Goal: Task Accomplishment & Management: Use online tool/utility

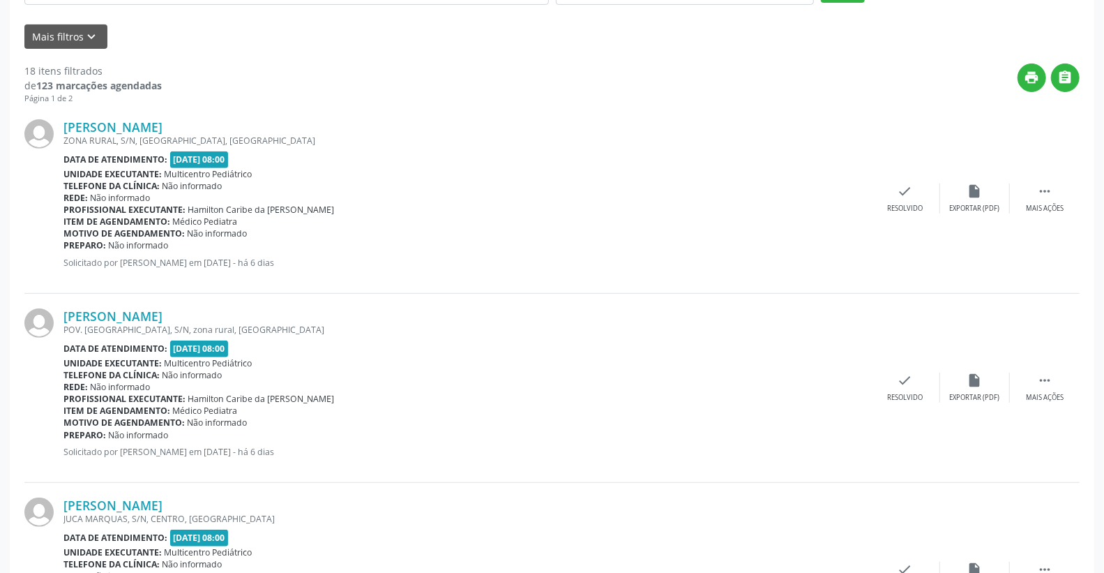
scroll to position [310, 0]
click at [1054, 190] on div " Mais ações" at bounding box center [1045, 198] width 70 height 30
click at [972, 190] on icon "alarm_off" at bounding box center [974, 190] width 15 height 15
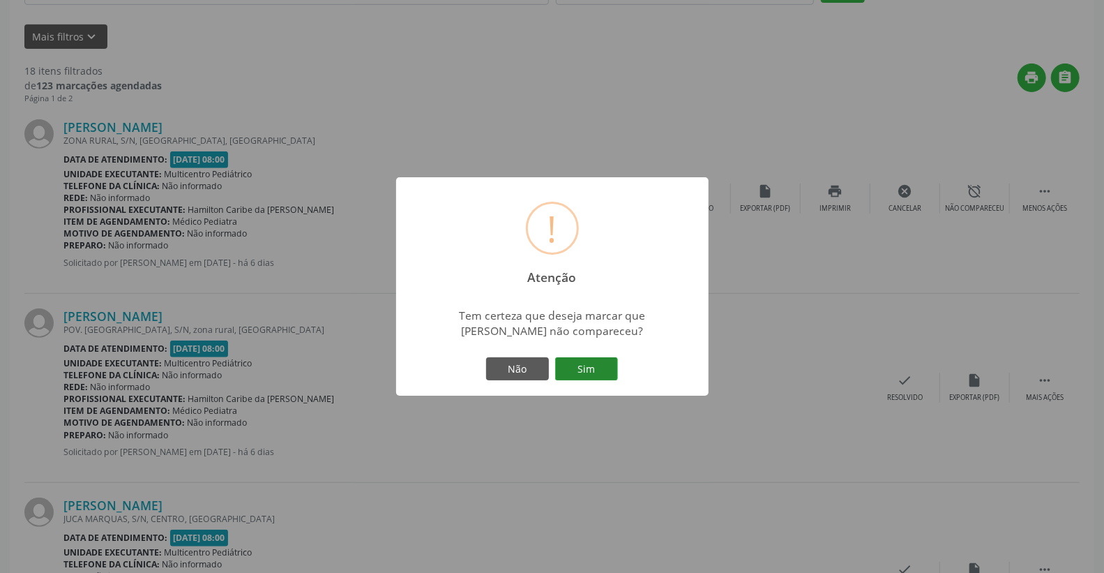
click at [591, 361] on button "Sim" at bounding box center [586, 369] width 63 height 24
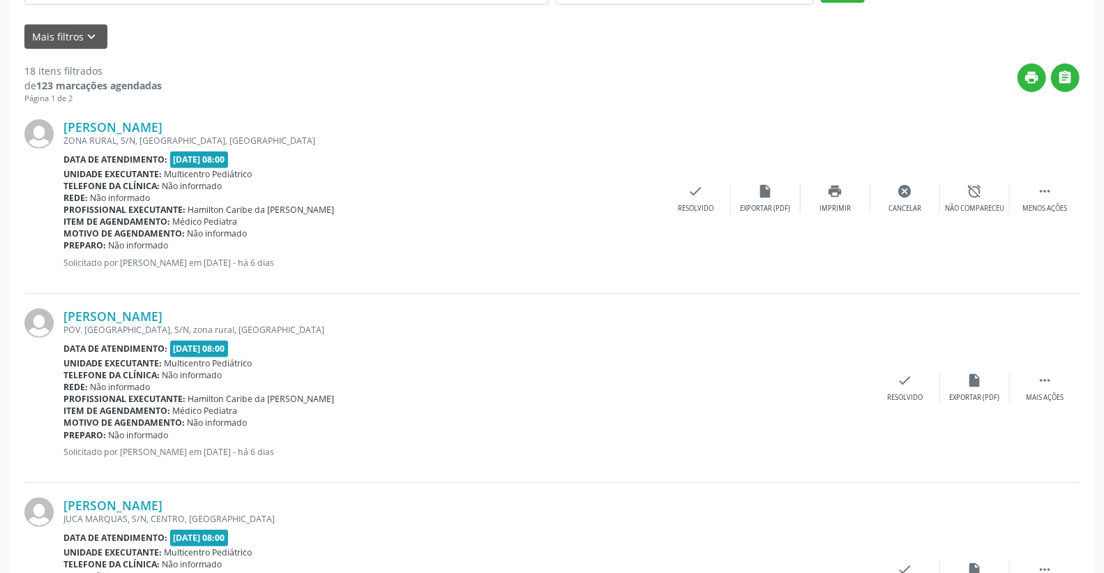
scroll to position [0, 0]
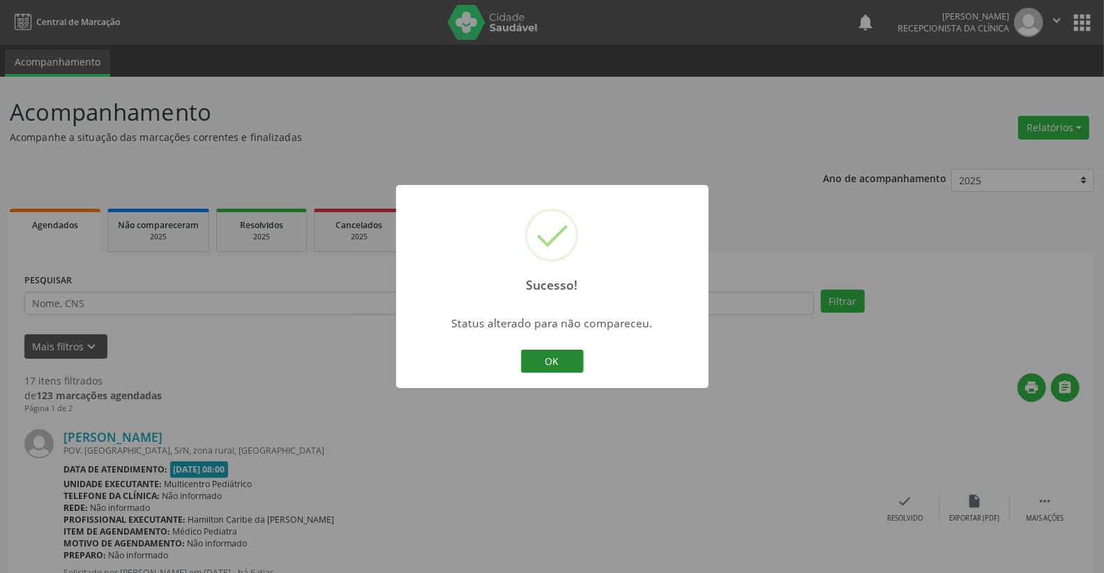
click at [568, 363] on button "OK" at bounding box center [552, 361] width 63 height 24
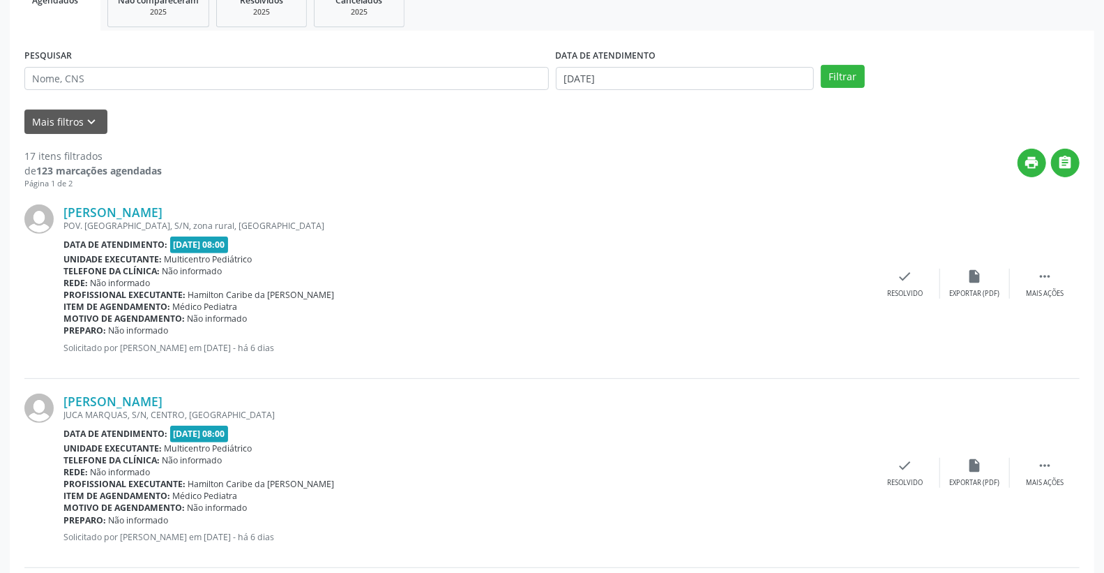
scroll to position [232, 0]
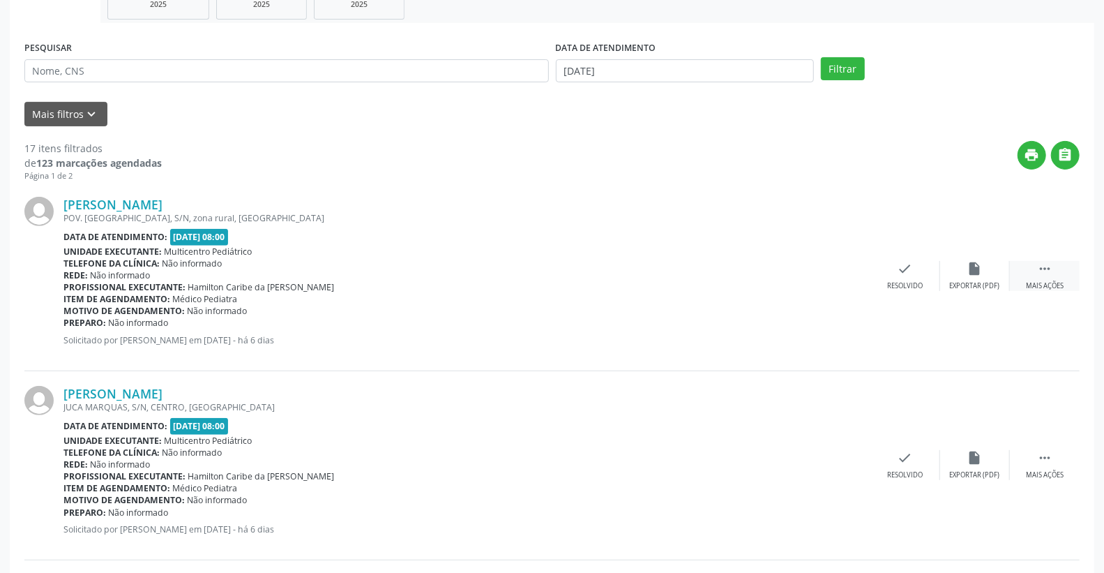
click at [1047, 269] on icon "" at bounding box center [1044, 268] width 15 height 15
click at [977, 269] on icon "alarm_off" at bounding box center [974, 268] width 15 height 15
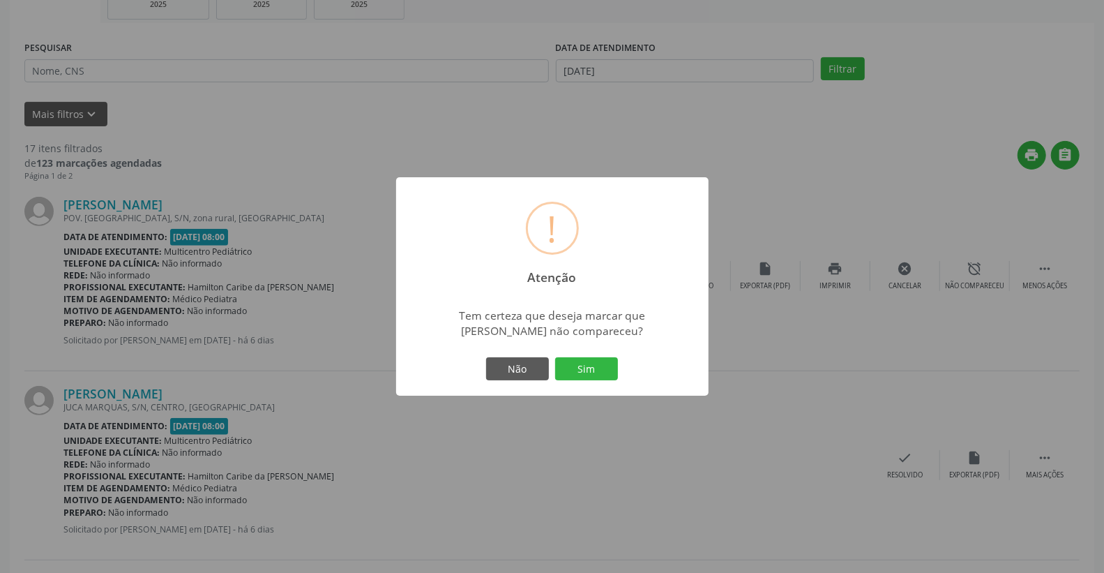
click at [605, 354] on div "Não Sim" at bounding box center [552, 368] width 138 height 29
click at [602, 364] on button "Sim" at bounding box center [586, 369] width 63 height 24
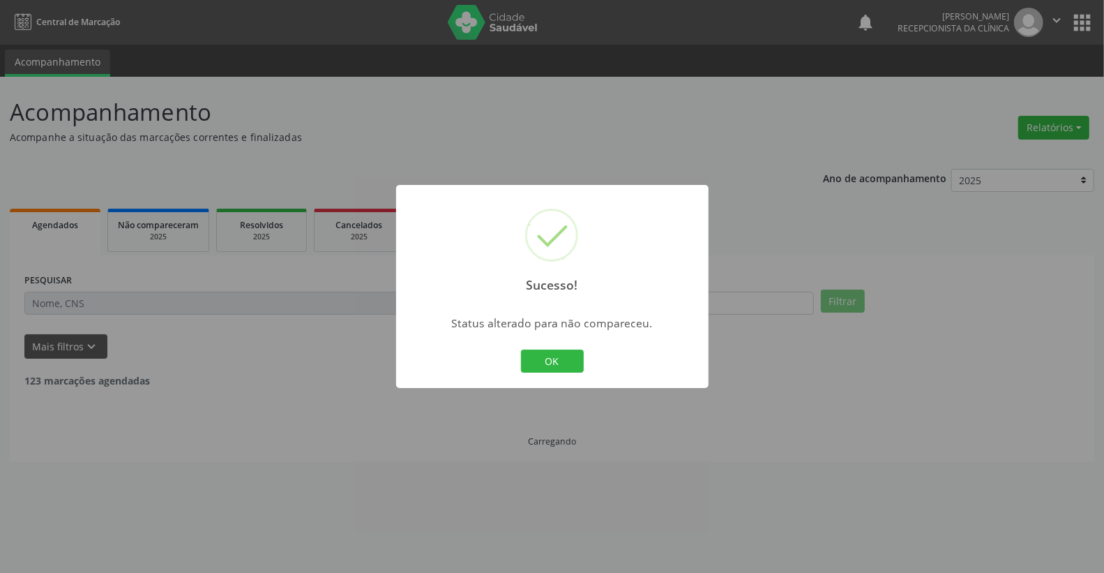
scroll to position [0, 0]
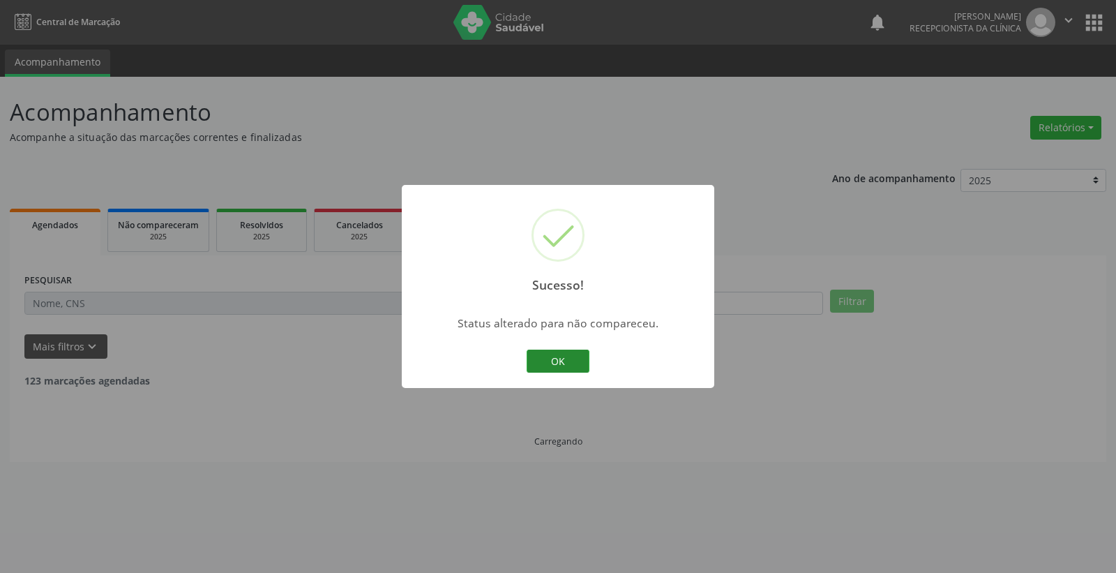
click at [568, 354] on button "OK" at bounding box center [558, 361] width 63 height 24
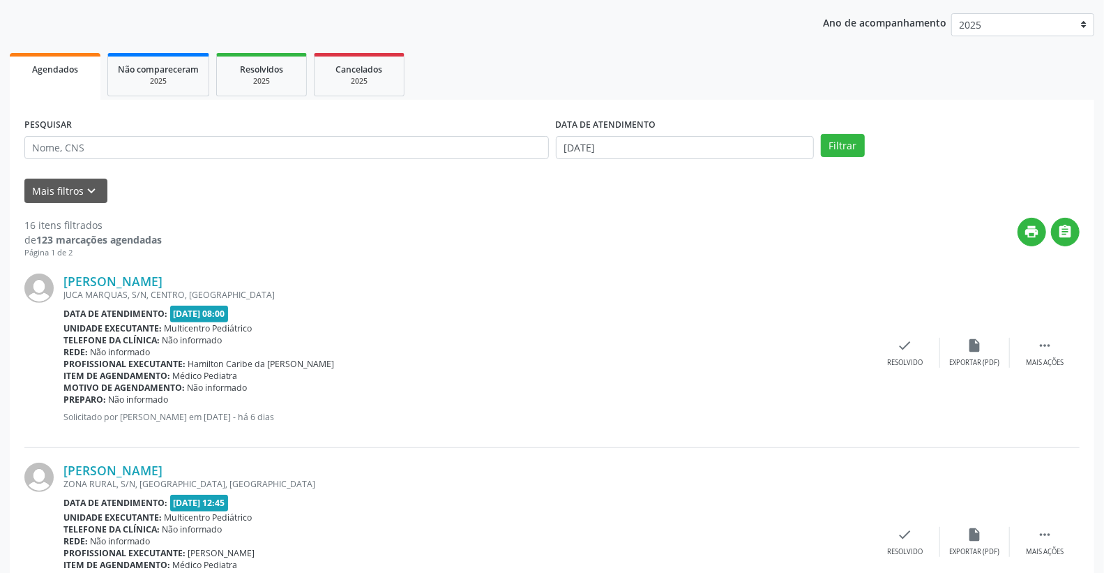
scroll to position [232, 0]
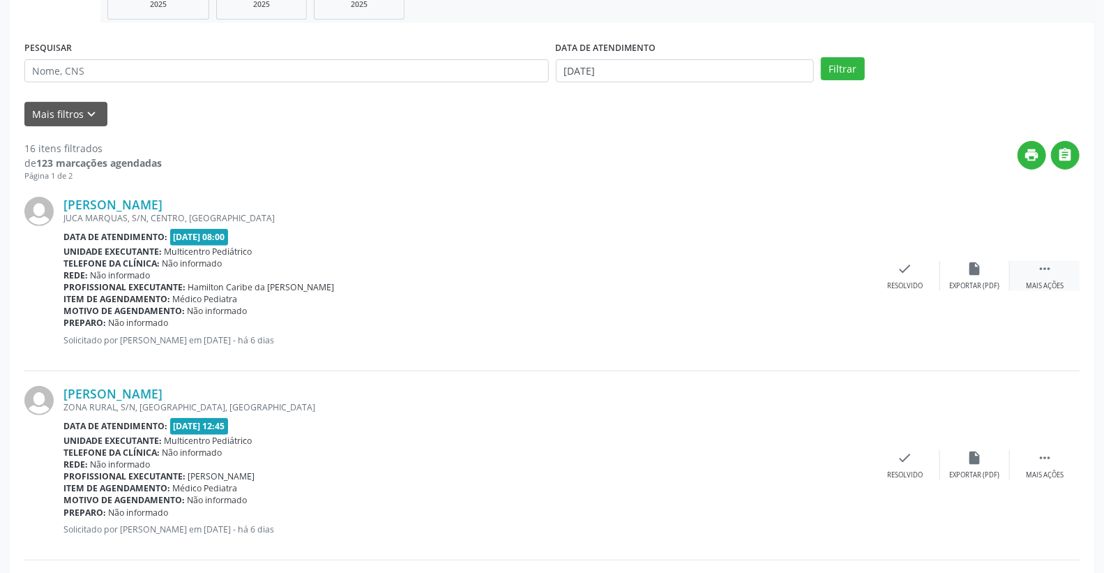
click at [1047, 266] on icon "" at bounding box center [1044, 268] width 15 height 15
click at [977, 266] on icon "alarm_off" at bounding box center [974, 268] width 15 height 15
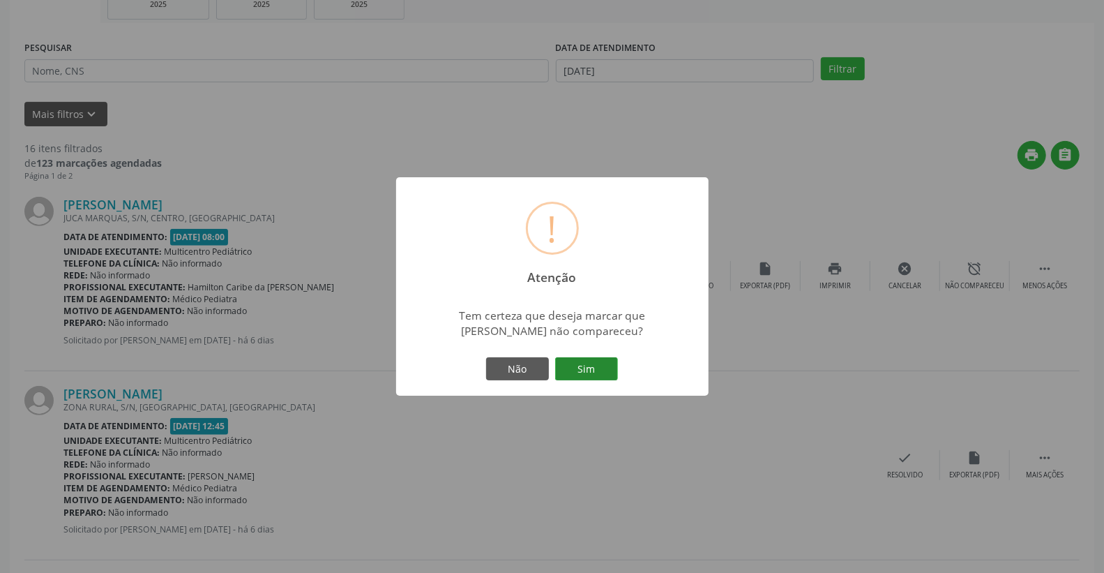
click at [573, 372] on button "Sim" at bounding box center [586, 369] width 63 height 24
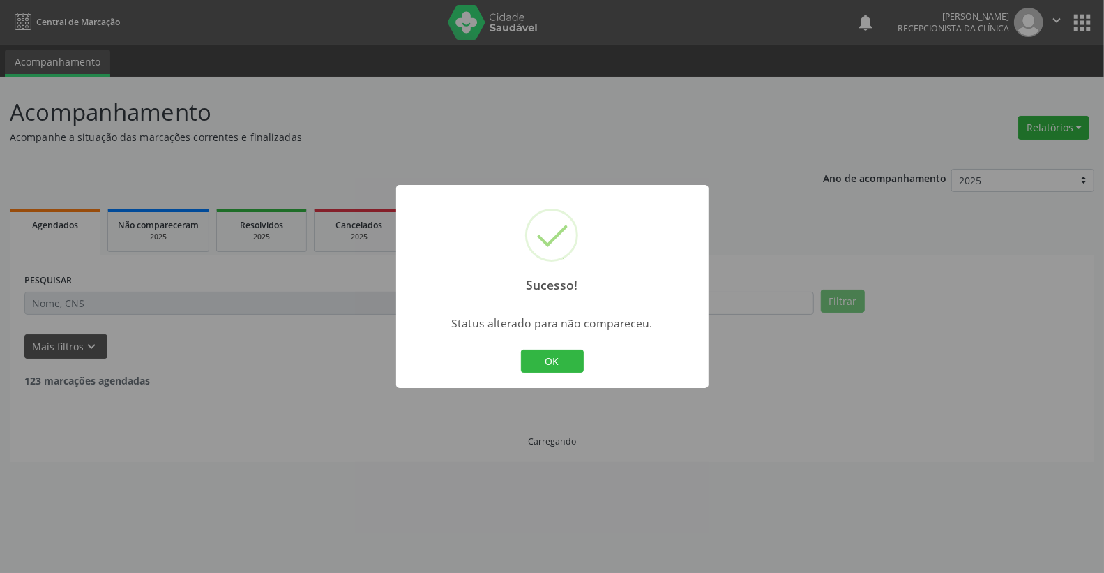
scroll to position [0, 0]
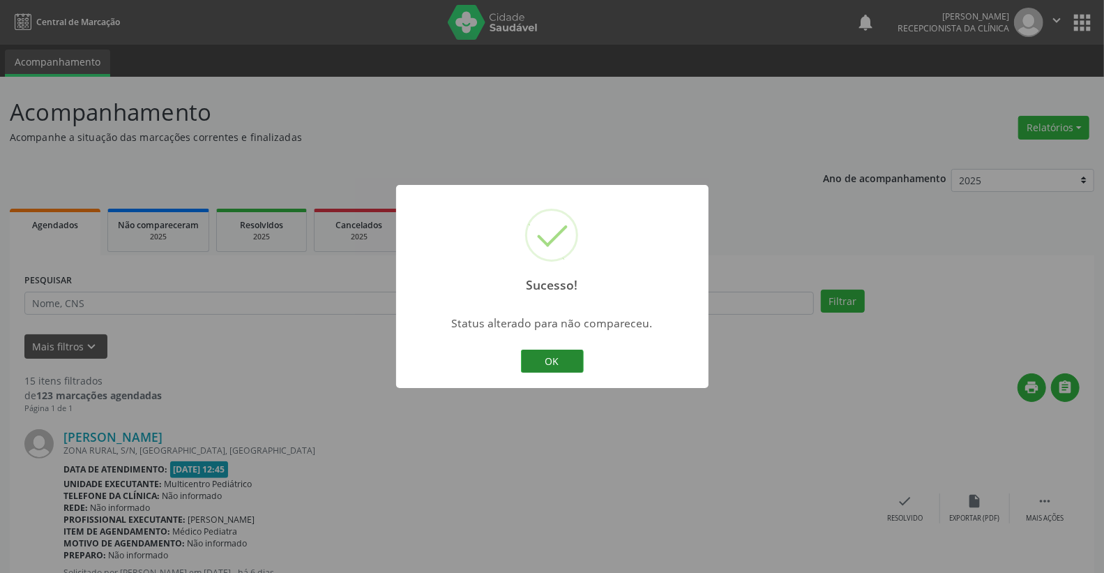
click at [560, 363] on button "OK" at bounding box center [552, 361] width 63 height 24
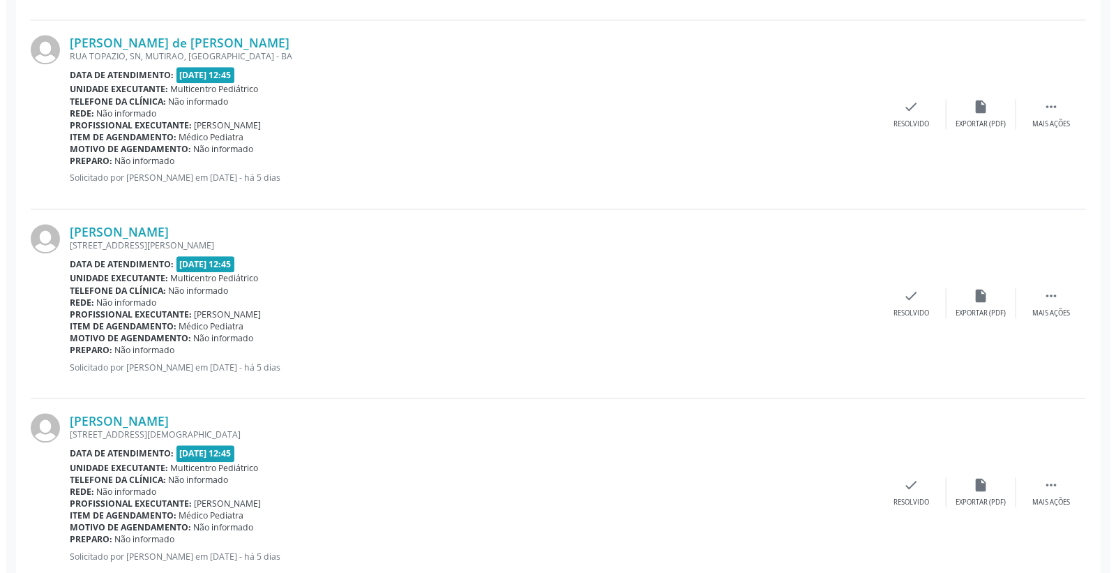
scroll to position [2093, 0]
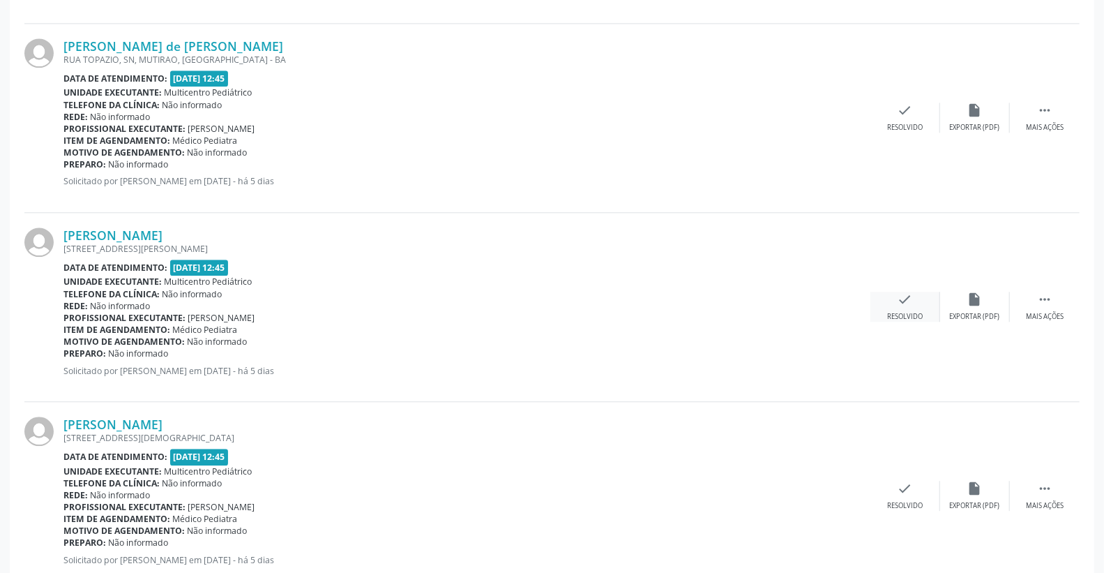
click at [907, 310] on div "check Resolvido" at bounding box center [906, 307] width 70 height 30
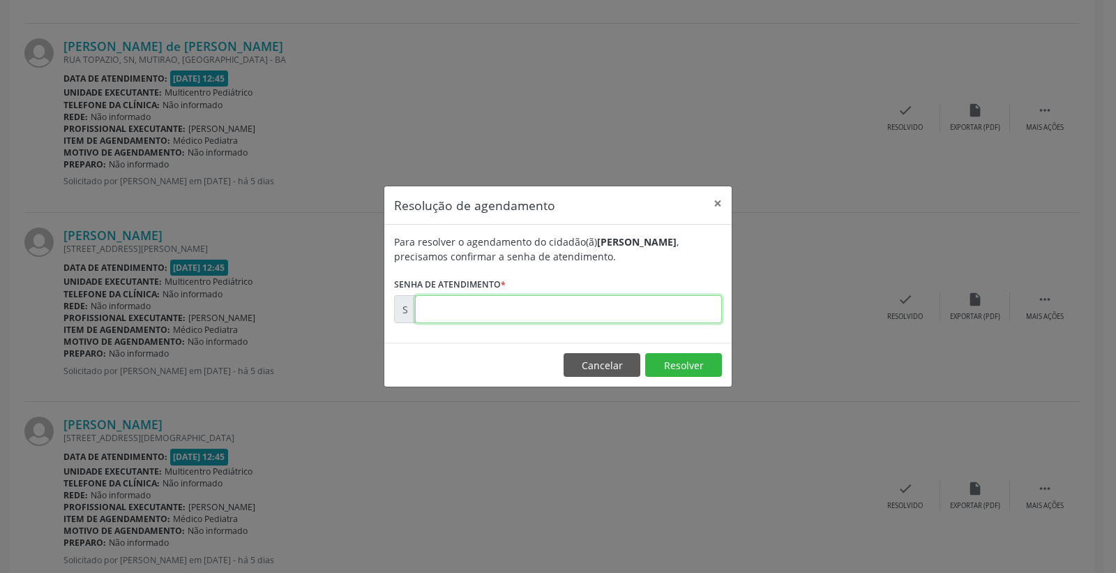
click at [628, 309] on input "text" at bounding box center [568, 309] width 307 height 28
type input "00172120"
click at [698, 368] on button "Resolver" at bounding box center [683, 365] width 77 height 24
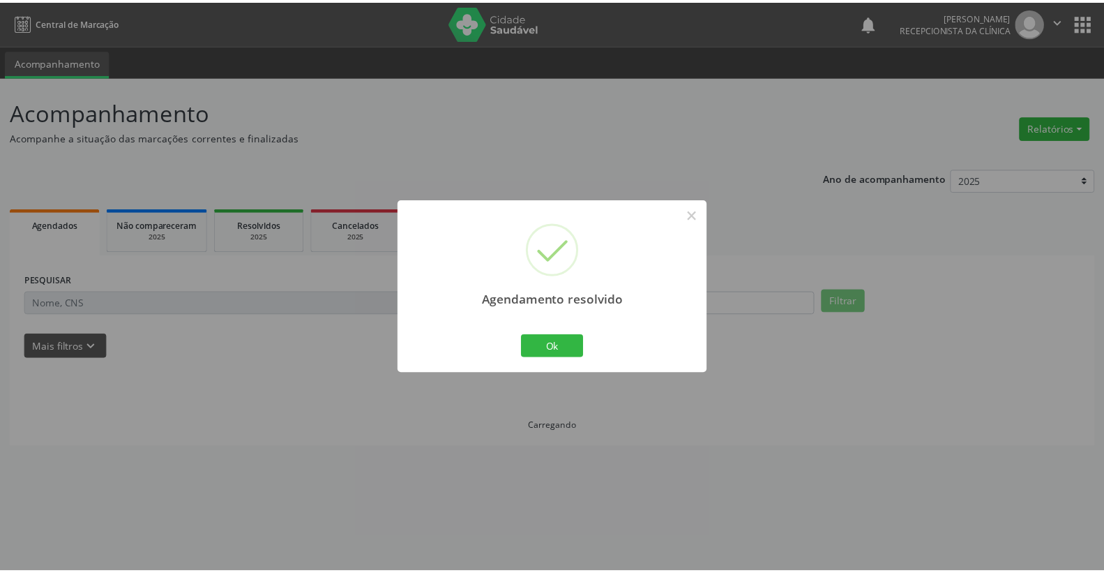
scroll to position [0, 0]
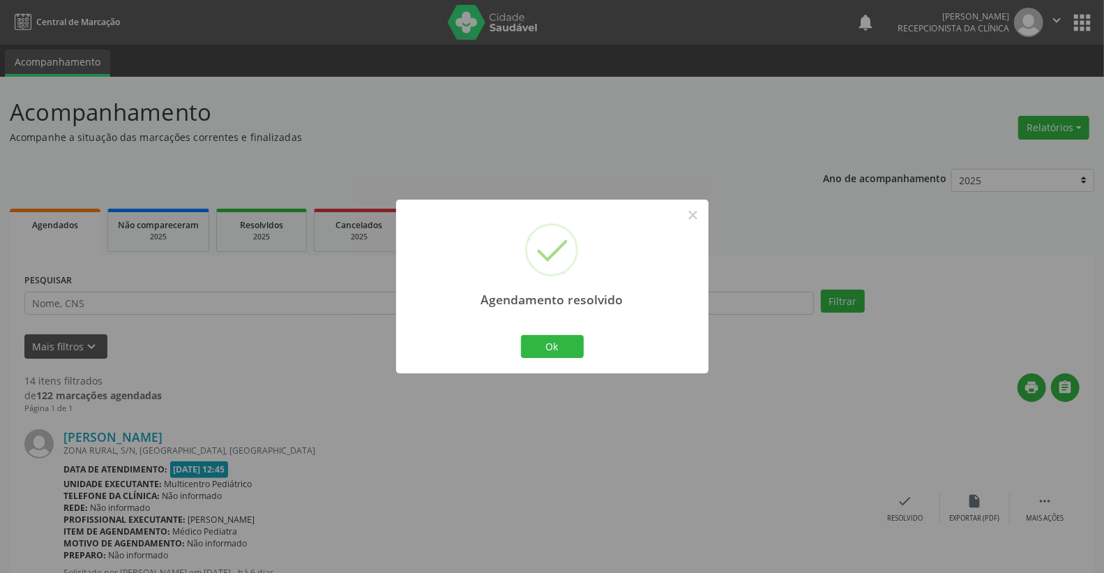
click at [545, 331] on div "Ok Cancel" at bounding box center [552, 345] width 69 height 29
click at [541, 343] on button "Ok" at bounding box center [552, 347] width 63 height 24
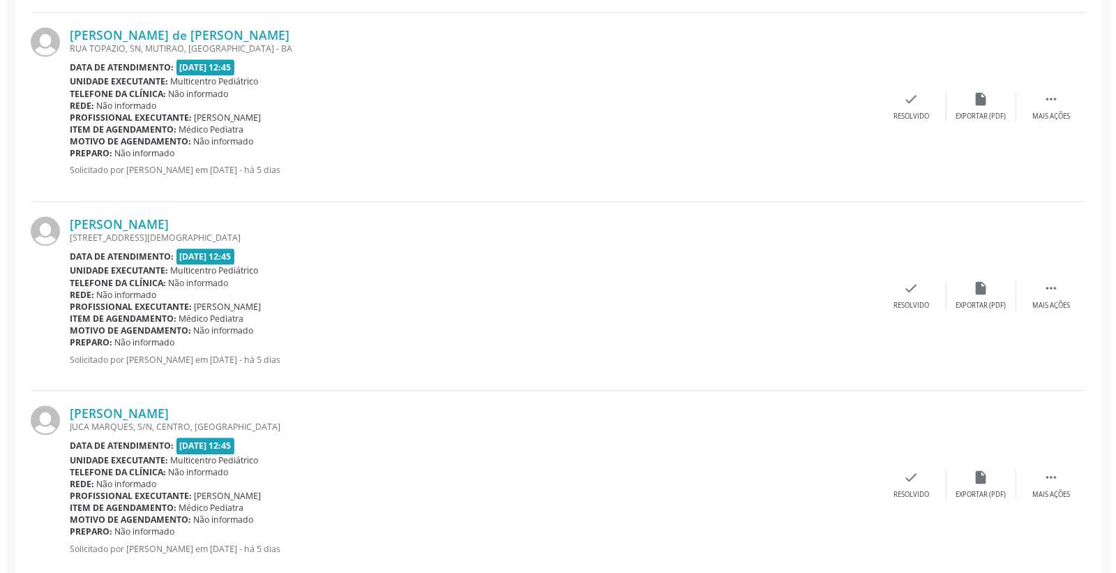
scroll to position [2093, 0]
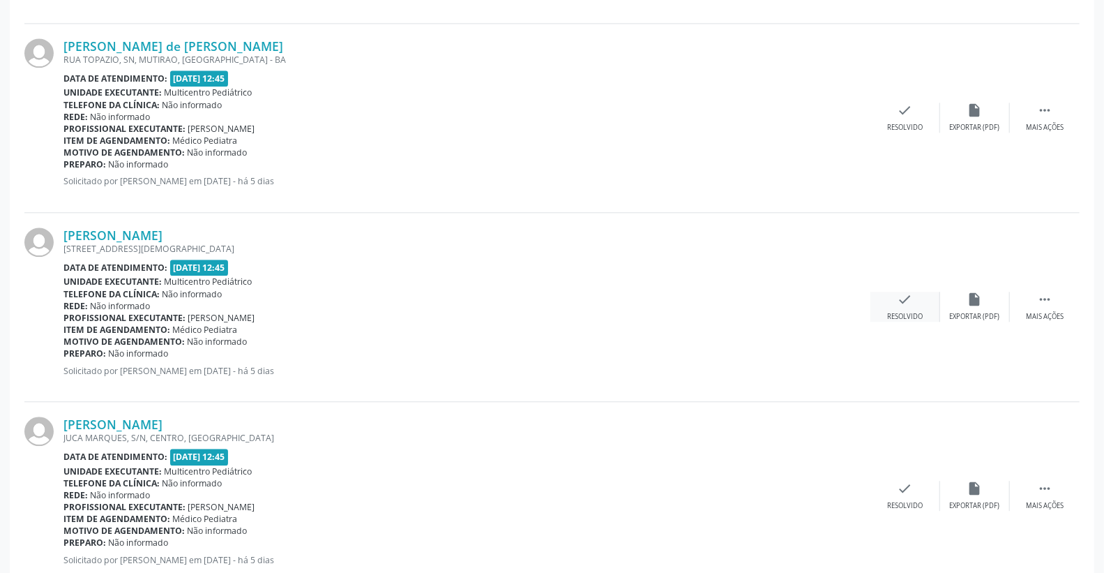
click at [907, 301] on icon "check" at bounding box center [905, 299] width 15 height 15
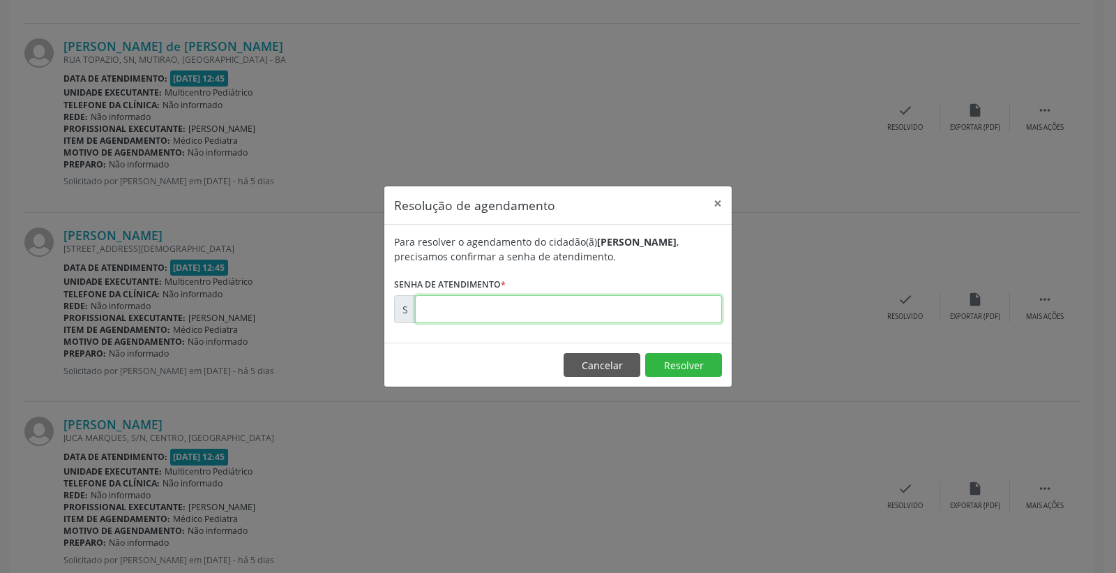
click at [629, 319] on input "text" at bounding box center [568, 309] width 307 height 28
type input "00172123"
click at [671, 367] on button "Resolver" at bounding box center [683, 365] width 77 height 24
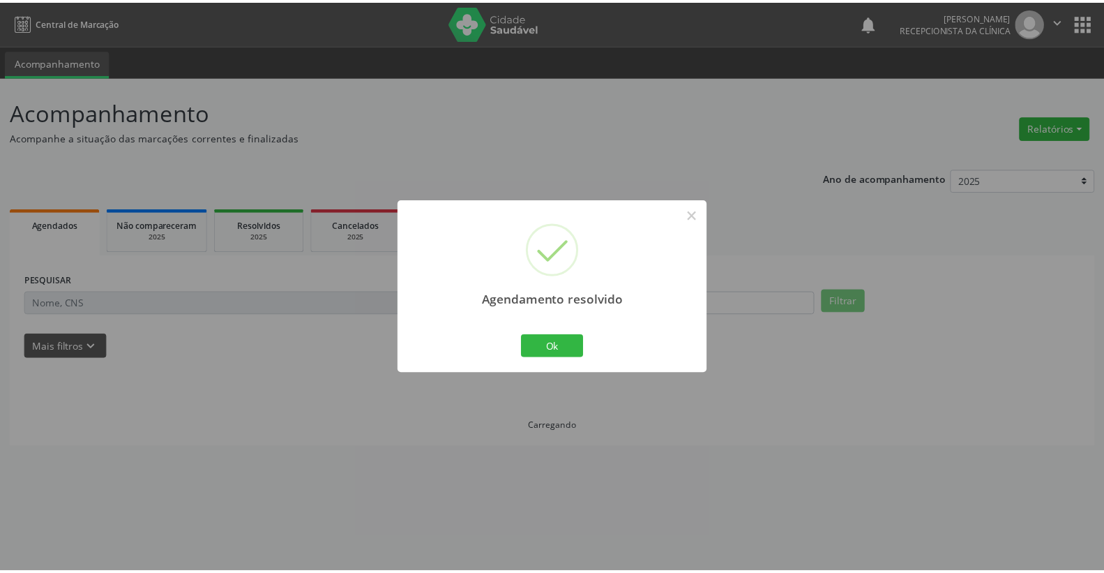
scroll to position [0, 0]
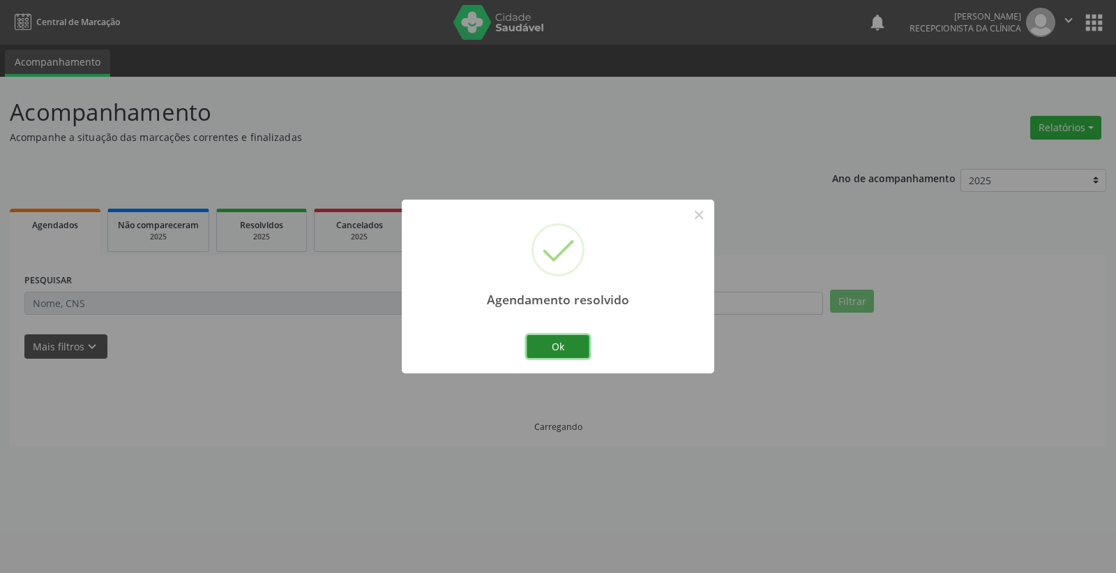
click at [573, 351] on button "Ok" at bounding box center [558, 347] width 63 height 24
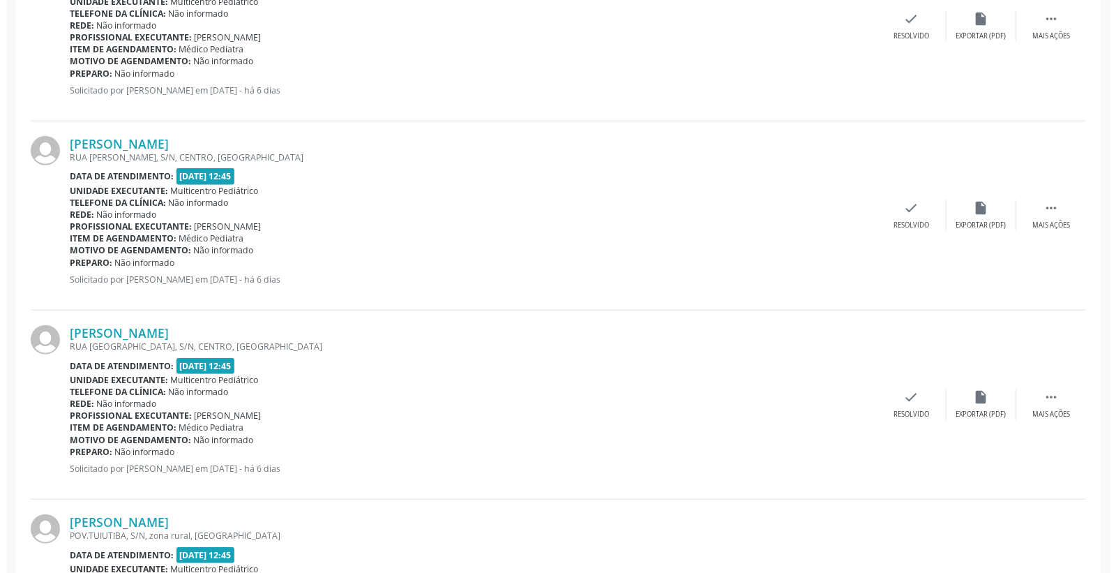
scroll to position [775, 0]
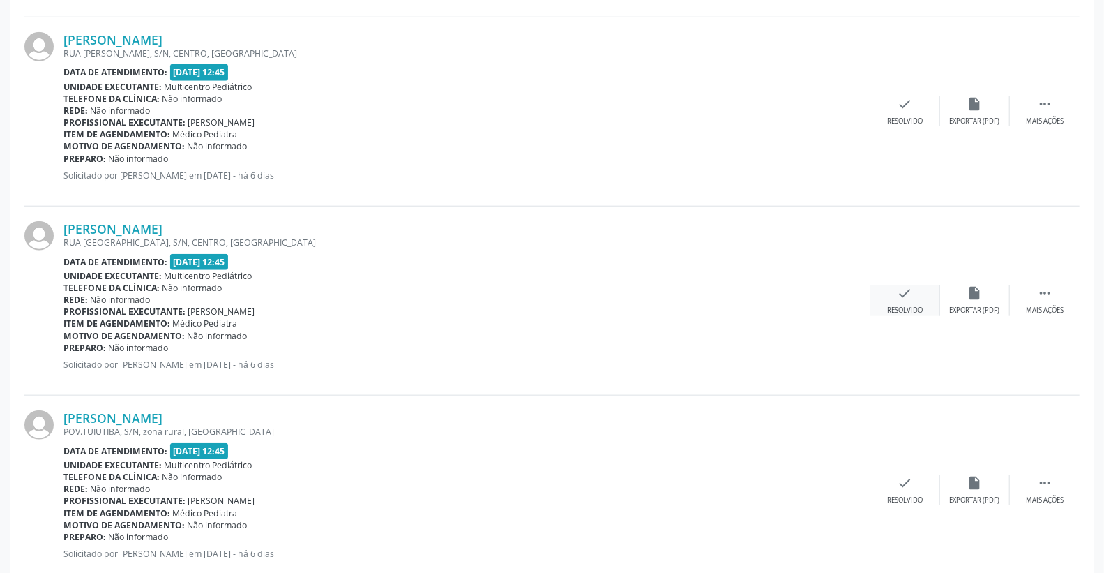
click at [909, 296] on icon "check" at bounding box center [905, 292] width 15 height 15
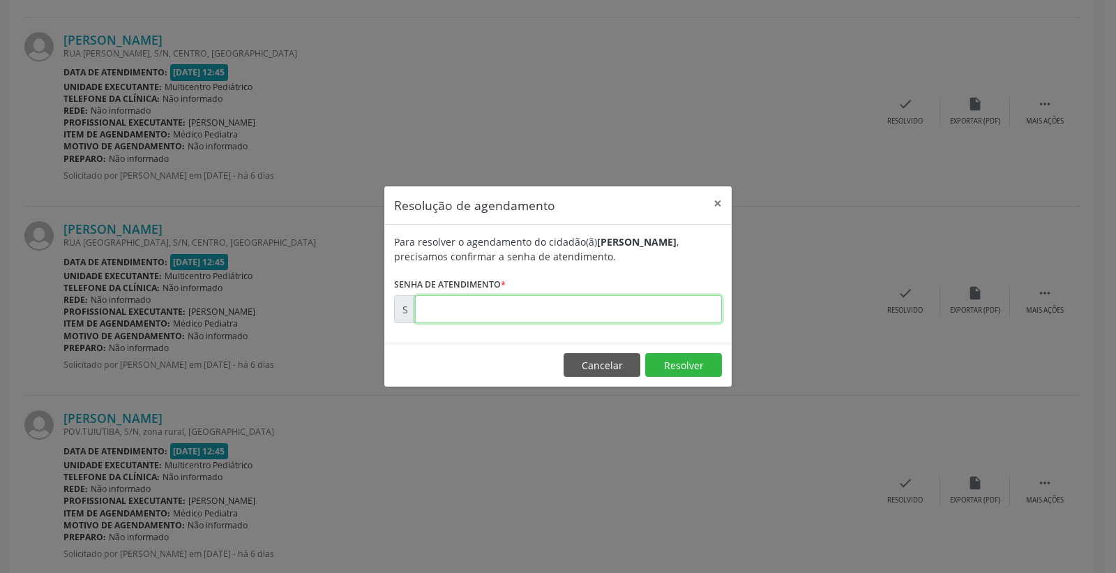
drag, startPoint x: 668, startPoint y: 308, endPoint x: 659, endPoint y: 328, distance: 21.2
click at [661, 321] on input "text" at bounding box center [568, 309] width 307 height 28
type input "00171996"
click at [695, 368] on button "Resolver" at bounding box center [683, 365] width 77 height 24
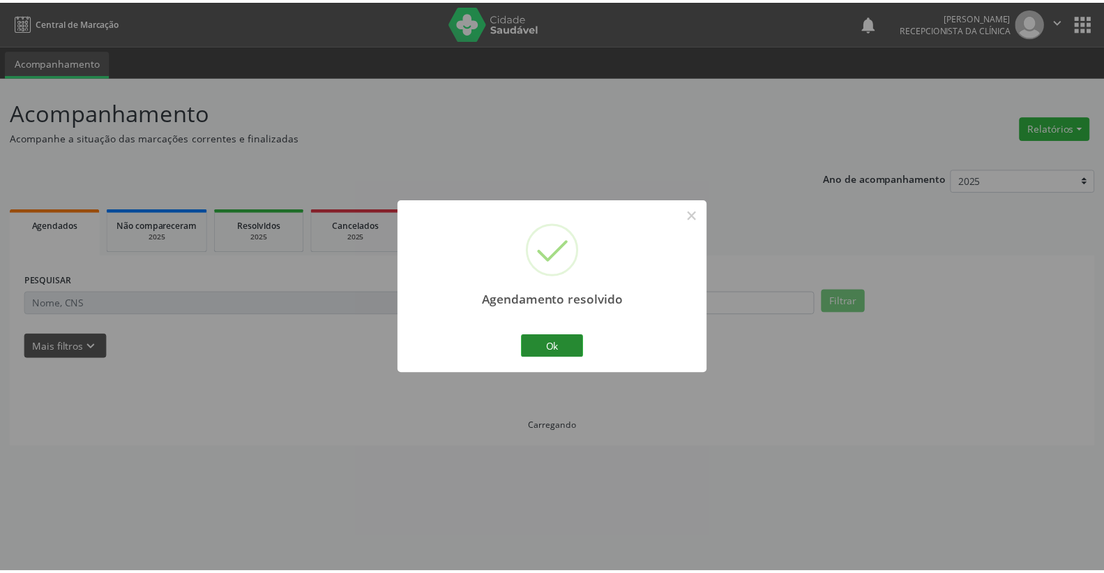
scroll to position [0, 0]
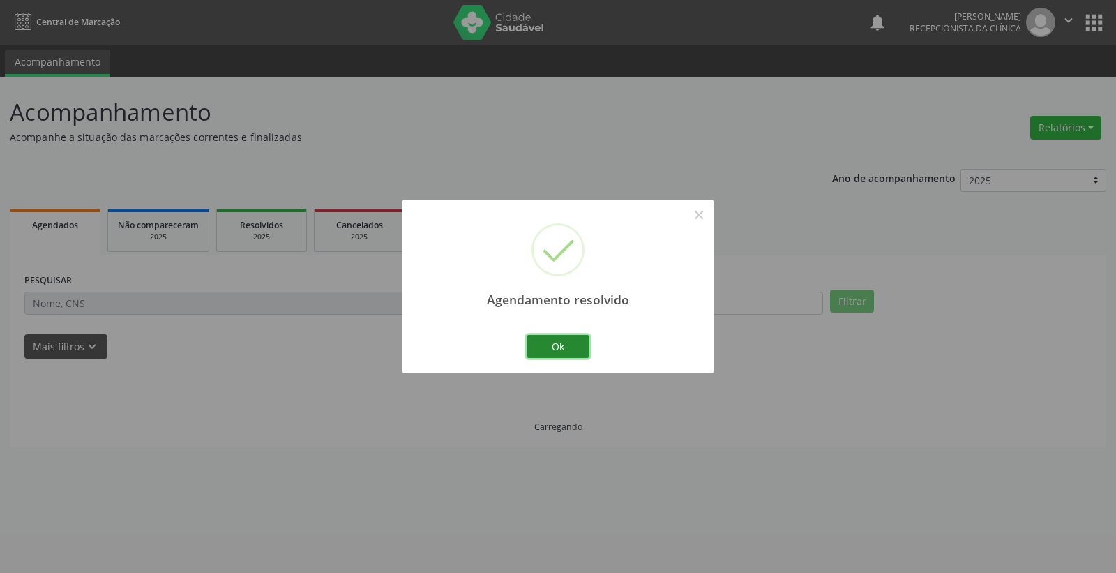
click at [542, 343] on button "Ok" at bounding box center [558, 347] width 63 height 24
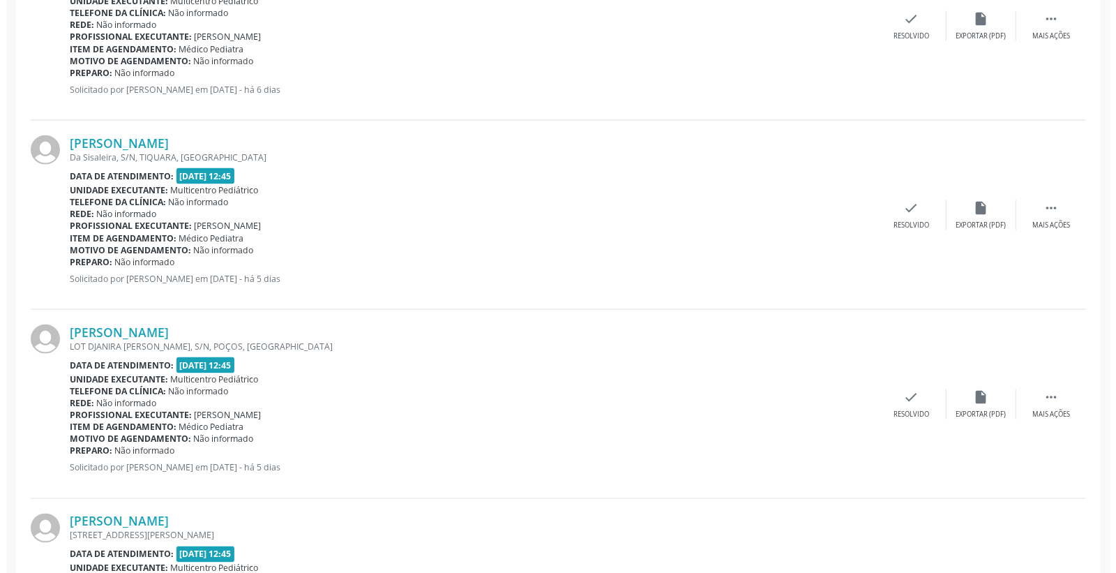
scroll to position [1240, 0]
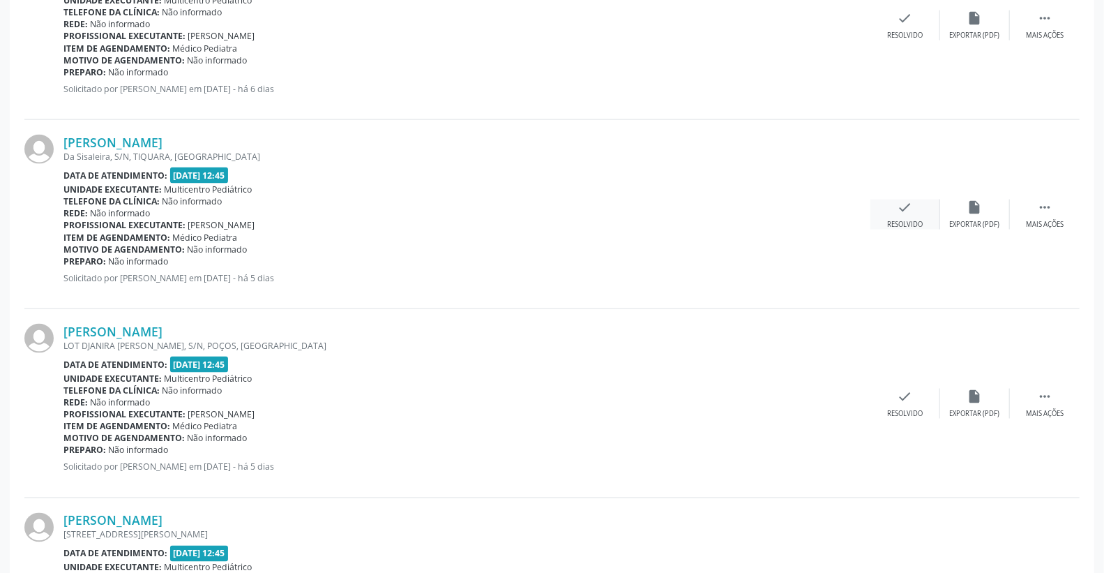
click at [910, 211] on icon "check" at bounding box center [905, 206] width 15 height 15
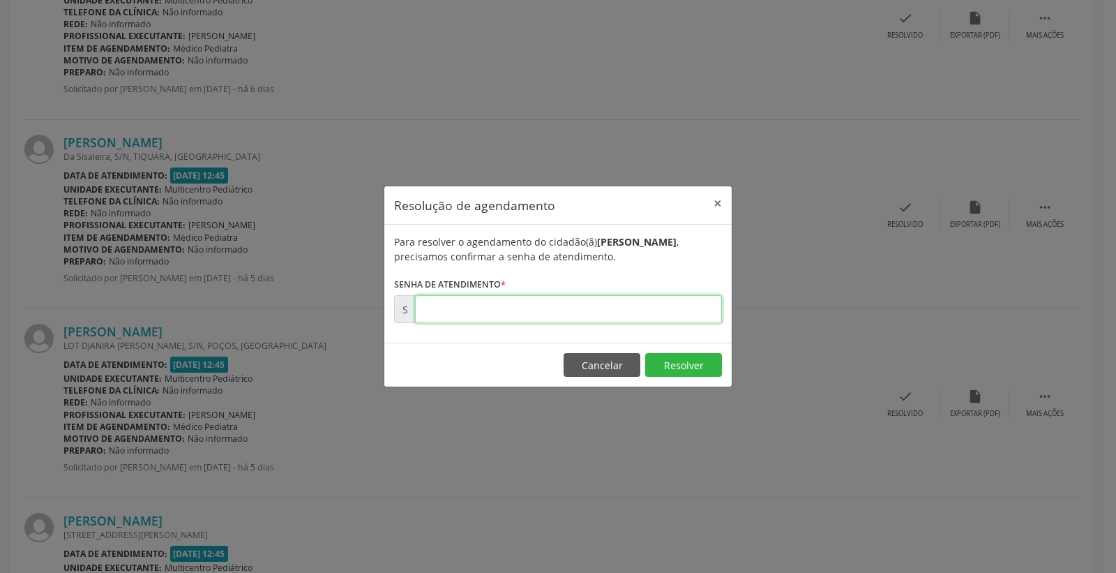
click at [675, 297] on input "text" at bounding box center [568, 309] width 307 height 28
type input "00172062"
click at [670, 351] on footer "Cancelar Resolver" at bounding box center [557, 364] width 347 height 44
click at [689, 361] on button "Resolver" at bounding box center [683, 365] width 77 height 24
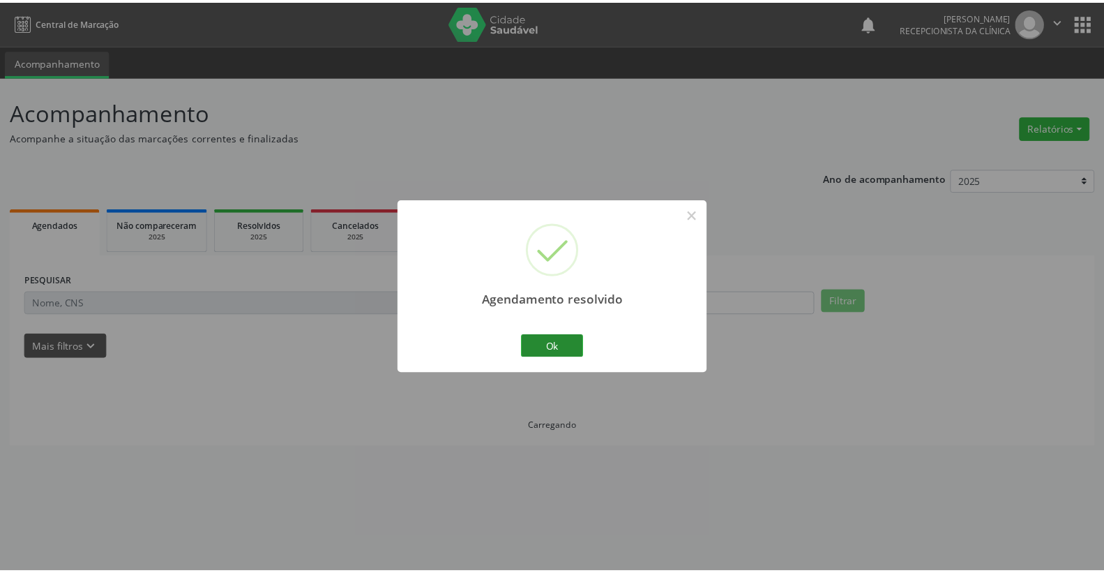
scroll to position [0, 0]
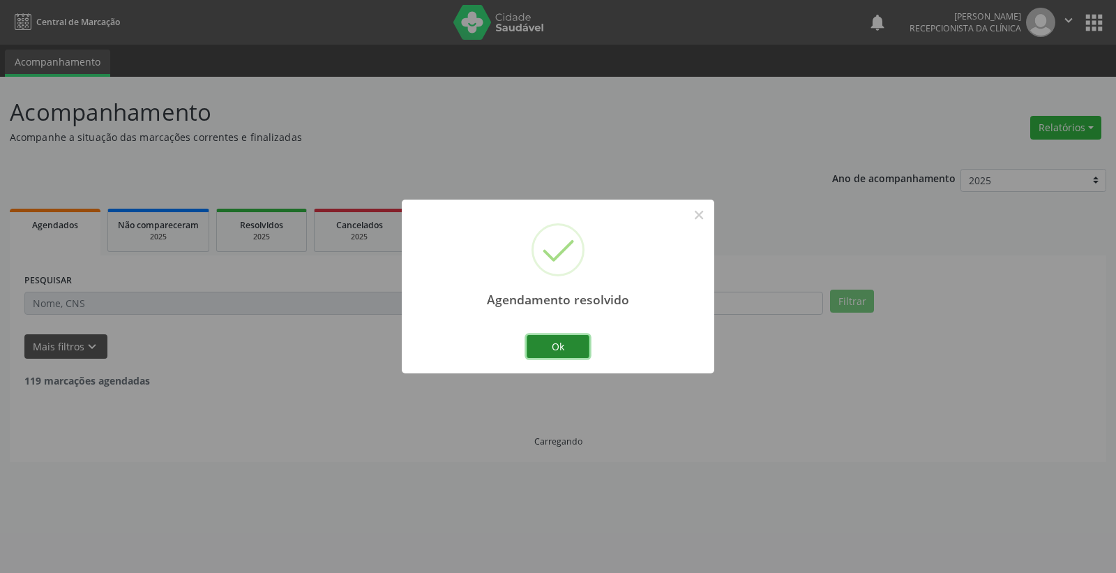
click at [570, 346] on button "Ok" at bounding box center [558, 347] width 63 height 24
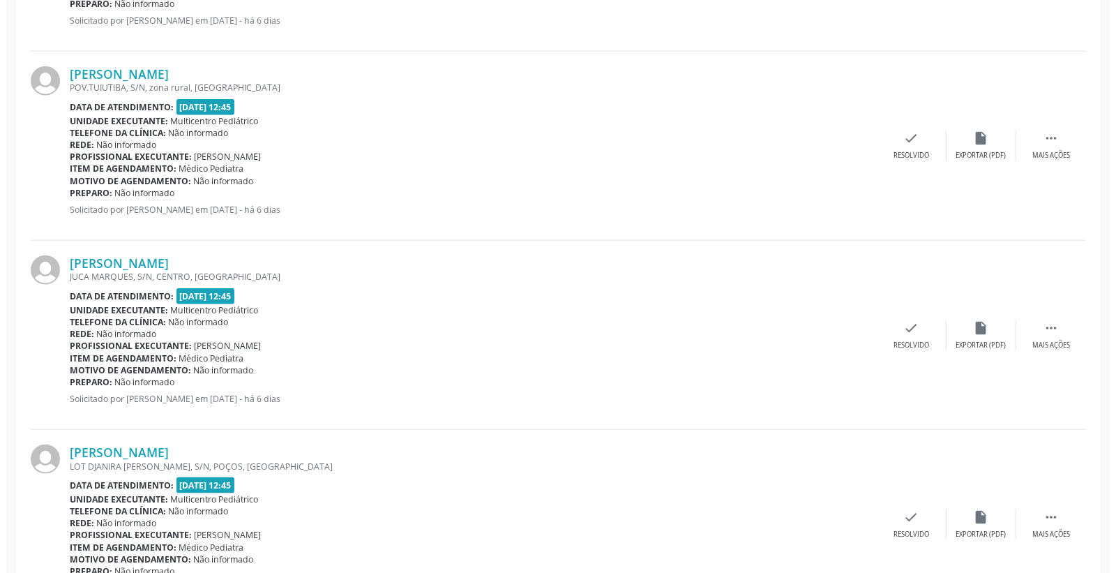
scroll to position [1240, 0]
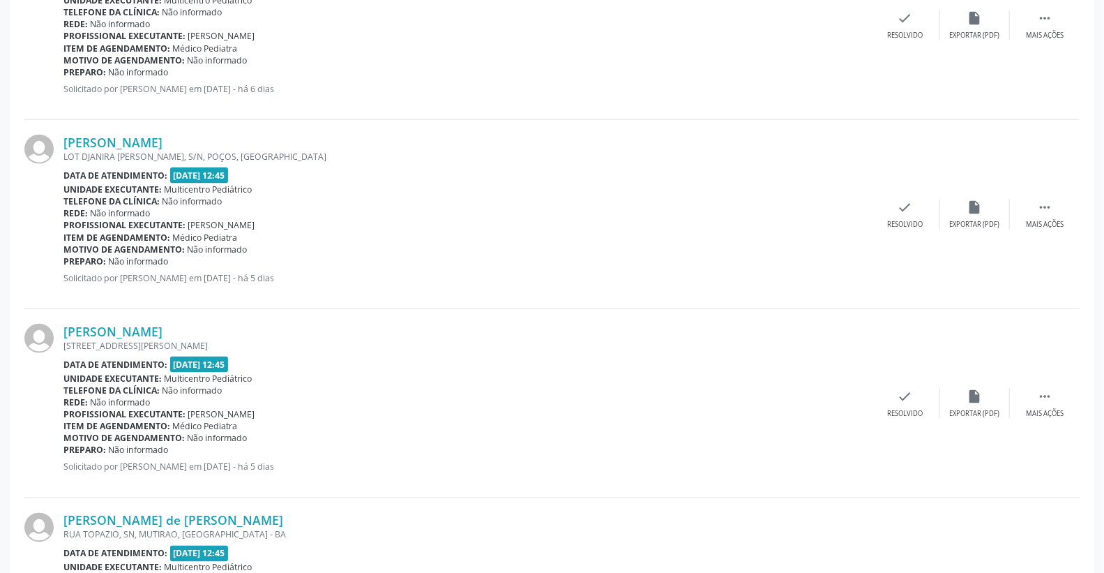
click at [907, 197] on div "[PERSON_NAME] LOT DJANIRA [PERSON_NAME], S/N, [GEOGRAPHIC_DATA], [GEOGRAPHIC_DA…" at bounding box center [551, 214] width 1055 height 189
click at [909, 200] on icon "check" at bounding box center [905, 206] width 15 height 15
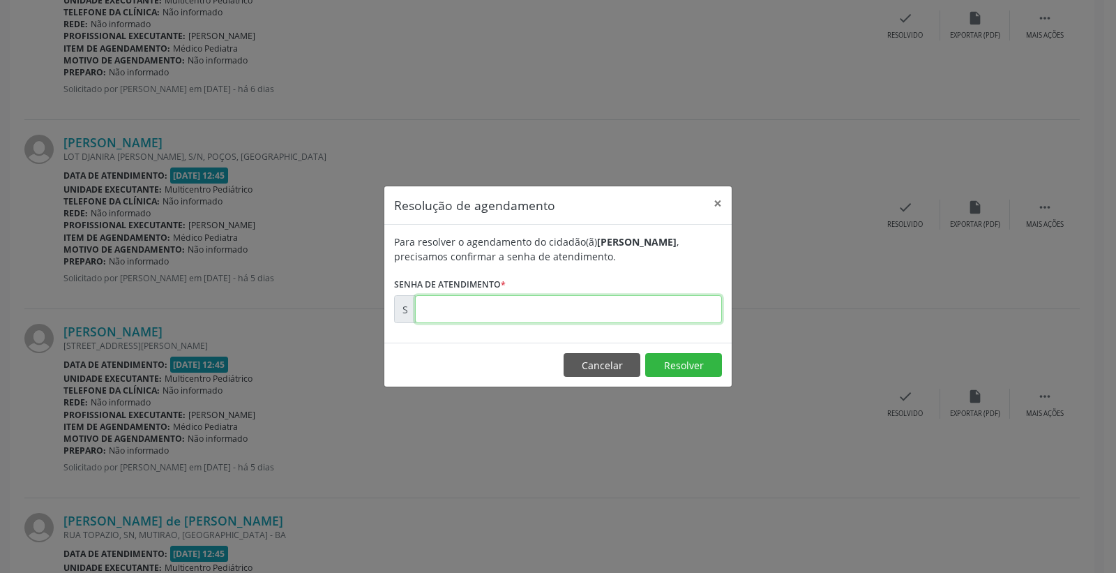
click at [552, 297] on input "text" at bounding box center [568, 309] width 307 height 28
type input "00172081"
drag, startPoint x: 686, startPoint y: 350, endPoint x: 688, endPoint y: 359, distance: 8.8
click at [686, 352] on footer "Cancelar Resolver" at bounding box center [557, 364] width 347 height 44
click at [688, 359] on button "Resolver" at bounding box center [683, 365] width 77 height 24
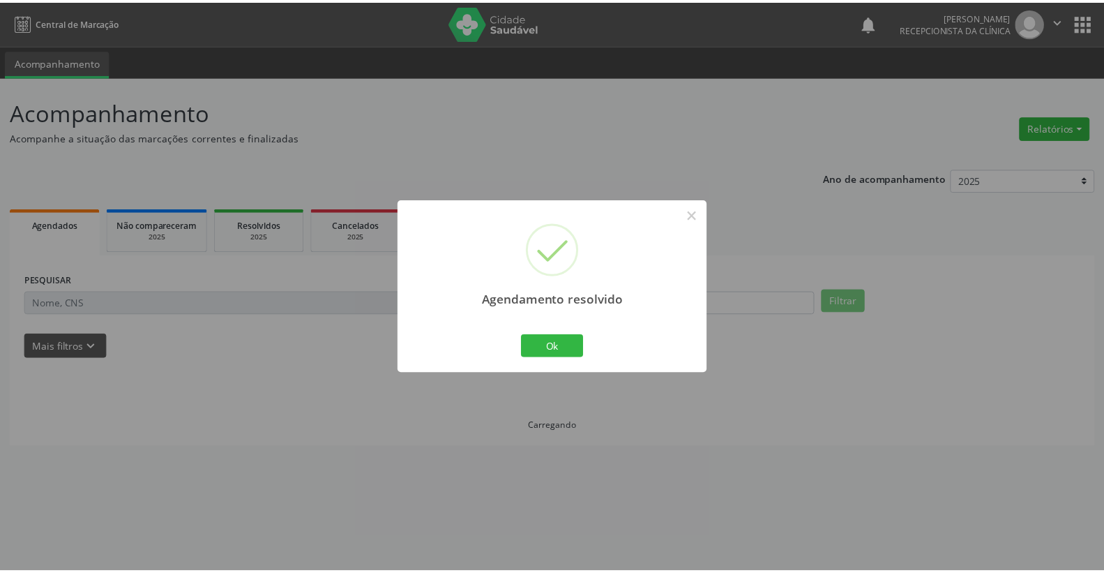
scroll to position [0, 0]
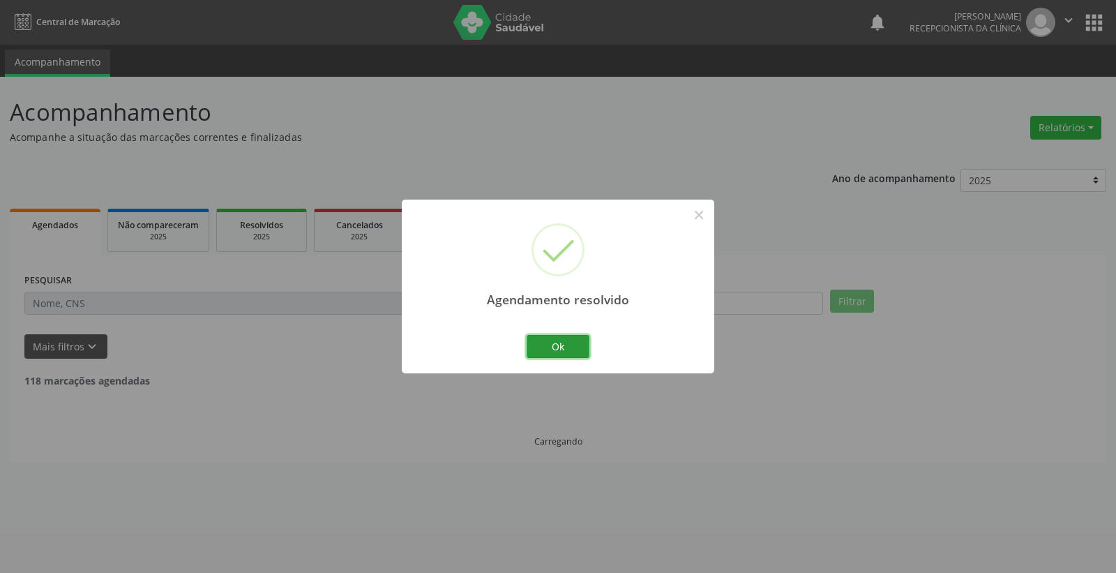
click at [580, 340] on button "Ok" at bounding box center [558, 347] width 63 height 24
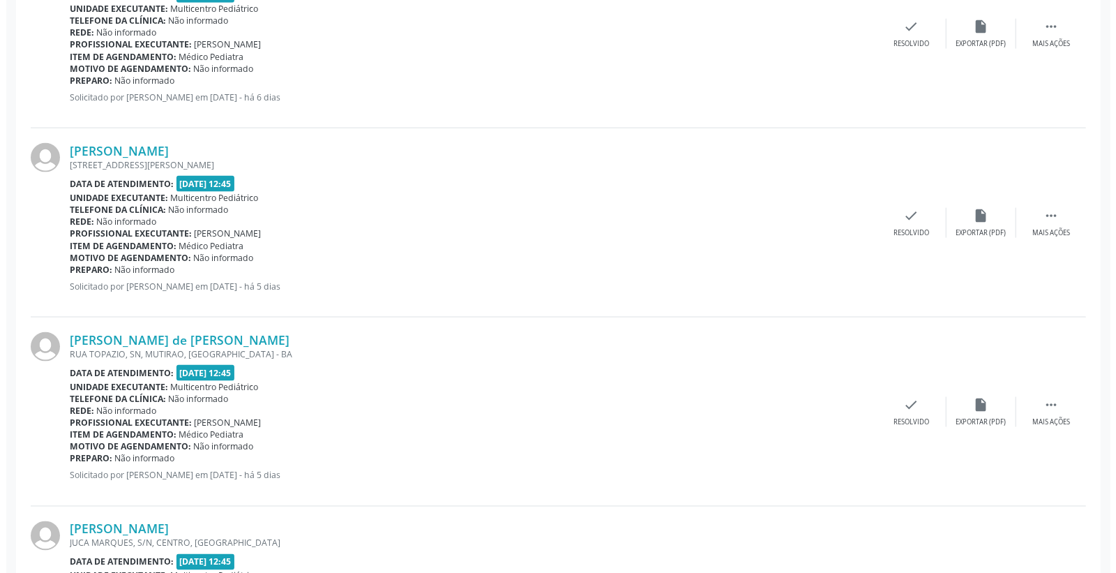
scroll to position [1317, 0]
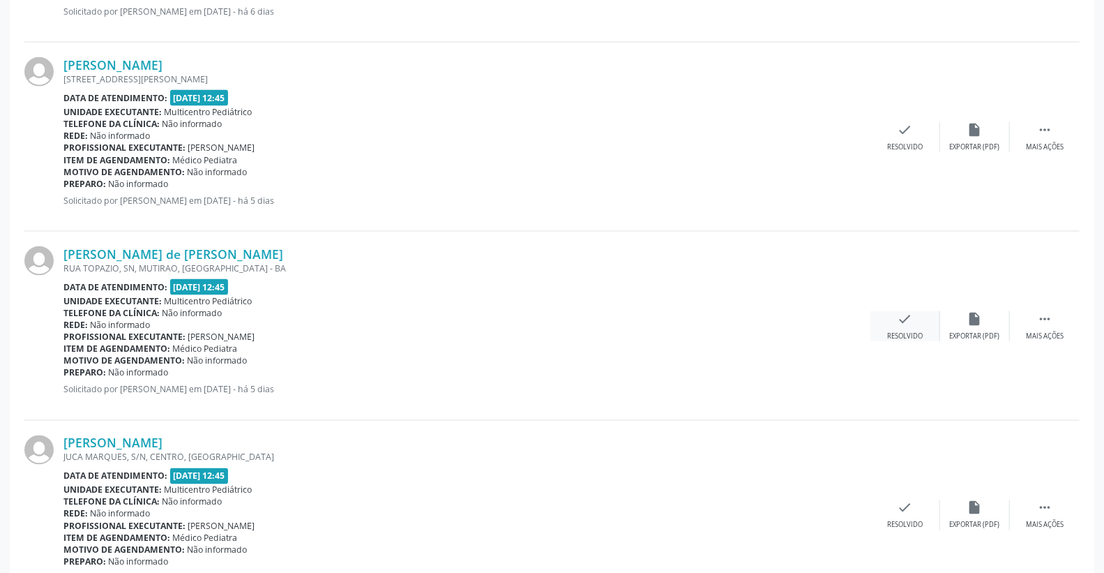
click at [917, 315] on div "check Resolvido" at bounding box center [906, 326] width 70 height 30
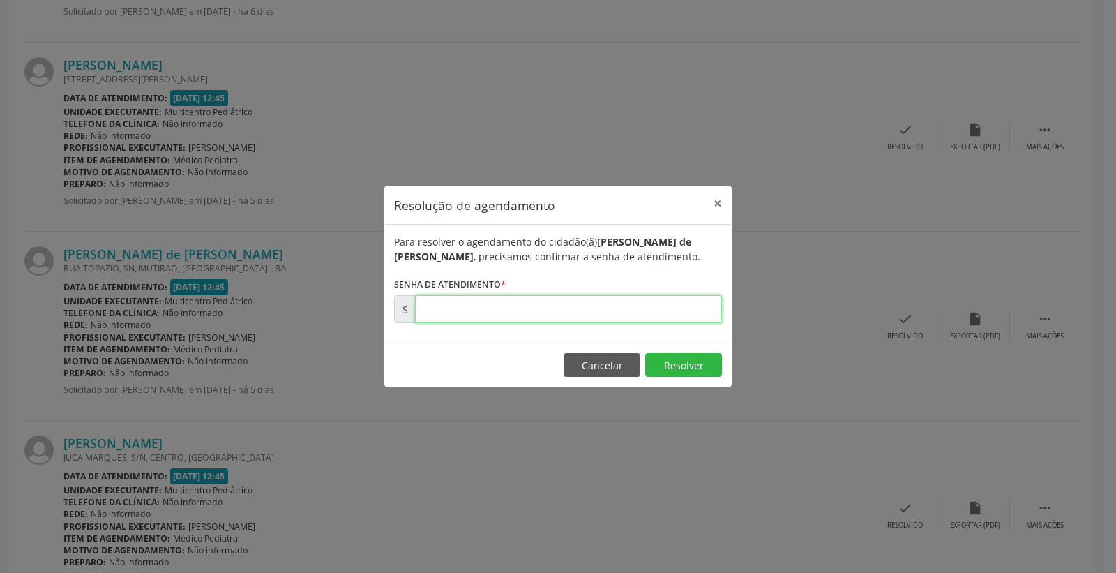
click at [642, 312] on input "text" at bounding box center [568, 309] width 307 height 28
type input "00172092"
click at [692, 367] on button "Resolver" at bounding box center [683, 365] width 77 height 24
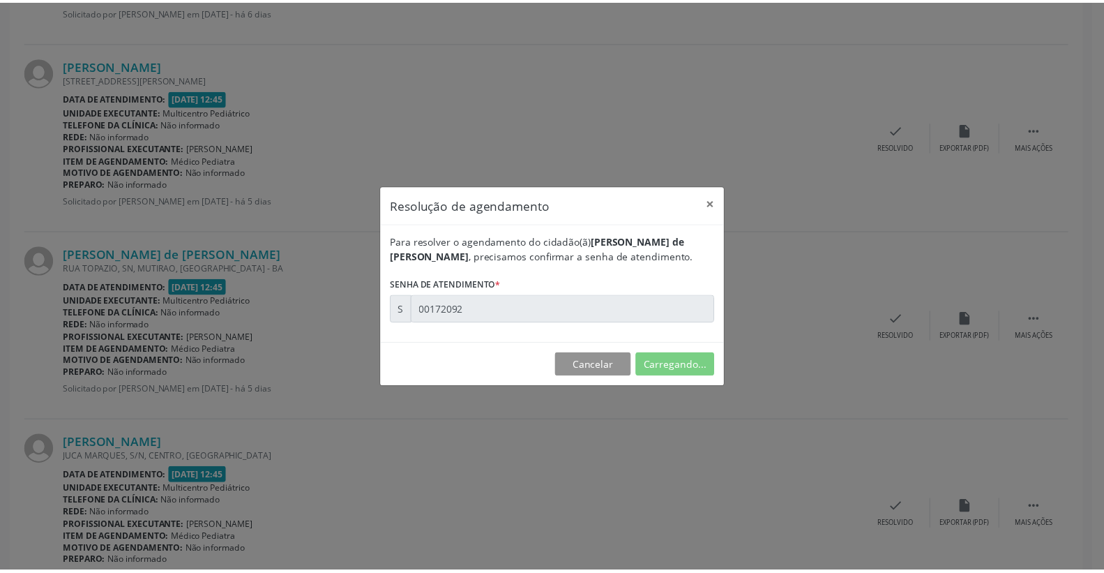
scroll to position [0, 0]
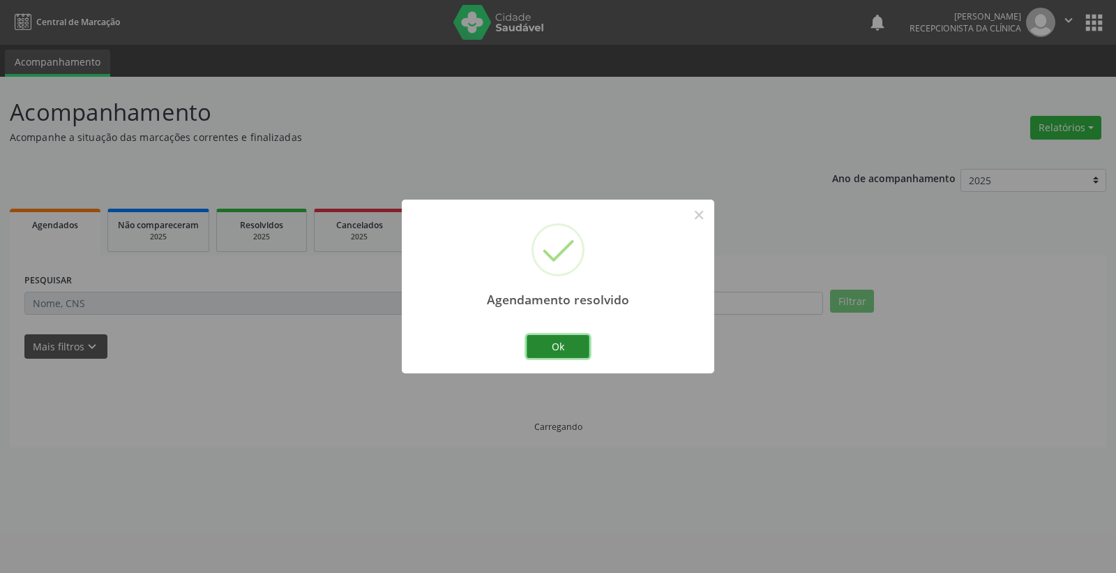
click at [580, 342] on button "Ok" at bounding box center [558, 347] width 63 height 24
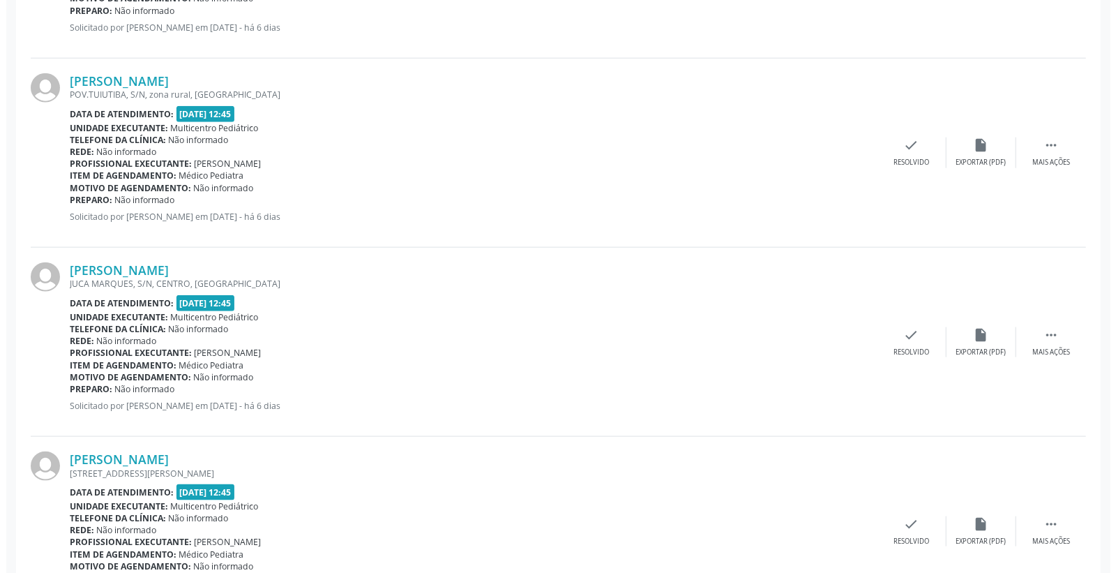
scroll to position [930, 0]
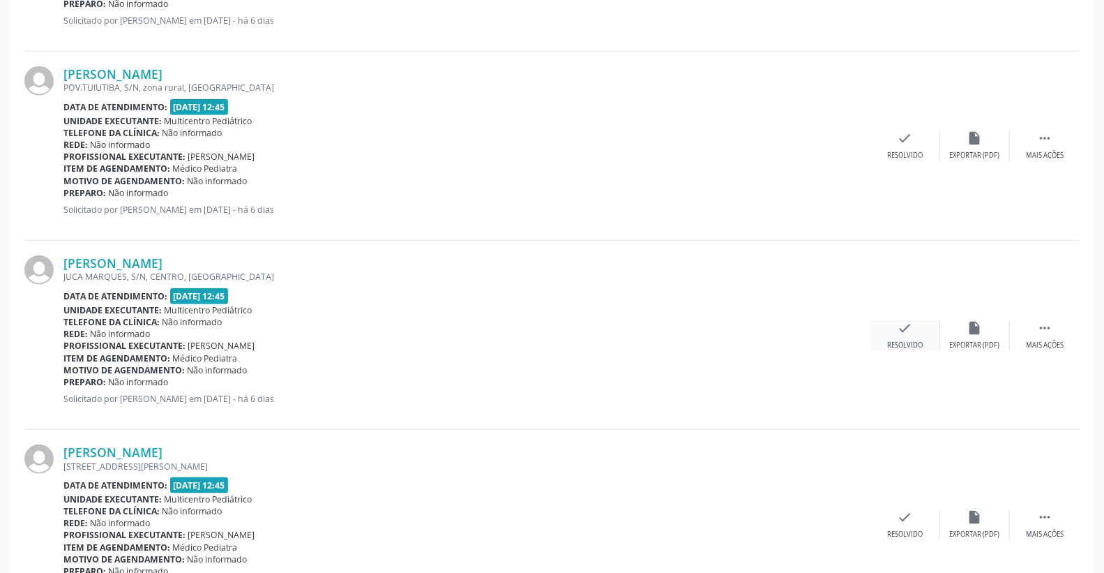
click at [919, 335] on div "check Resolvido" at bounding box center [906, 335] width 70 height 30
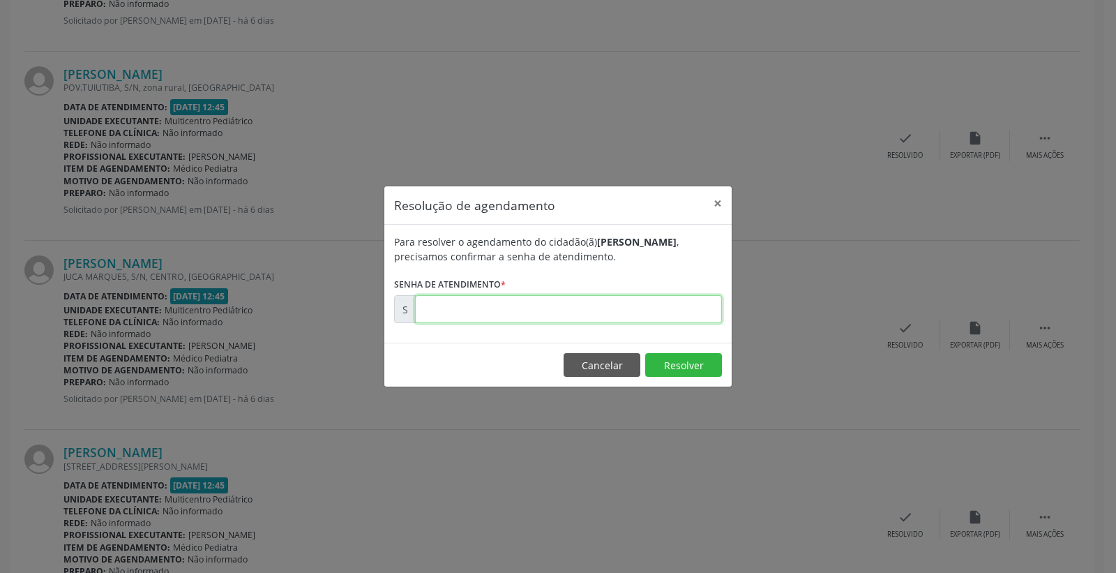
click at [661, 310] on input "text" at bounding box center [568, 309] width 307 height 28
type input "00172013"
click at [667, 366] on button "Resolver" at bounding box center [683, 365] width 77 height 24
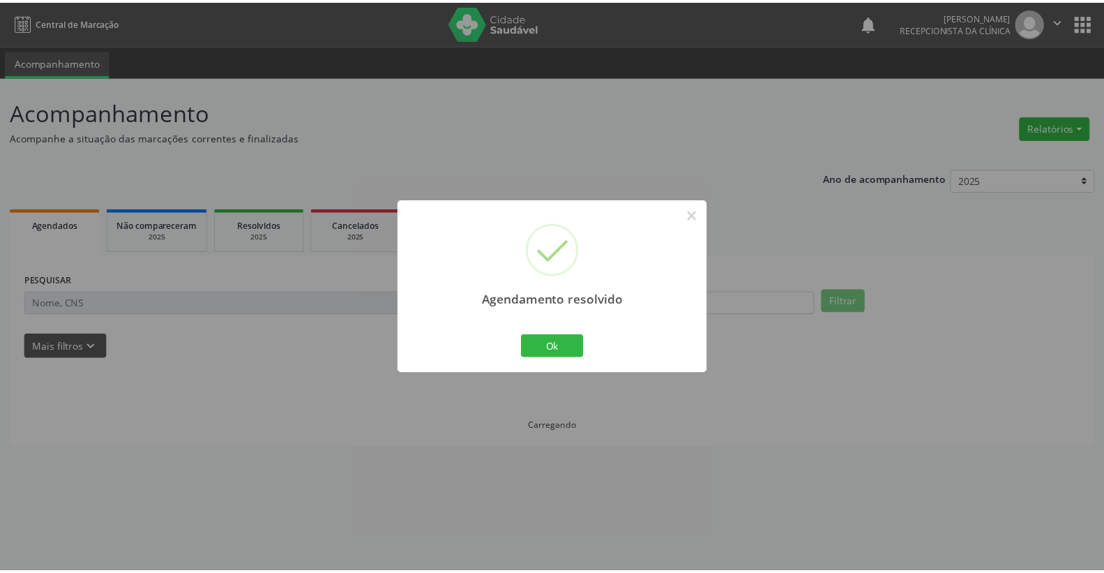
scroll to position [0, 0]
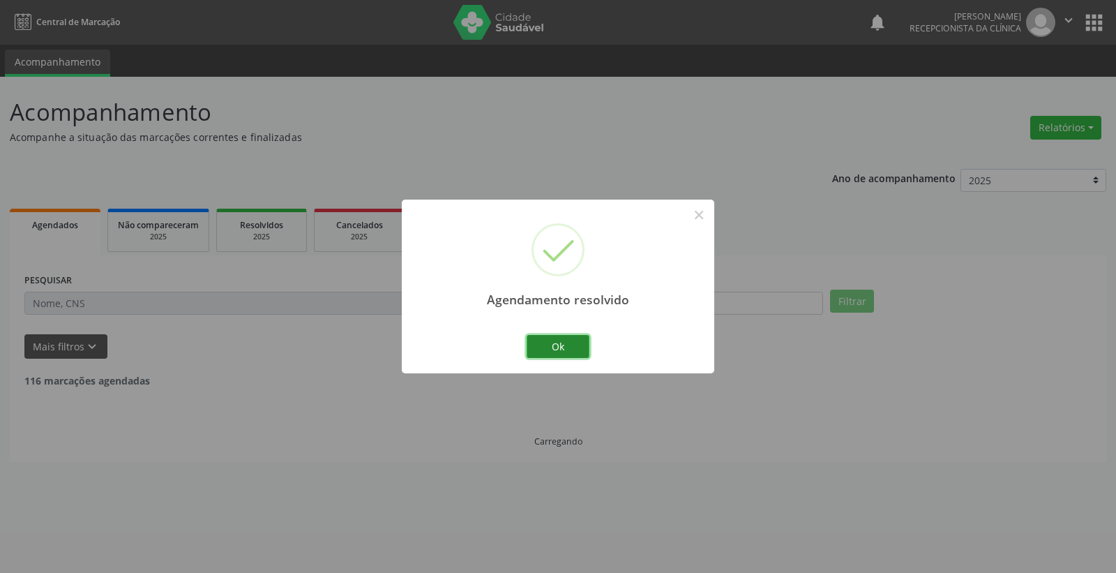
click at [559, 336] on button "Ok" at bounding box center [558, 347] width 63 height 24
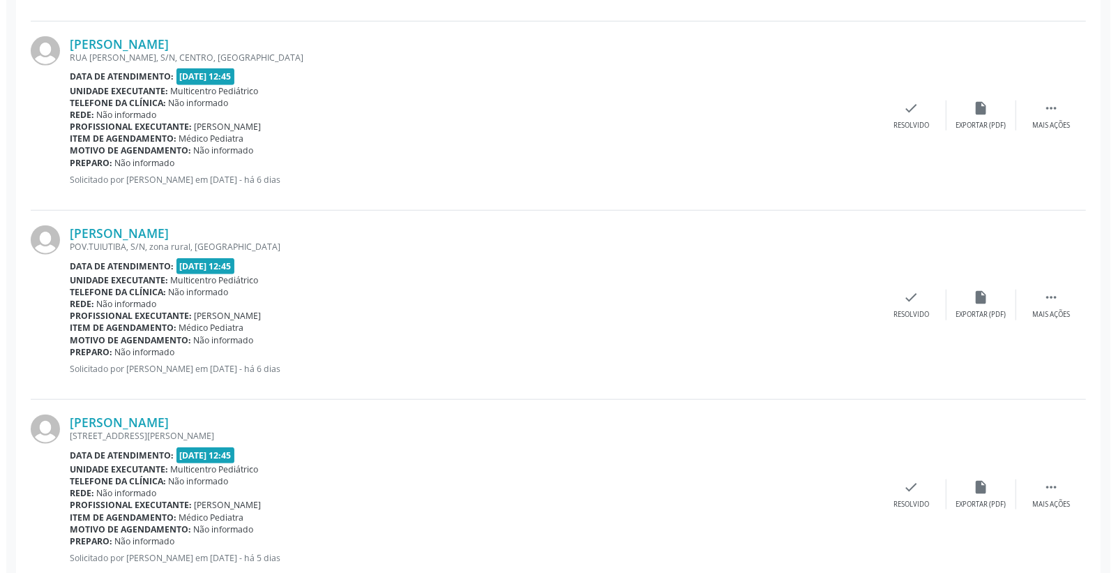
scroll to position [775, 0]
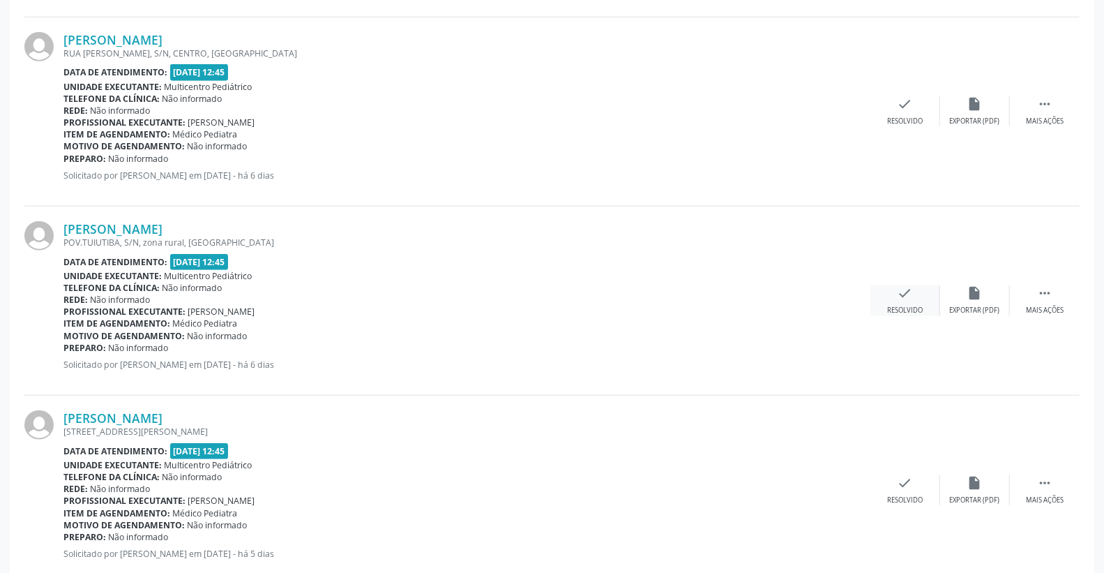
click at [910, 297] on icon "check" at bounding box center [905, 292] width 15 height 15
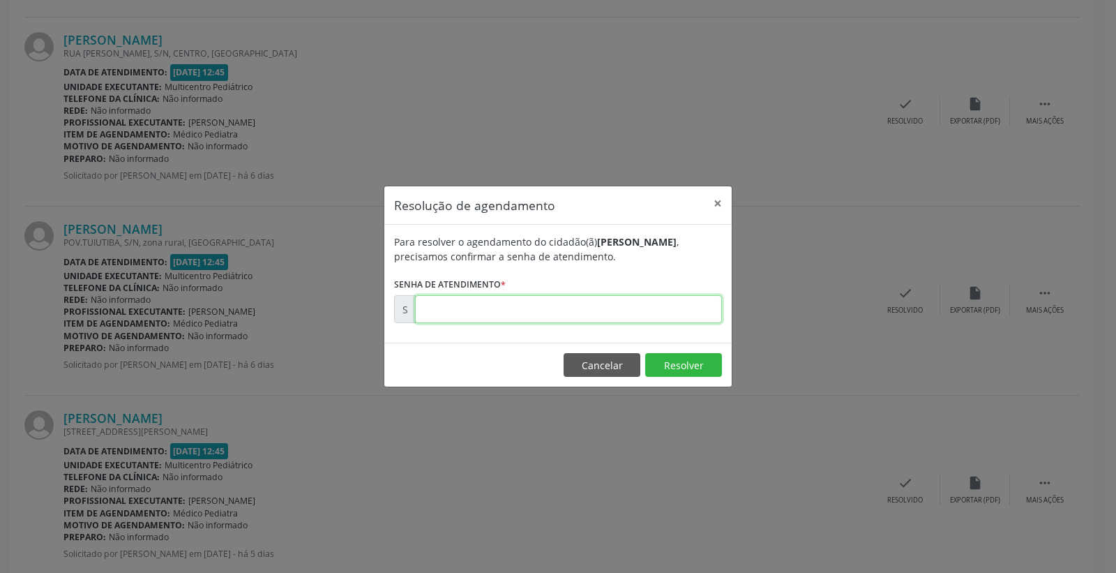
click at [693, 309] on input "text" at bounding box center [568, 309] width 307 height 28
type input "00172003"
drag, startPoint x: 677, startPoint y: 363, endPoint x: 680, endPoint y: 354, distance: 9.5
click at [678, 363] on button "Resolver" at bounding box center [683, 365] width 77 height 24
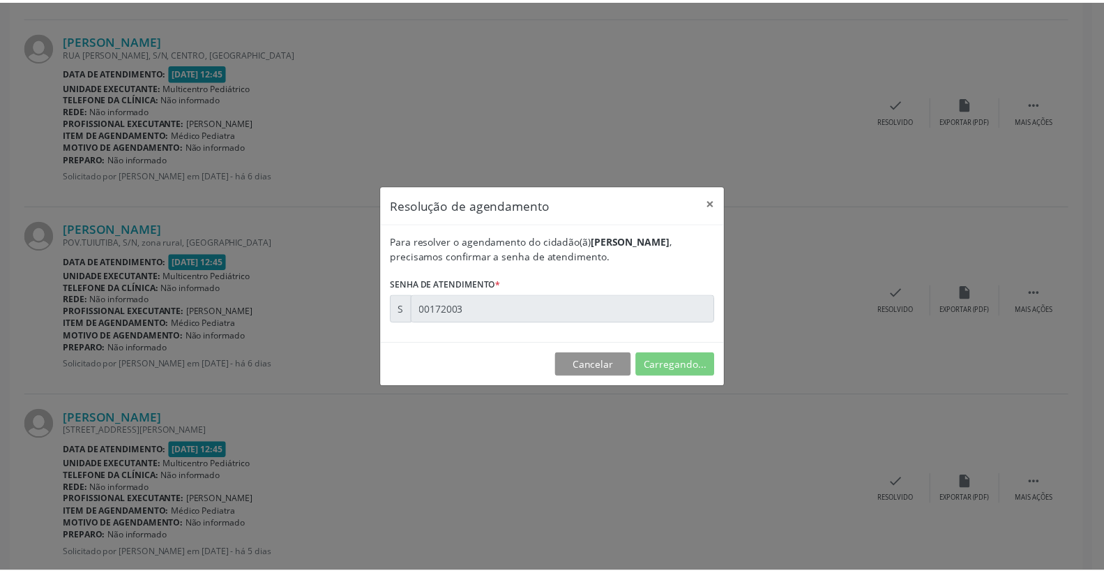
scroll to position [0, 0]
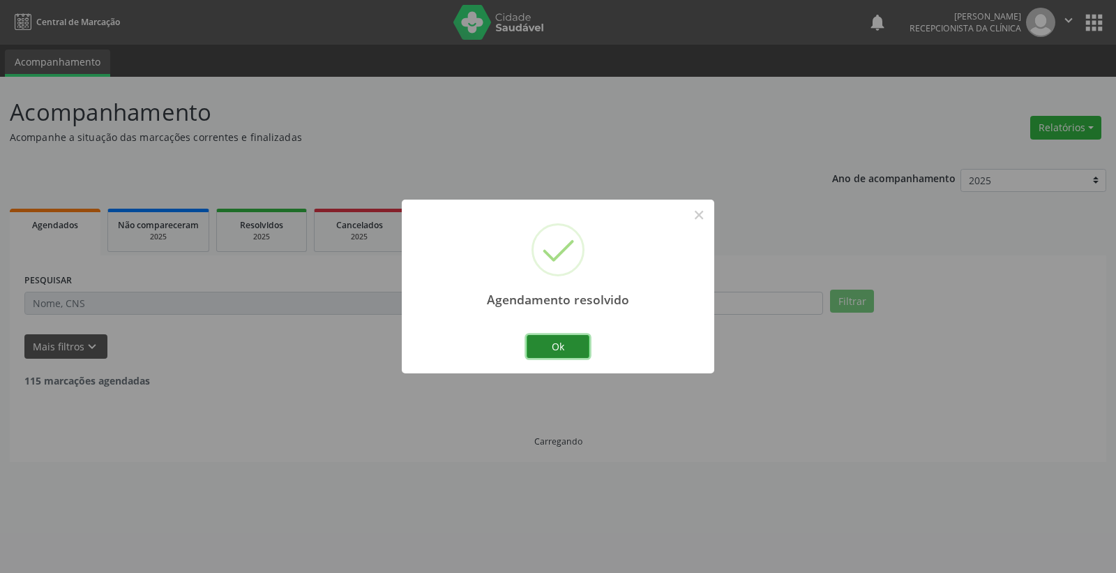
click at [572, 342] on button "Ok" at bounding box center [558, 347] width 63 height 24
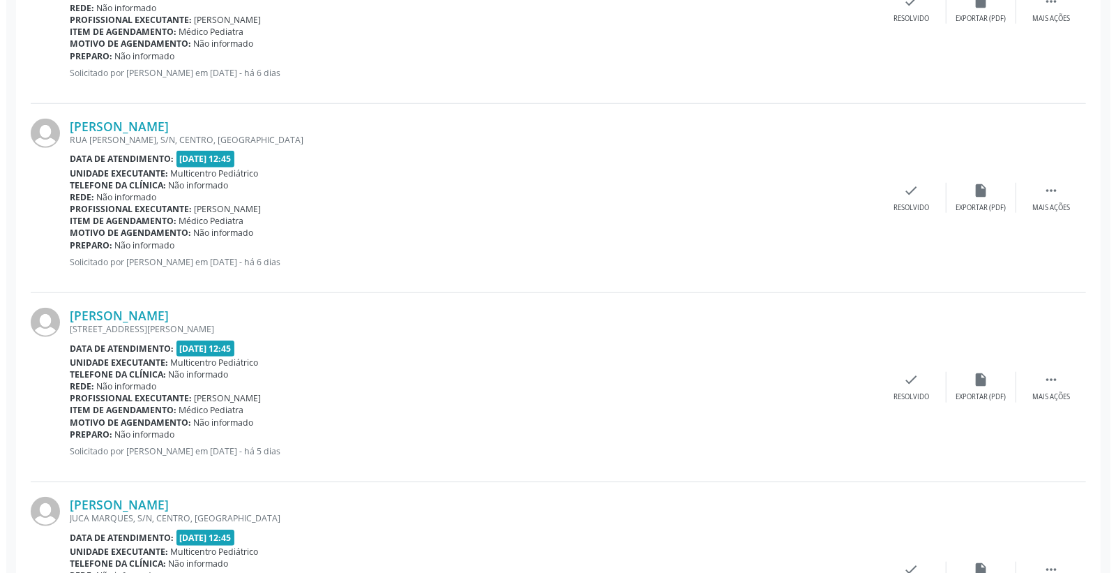
scroll to position [698, 0]
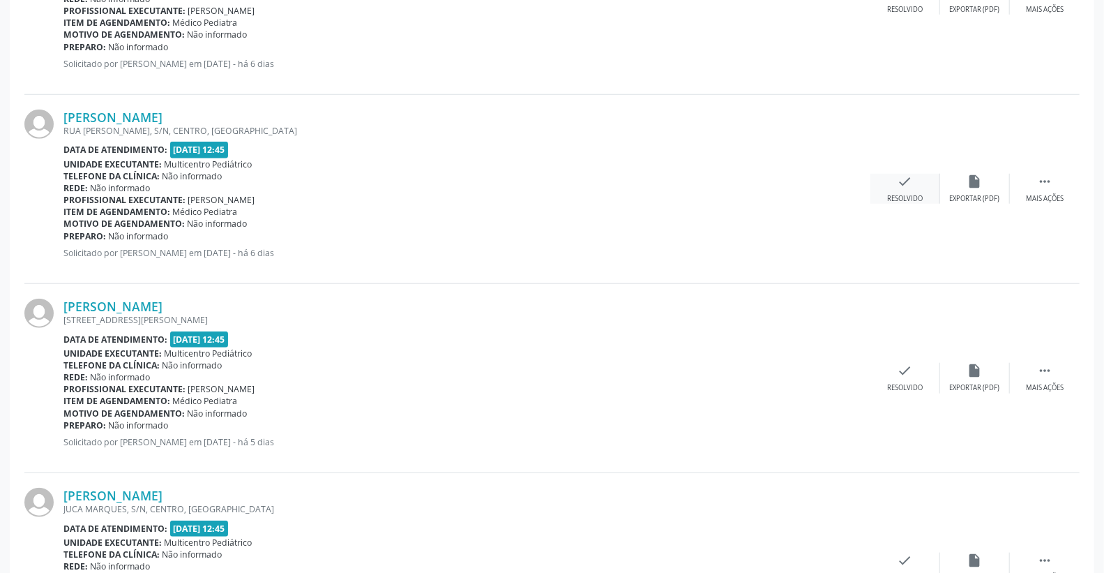
click at [909, 183] on icon "check" at bounding box center [905, 181] width 15 height 15
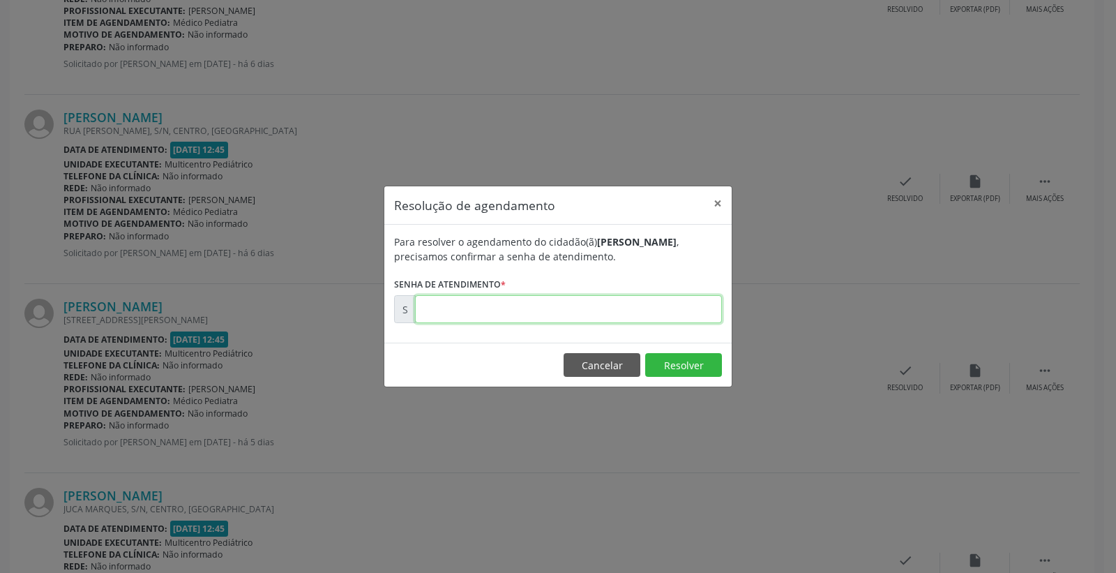
click at [650, 304] on input "text" at bounding box center [568, 309] width 307 height 28
type input "00171995"
click at [671, 359] on button "Resolver" at bounding box center [683, 365] width 77 height 24
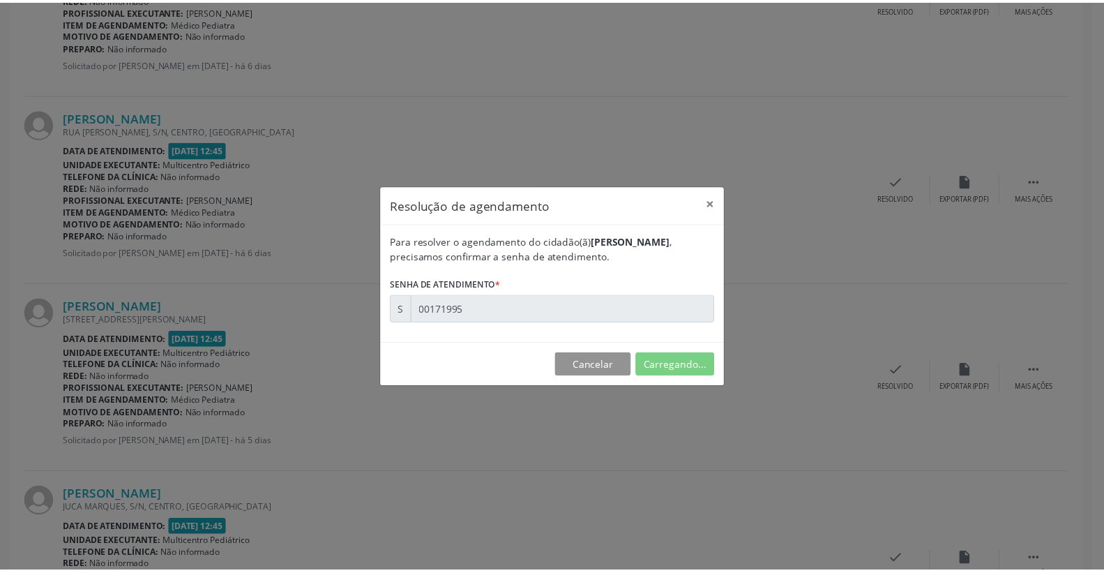
scroll to position [0, 0]
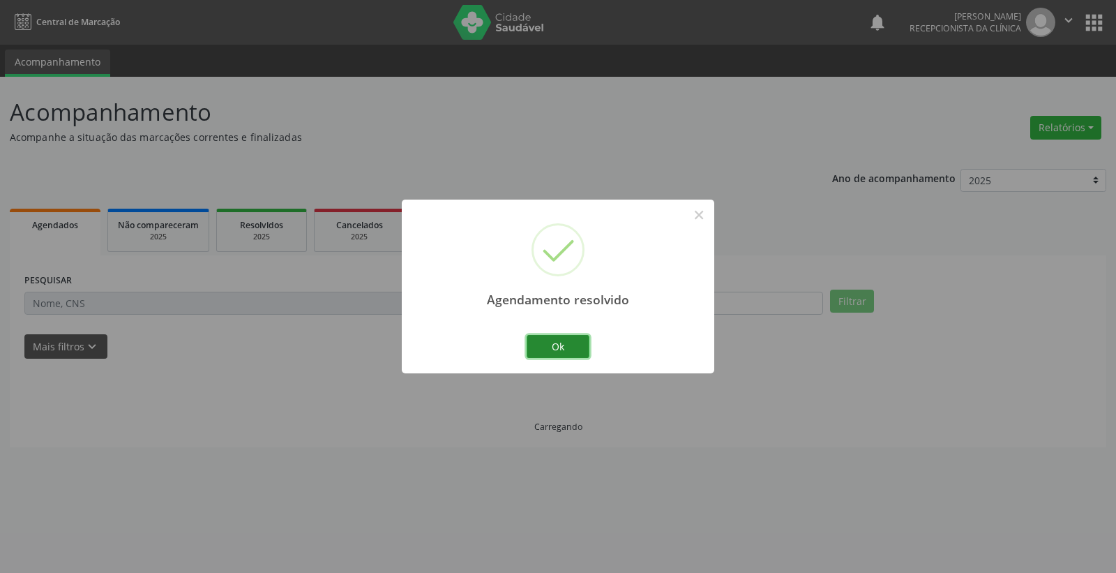
click at [571, 345] on button "Ok" at bounding box center [558, 347] width 63 height 24
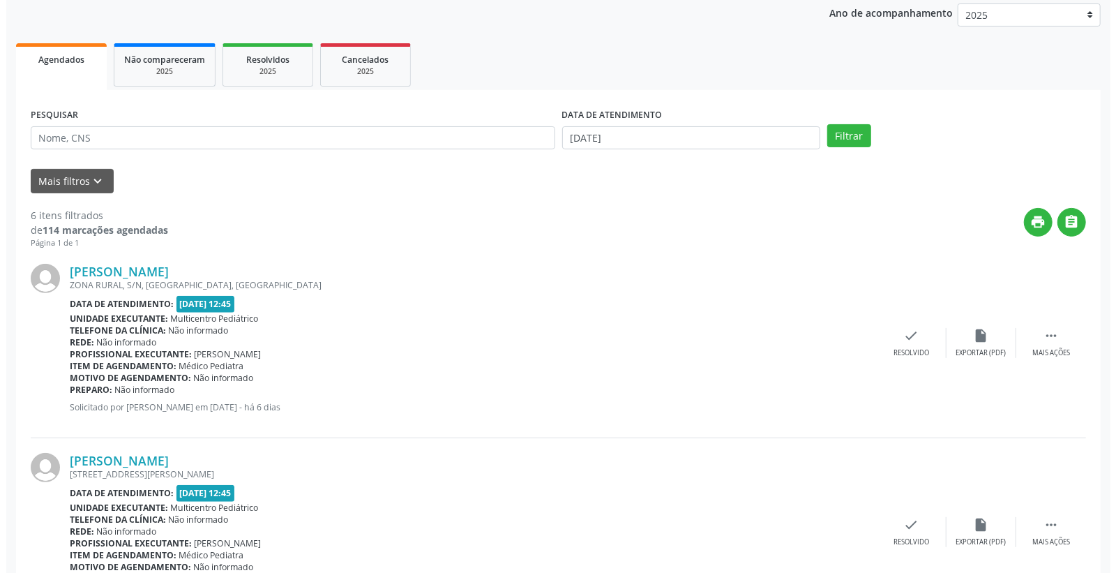
scroll to position [387, 0]
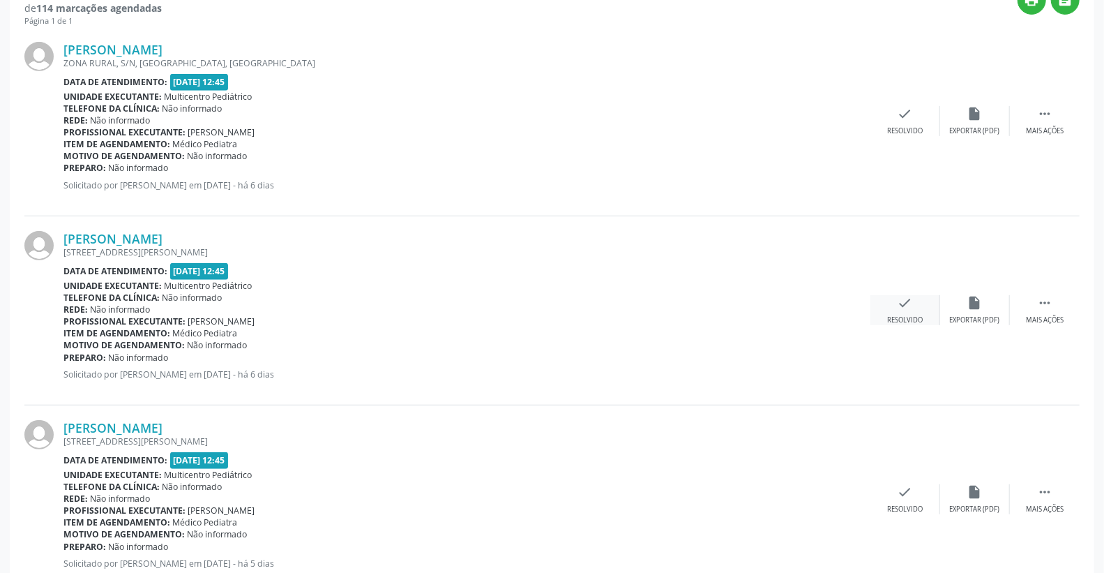
click at [923, 295] on div "check Resolvido" at bounding box center [906, 310] width 70 height 30
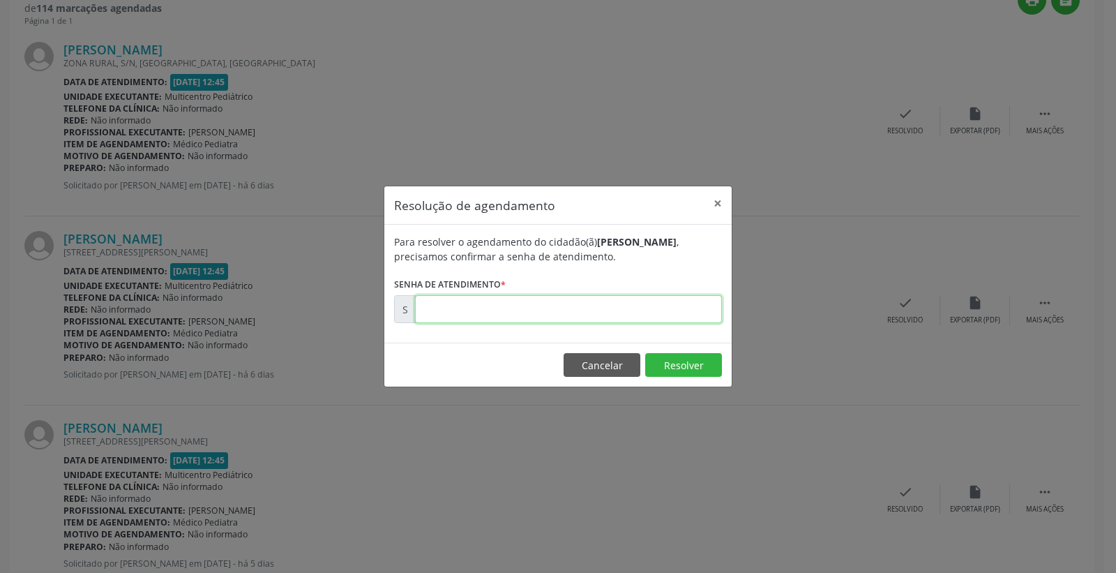
click at [673, 306] on input "text" at bounding box center [568, 309] width 307 height 28
type input "00171994"
click at [682, 374] on button "Resolver" at bounding box center [683, 365] width 77 height 24
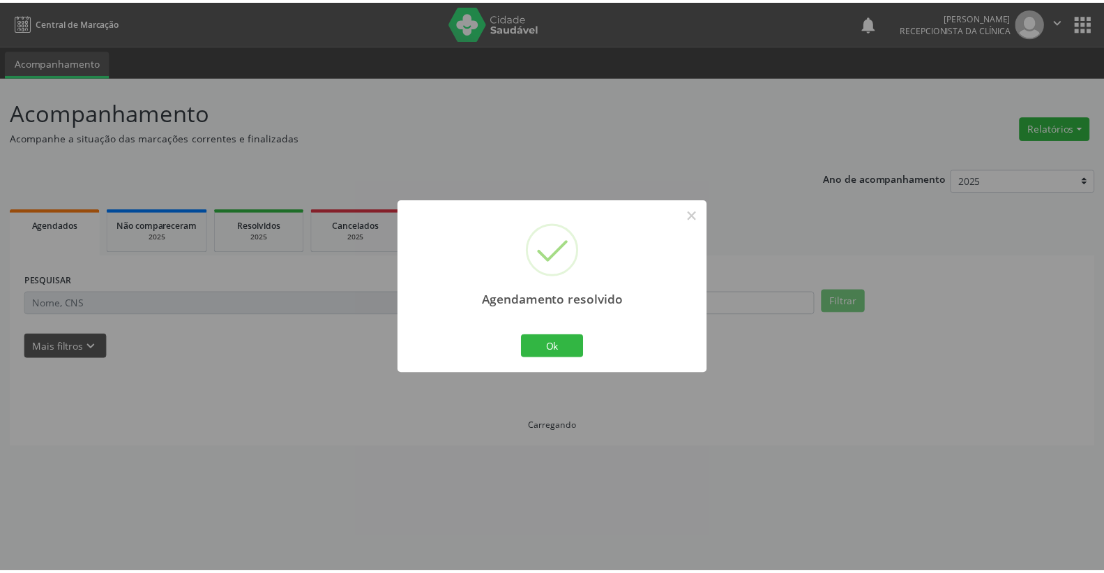
scroll to position [0, 0]
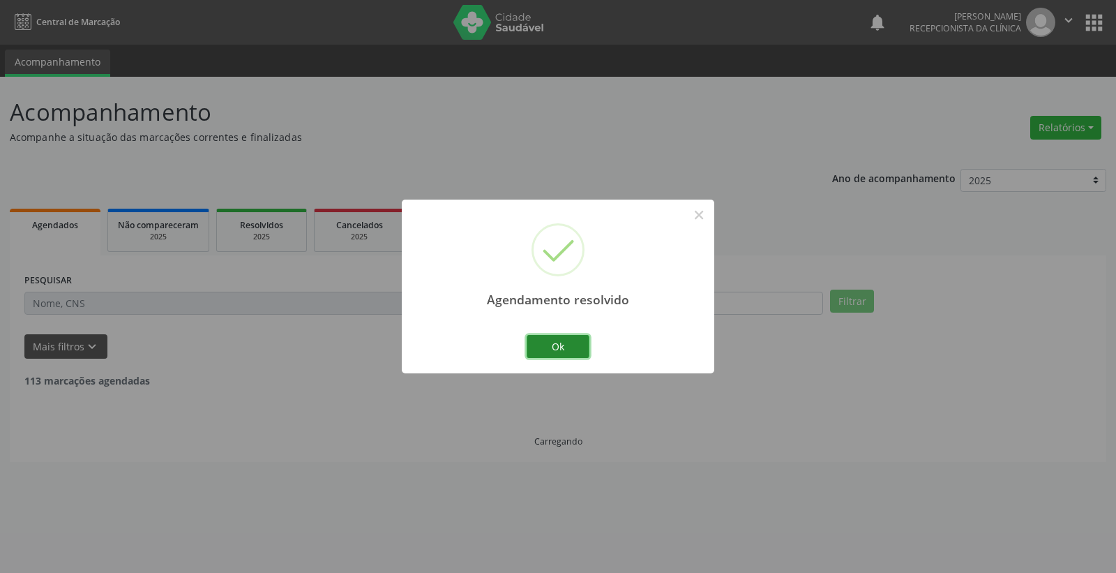
click at [566, 340] on button "Ok" at bounding box center [558, 347] width 63 height 24
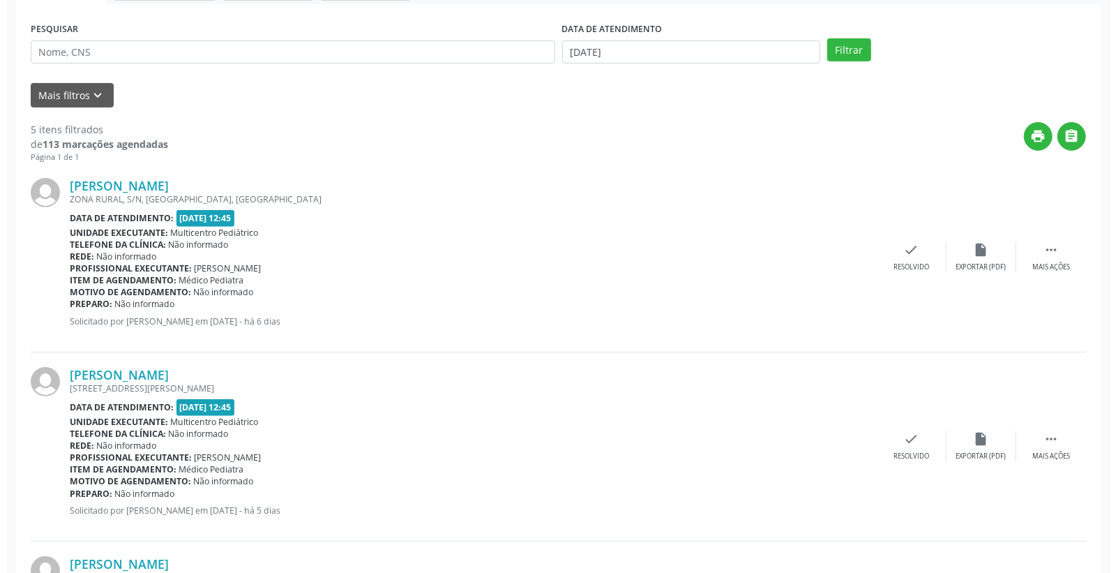
scroll to position [465, 0]
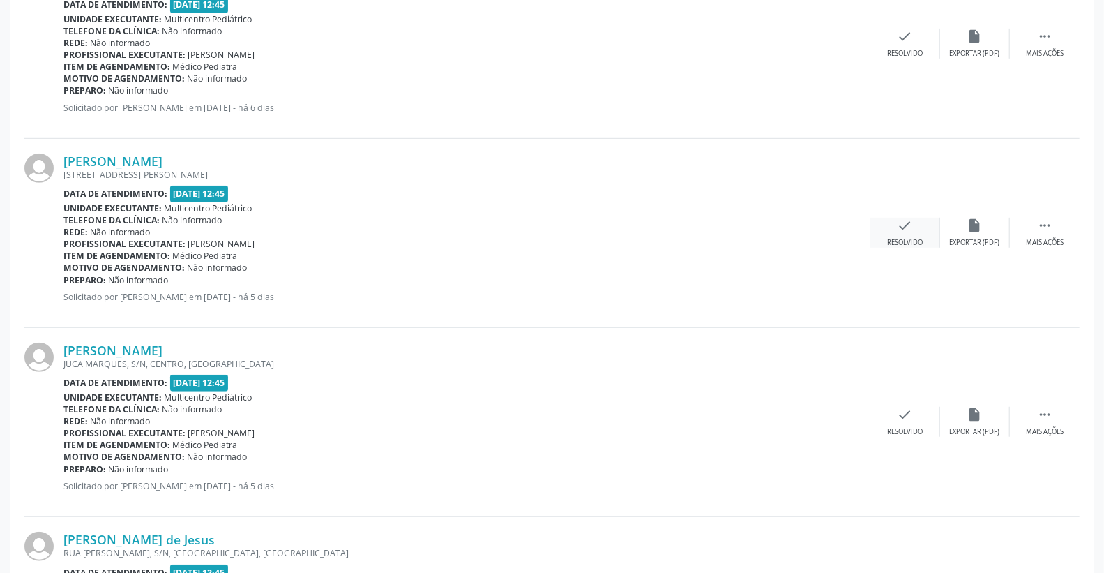
click at [917, 232] on div "check Resolvido" at bounding box center [906, 233] width 70 height 30
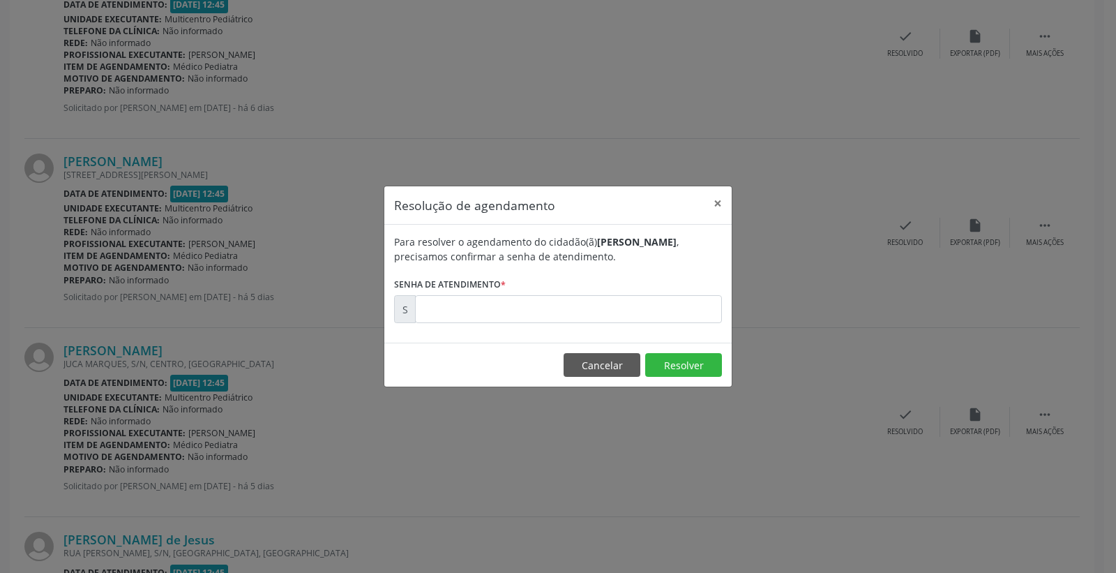
drag, startPoint x: 672, startPoint y: 324, endPoint x: 665, endPoint y: 315, distance: 11.4
click at [670, 323] on div "Para resolver o agendamento do cidadão(ã) [PERSON_NAME] , precisamos confirmar …" at bounding box center [557, 284] width 347 height 118
click at [665, 315] on input "text" at bounding box center [568, 309] width 307 height 28
click at [684, 361] on button "Resolver" at bounding box center [683, 365] width 77 height 24
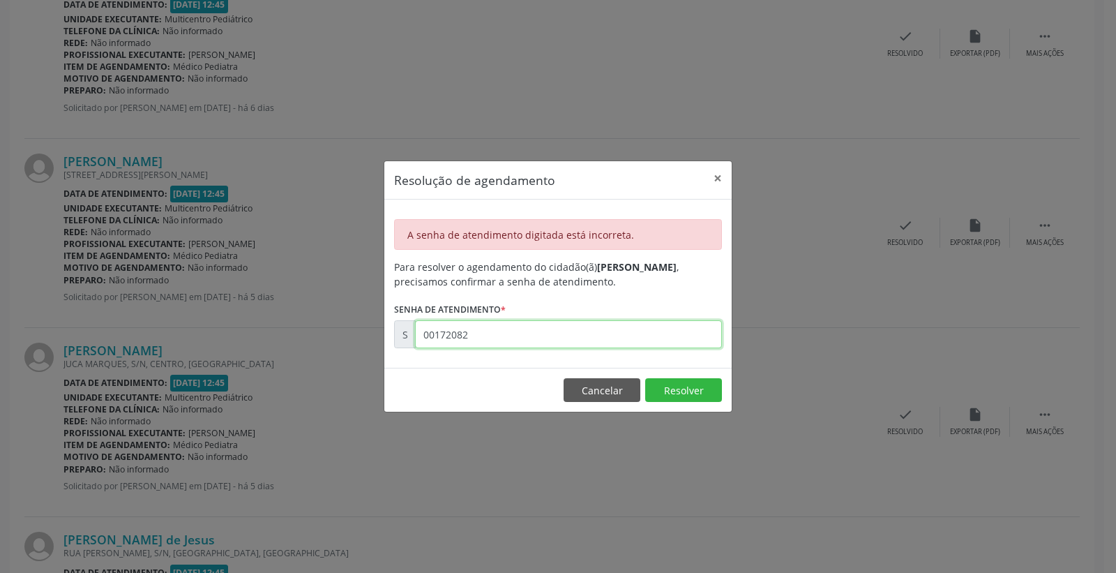
click at [507, 340] on input "00172082" at bounding box center [568, 334] width 307 height 28
type input "00172087"
click at [657, 385] on button "Resolver" at bounding box center [683, 390] width 77 height 24
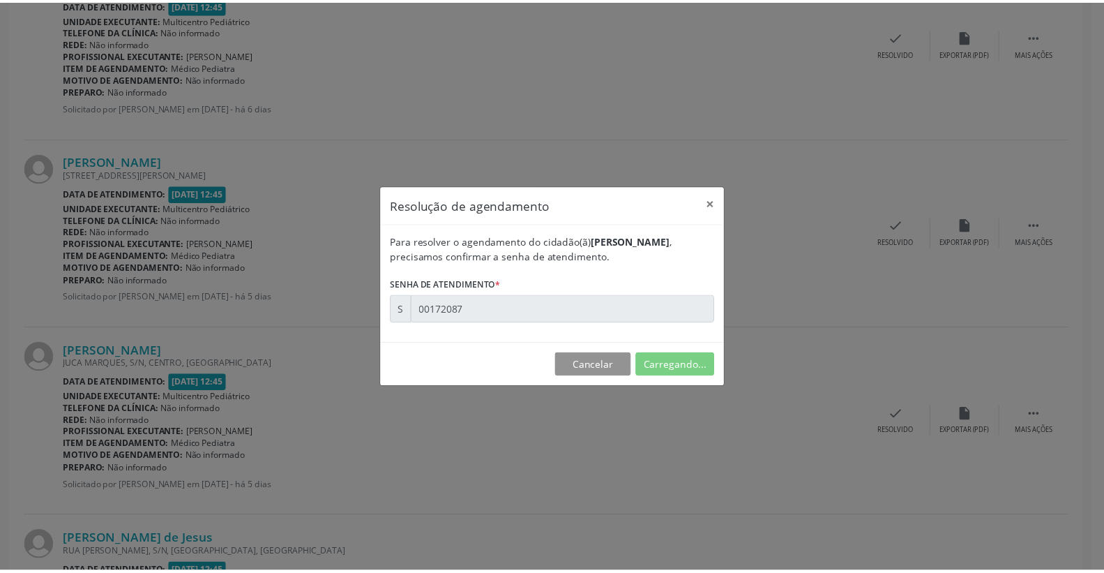
scroll to position [0, 0]
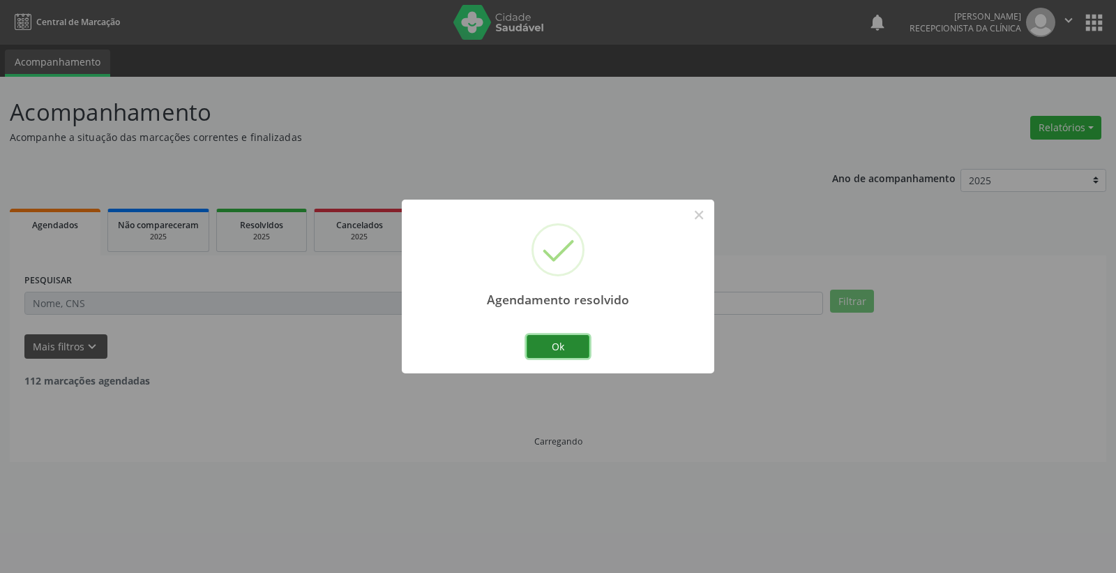
click at [568, 347] on button "Ok" at bounding box center [558, 347] width 63 height 24
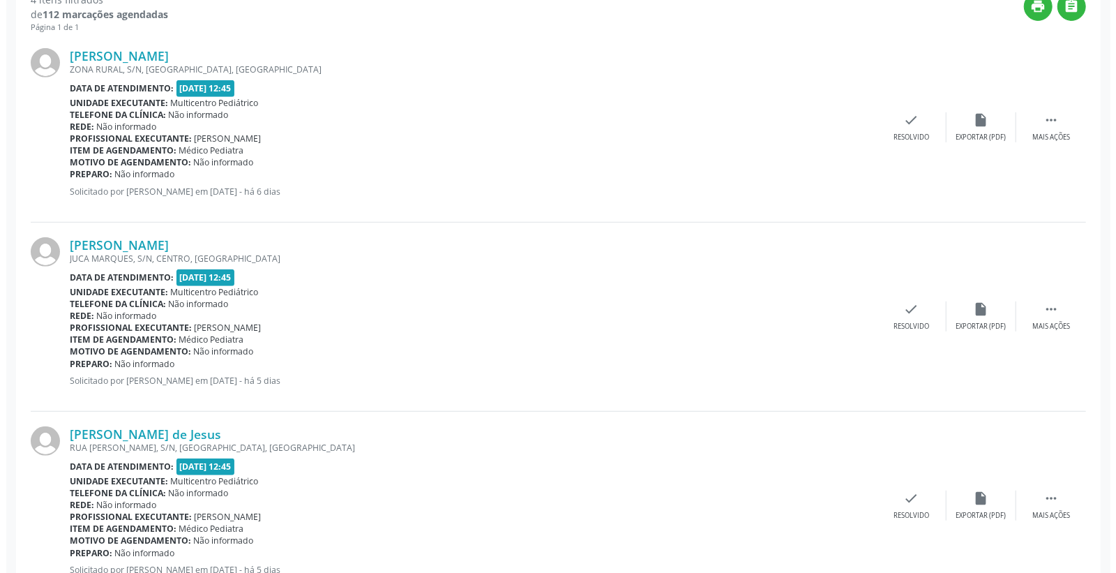
scroll to position [387, 0]
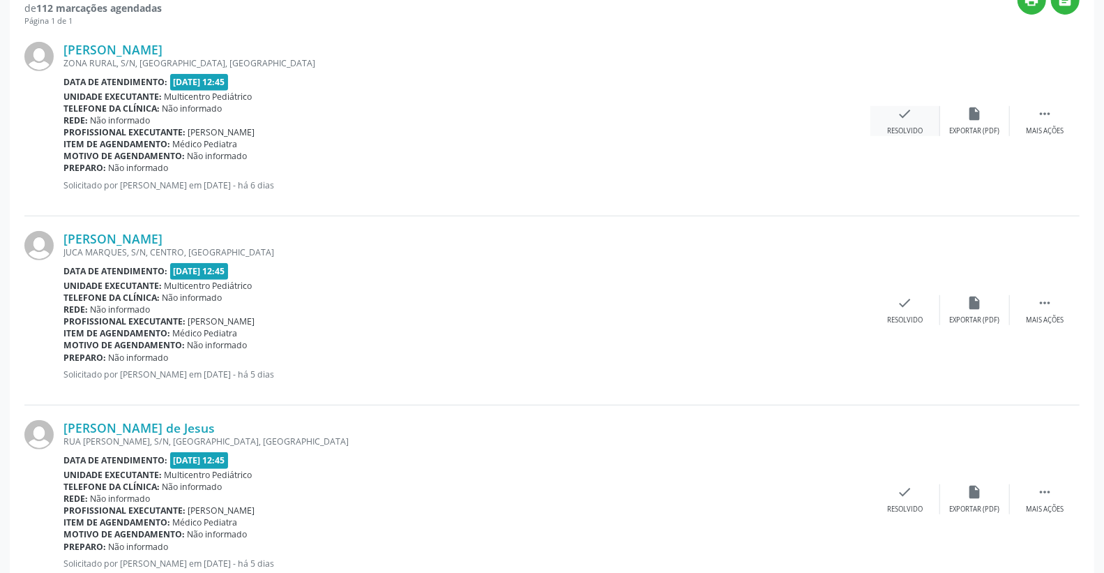
click at [908, 110] on icon "check" at bounding box center [905, 113] width 15 height 15
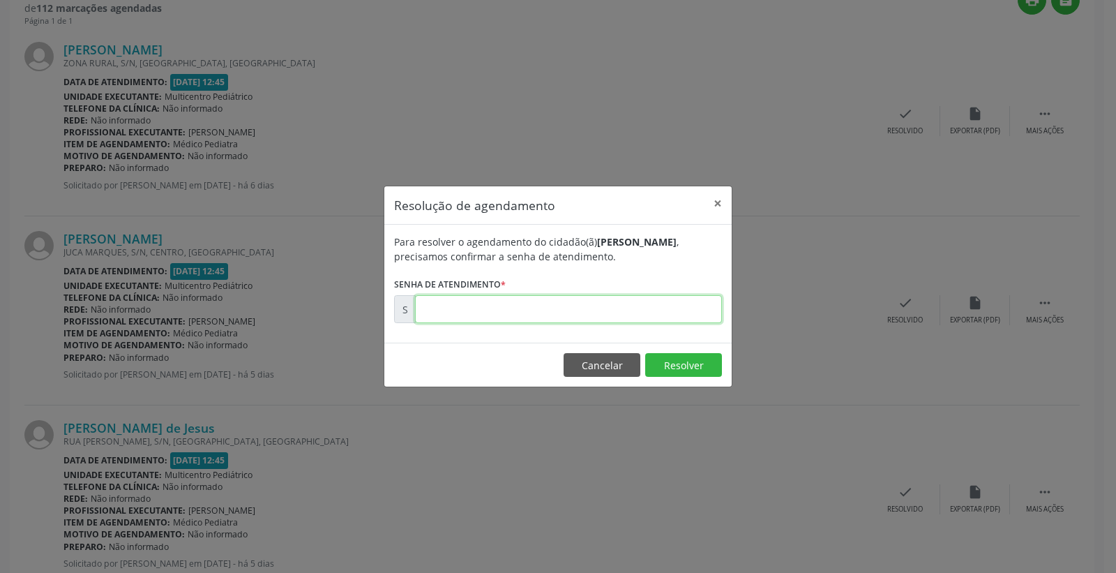
drag, startPoint x: 670, startPoint y: 314, endPoint x: 675, endPoint y: 308, distance: 8.4
click at [672, 312] on input "text" at bounding box center [568, 309] width 307 height 28
type input "00171950"
click at [688, 364] on button "Resolver" at bounding box center [683, 365] width 77 height 24
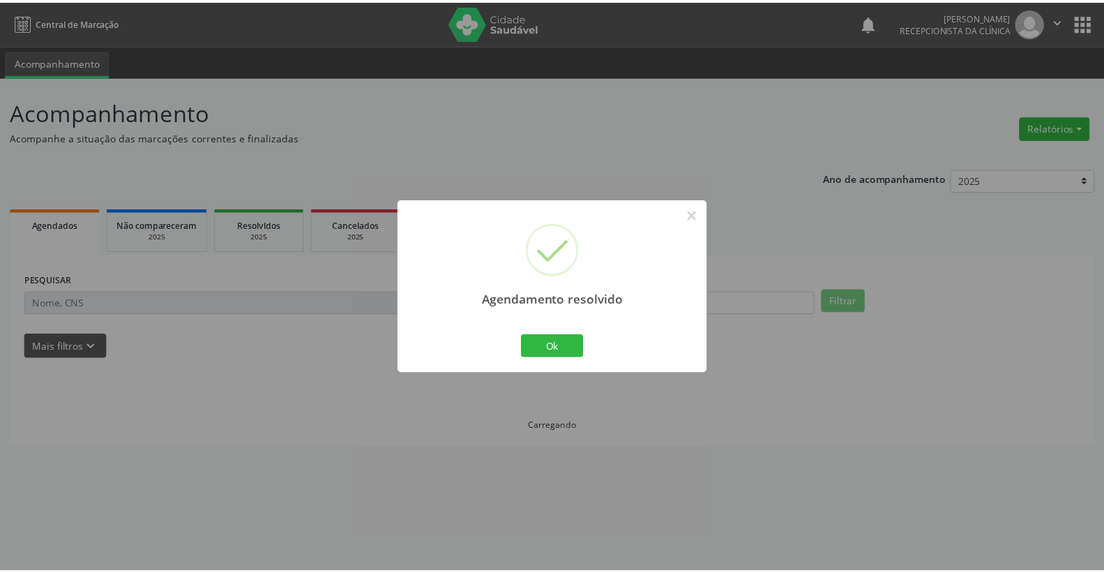
scroll to position [0, 0]
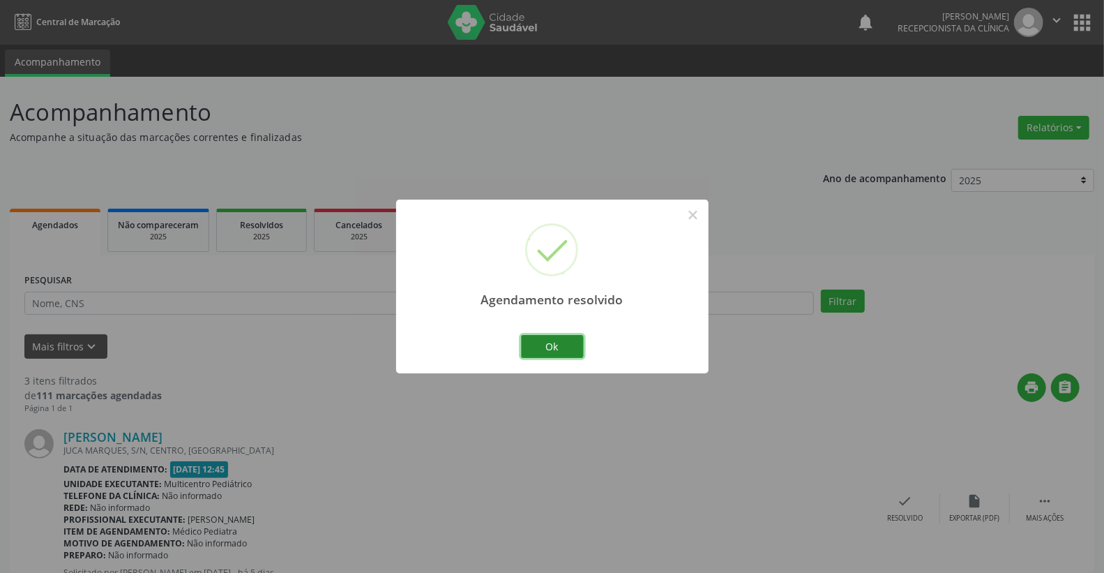
click at [555, 353] on button "Ok" at bounding box center [552, 347] width 63 height 24
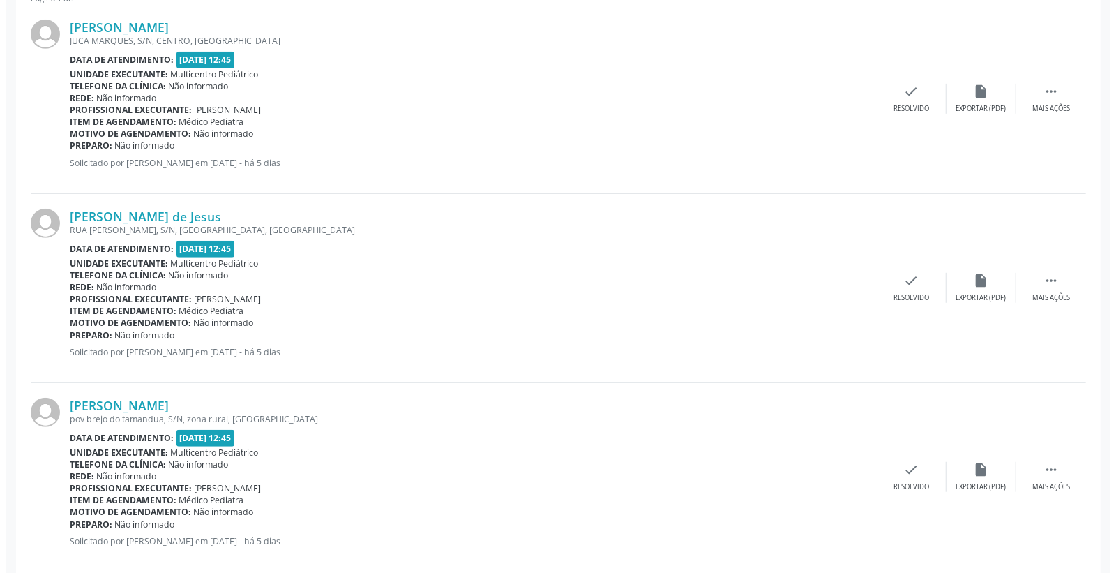
scroll to position [431, 0]
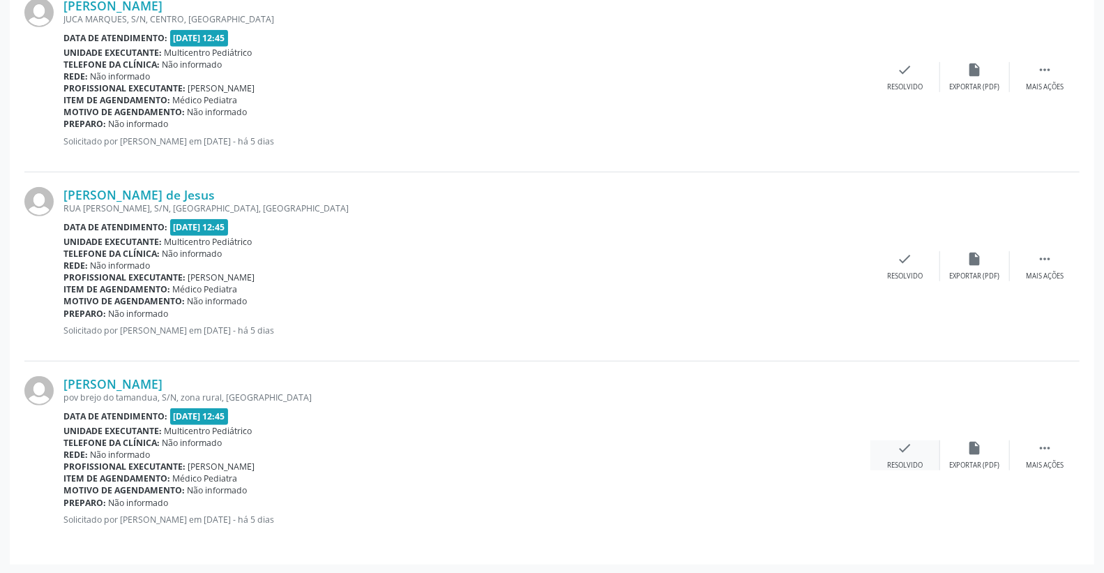
click at [912, 448] on div "check Resolvido" at bounding box center [906, 455] width 70 height 30
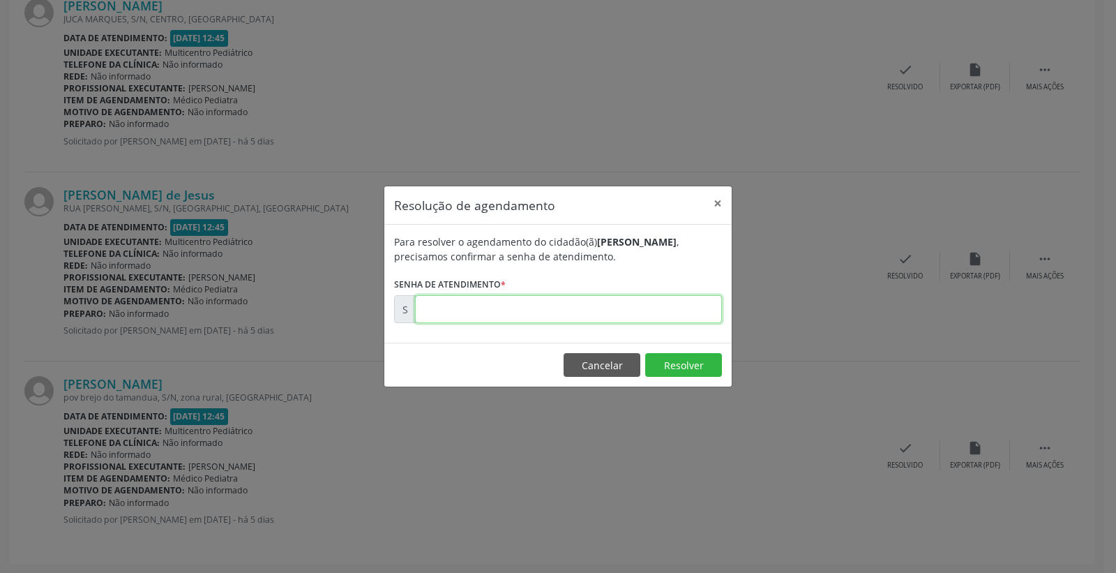
click at [647, 307] on input "text" at bounding box center [568, 309] width 307 height 28
type input "00172142"
click at [687, 361] on button "Resolver" at bounding box center [683, 365] width 77 height 24
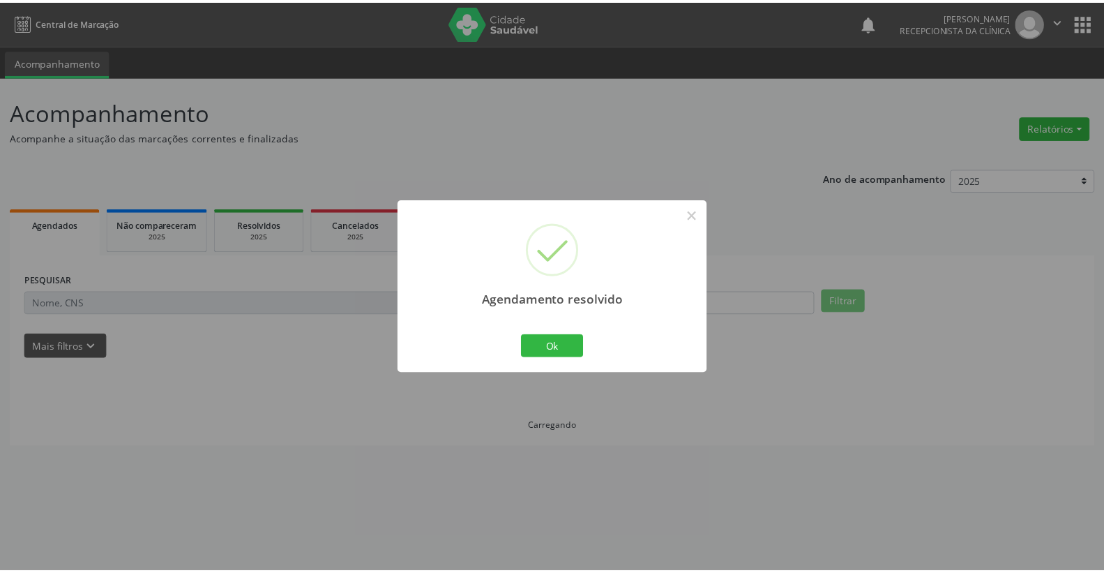
scroll to position [0, 0]
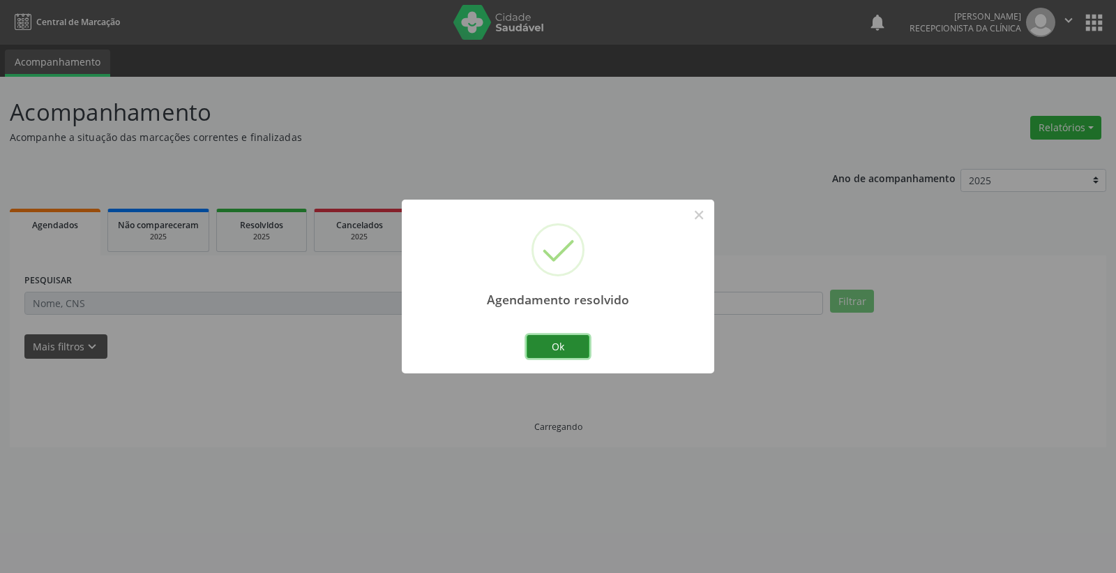
click at [580, 342] on button "Ok" at bounding box center [558, 347] width 63 height 24
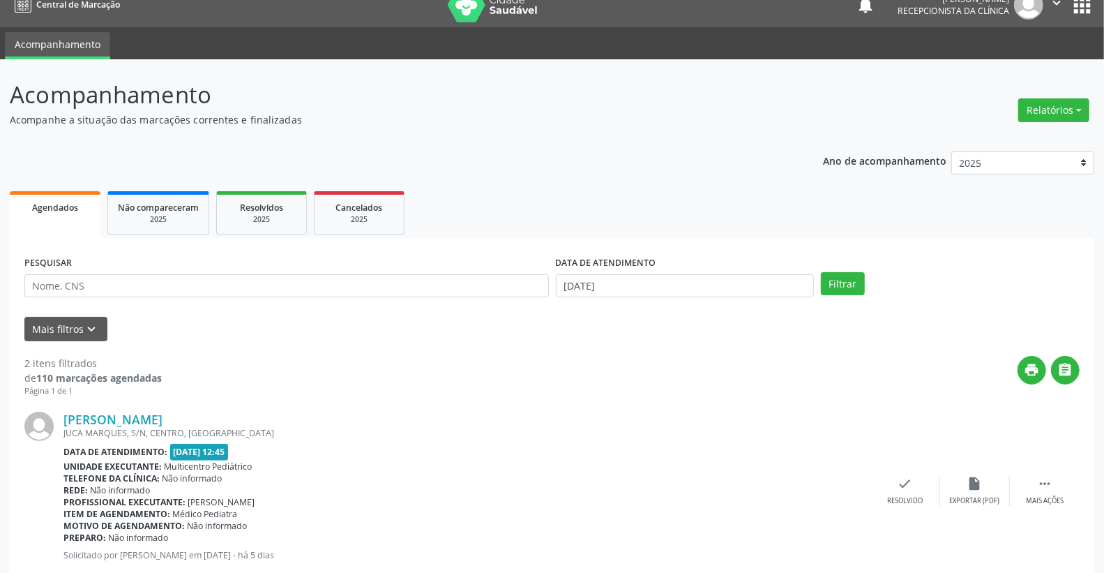
scroll to position [242, 0]
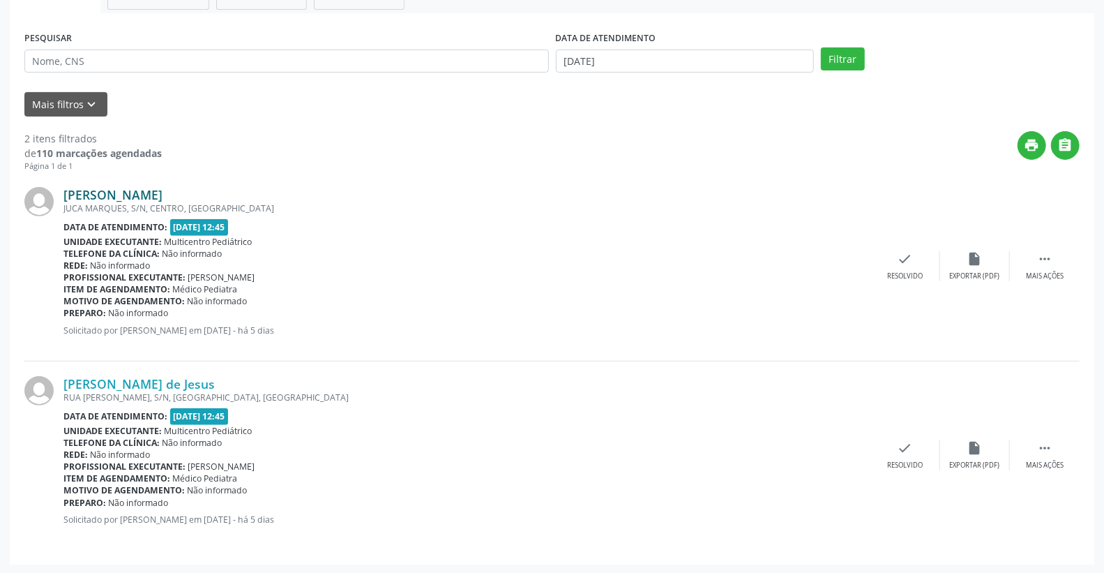
click at [163, 194] on link "[PERSON_NAME]" at bounding box center [112, 194] width 99 height 15
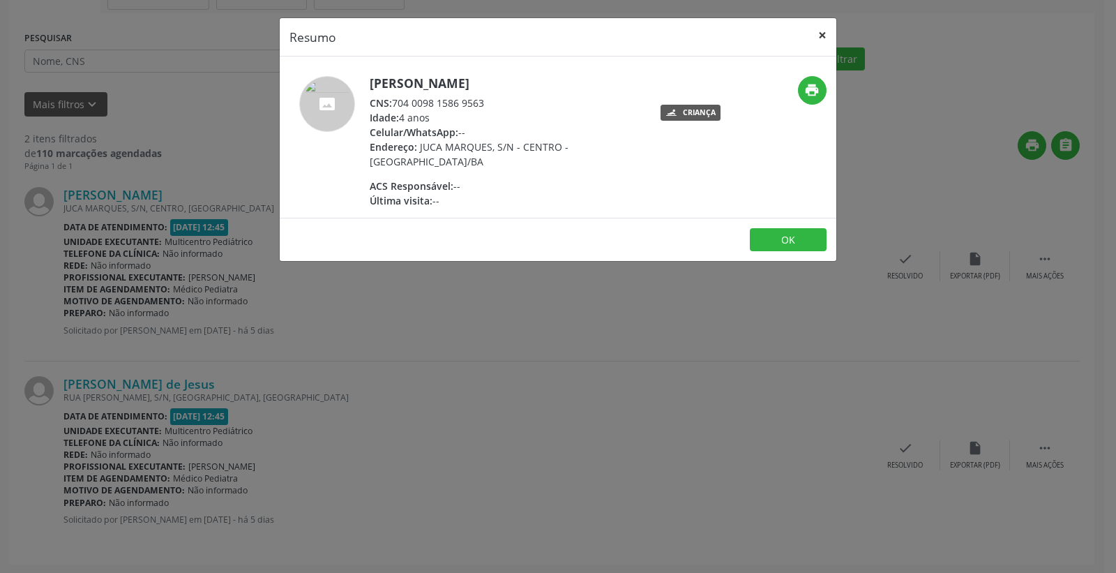
click at [824, 37] on button "×" at bounding box center [822, 35] width 28 height 34
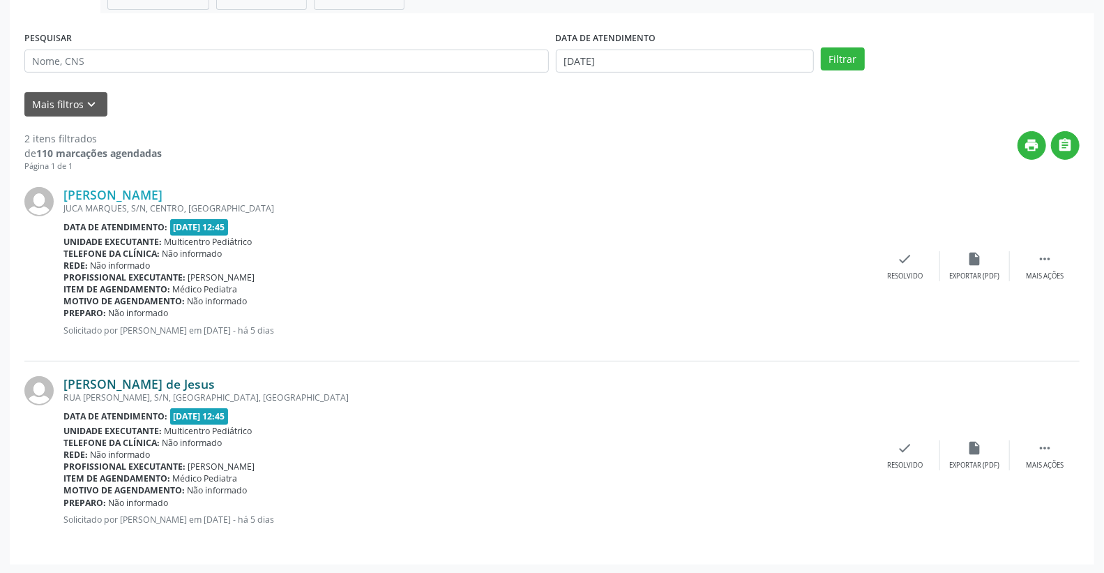
click at [207, 380] on link "[PERSON_NAME] de Jesus" at bounding box center [138, 383] width 151 height 15
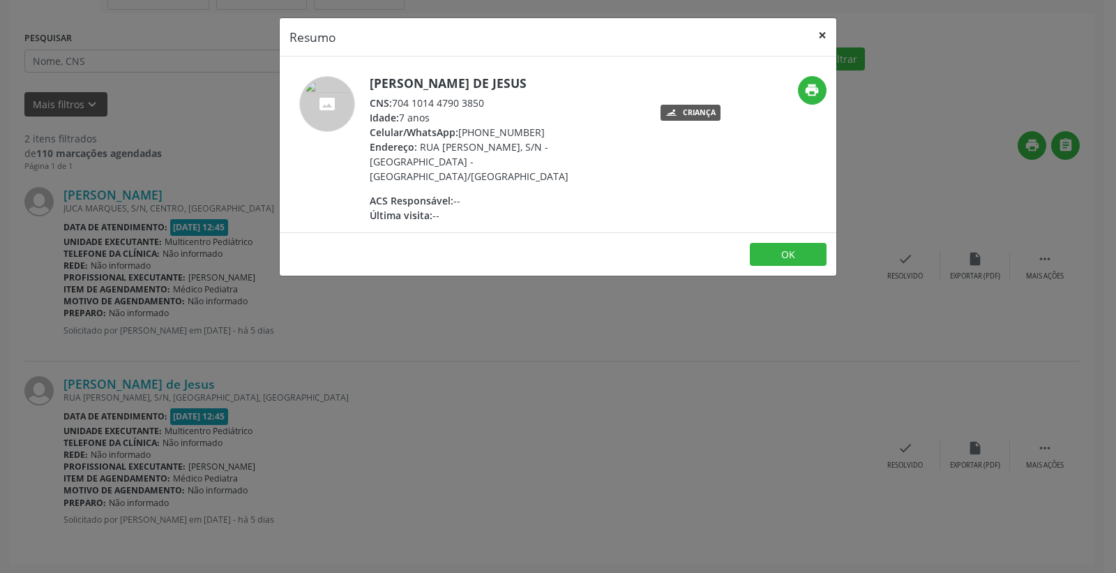
click at [830, 35] on button "×" at bounding box center [822, 35] width 28 height 34
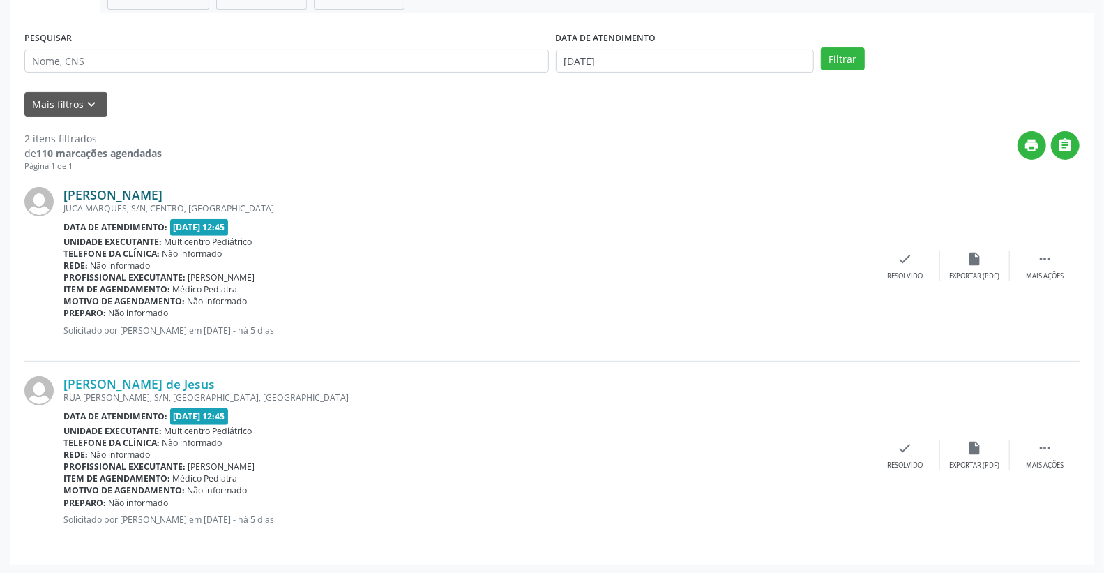
click at [163, 193] on link "[PERSON_NAME]" at bounding box center [112, 194] width 99 height 15
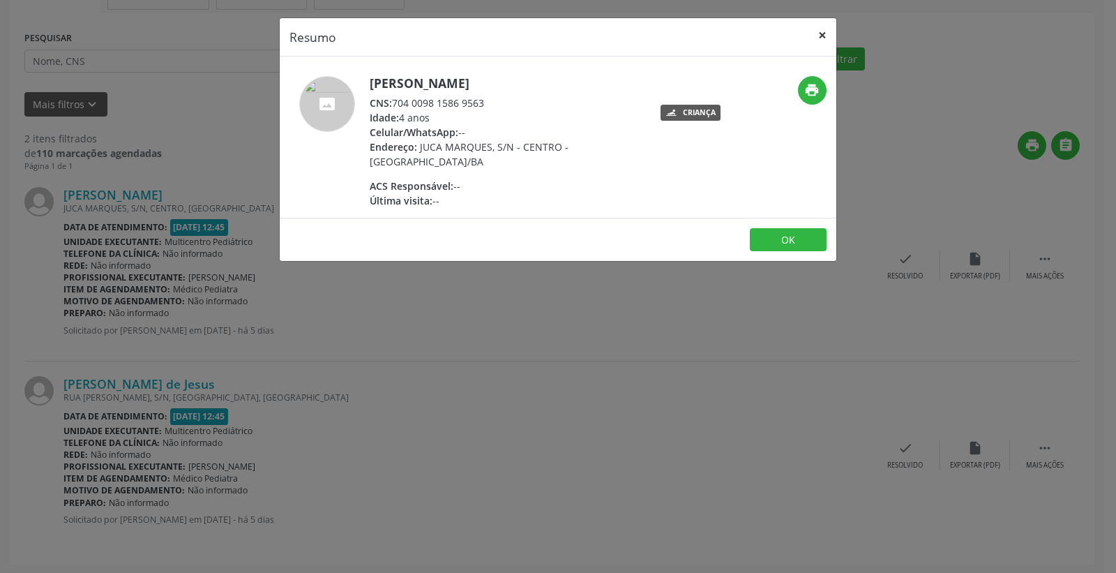
click at [825, 39] on button "×" at bounding box center [822, 35] width 28 height 34
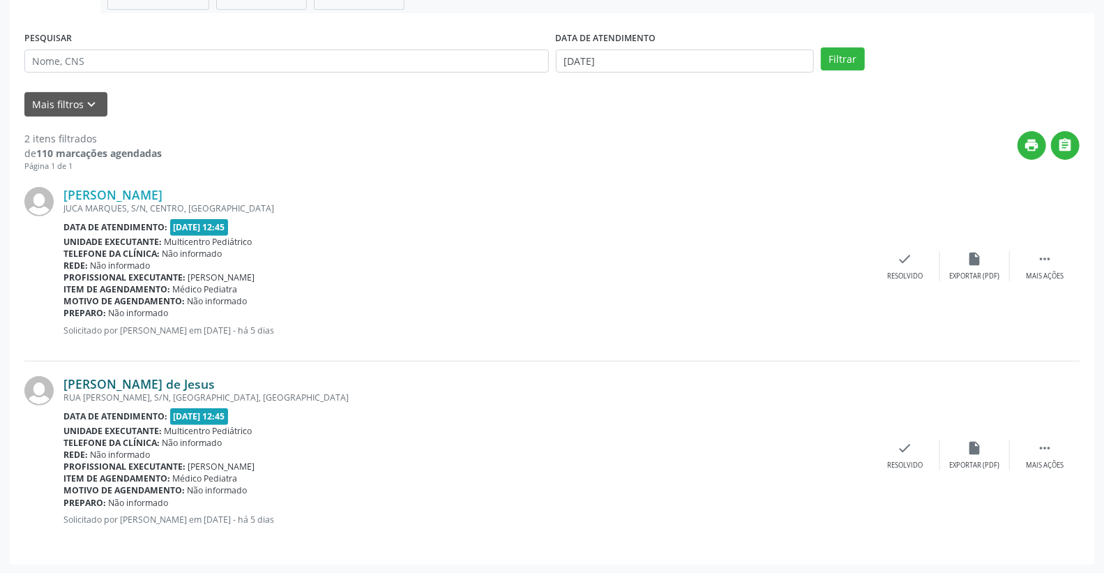
click at [183, 378] on link "[PERSON_NAME] de Jesus" at bounding box center [138, 383] width 151 height 15
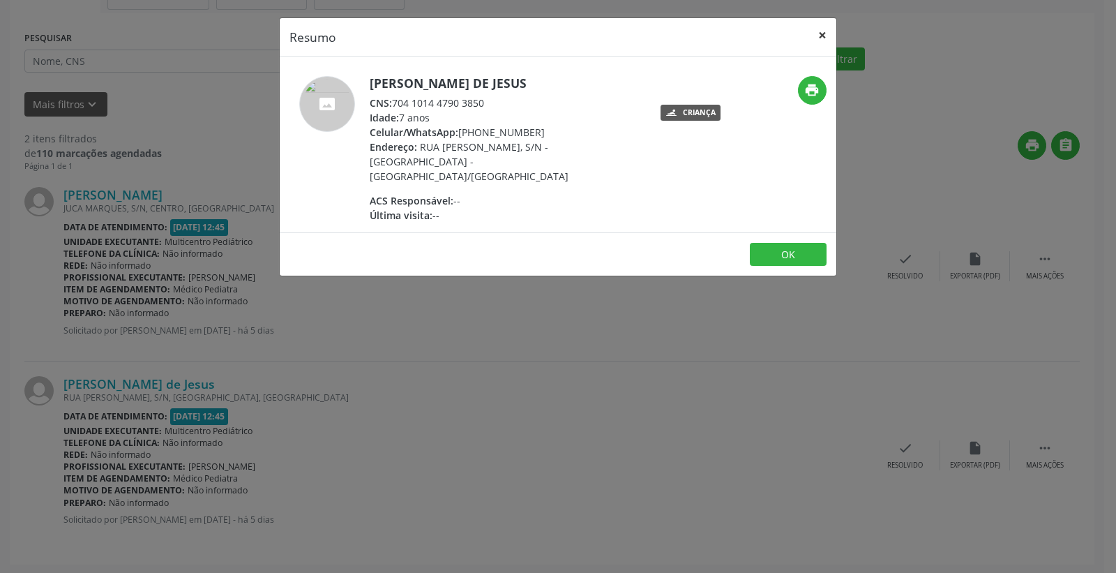
click at [824, 39] on button "×" at bounding box center [822, 35] width 28 height 34
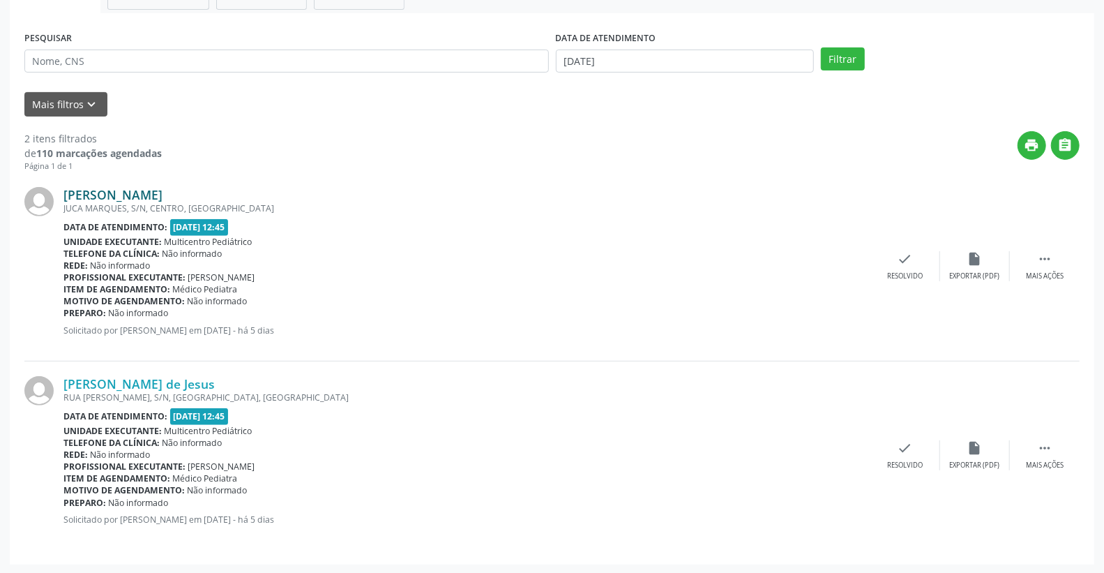
click at [163, 195] on link "[PERSON_NAME]" at bounding box center [112, 194] width 99 height 15
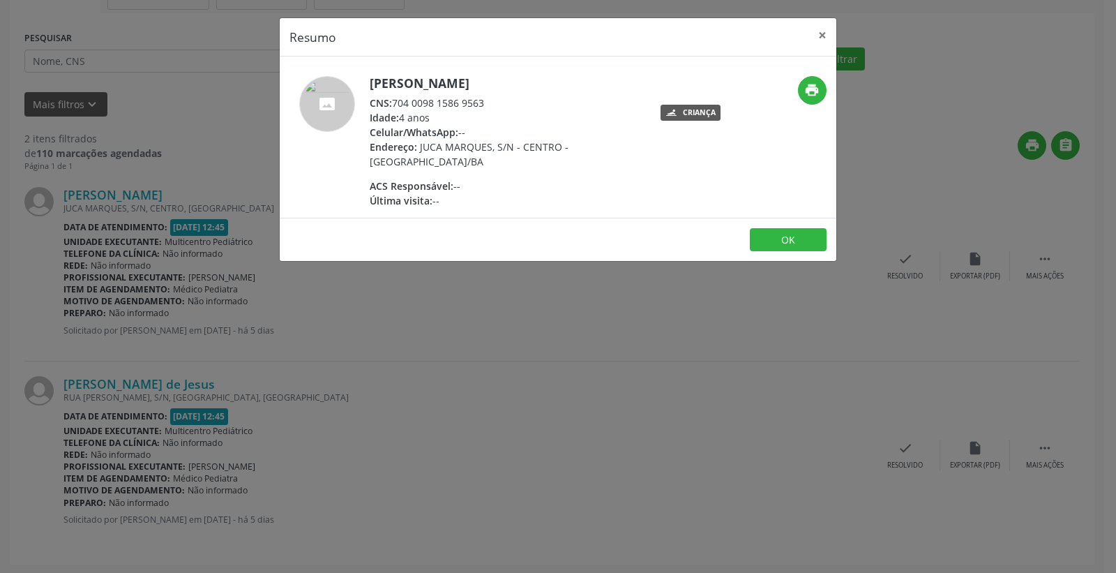
drag, startPoint x: 393, startPoint y: 103, endPoint x: 490, endPoint y: 105, distance: 96.3
click at [513, 105] on div "CNS: 704 0098 1586 9563" at bounding box center [505, 103] width 271 height 15
click at [815, 35] on button "×" at bounding box center [822, 35] width 28 height 34
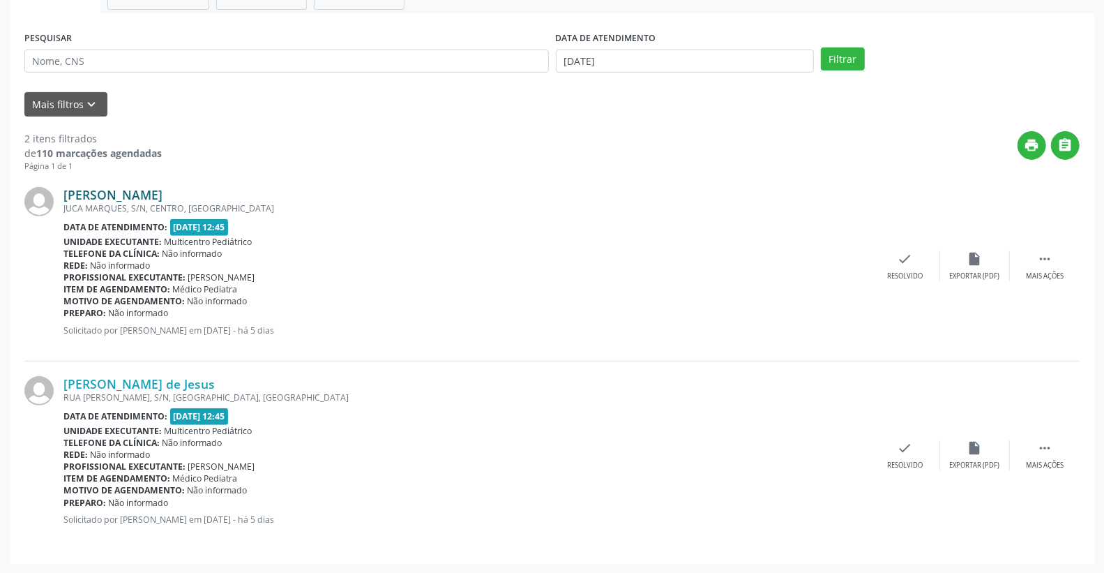
click at [163, 193] on link "[PERSON_NAME]" at bounding box center [112, 194] width 99 height 15
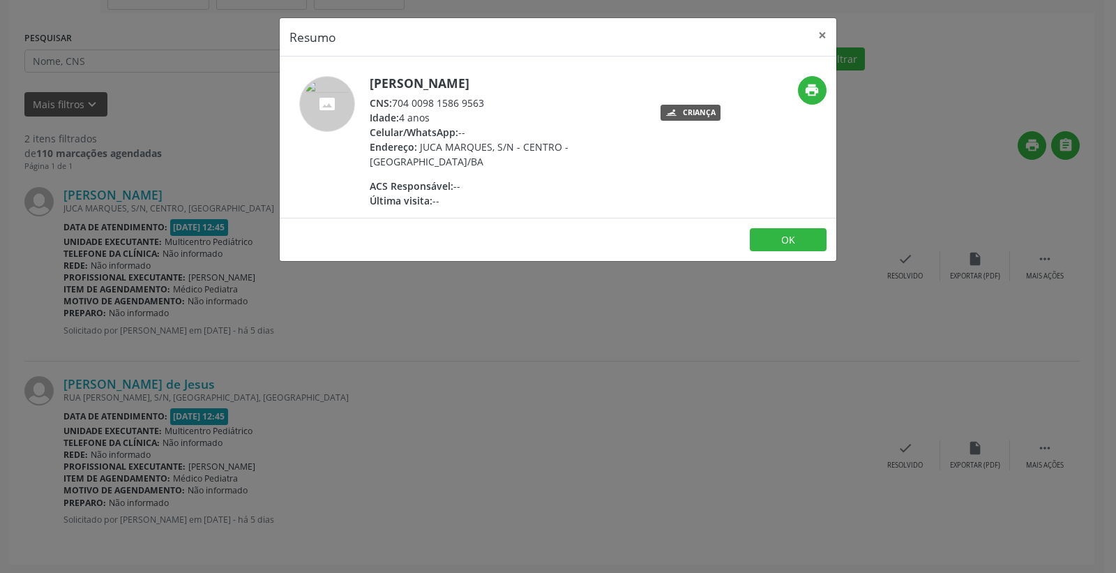
drag, startPoint x: 437, startPoint y: 103, endPoint x: 486, endPoint y: 100, distance: 48.9
click at [500, 103] on div "CNS: 704 0098 1586 9563" at bounding box center [505, 103] width 271 height 15
click at [822, 31] on button "×" at bounding box center [822, 35] width 28 height 34
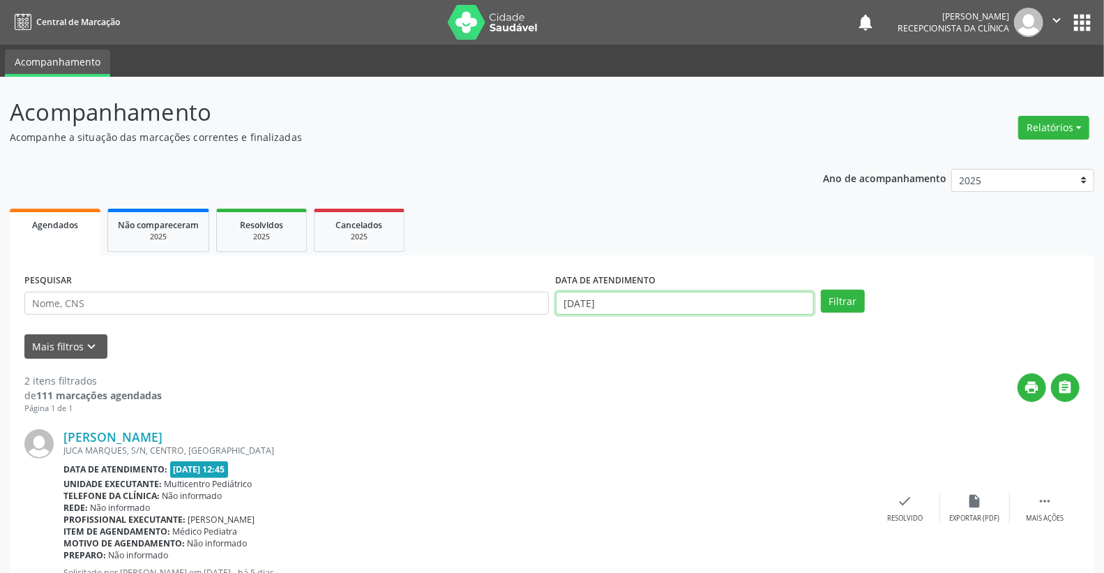
click at [640, 298] on input "[DATE]" at bounding box center [685, 304] width 259 height 24
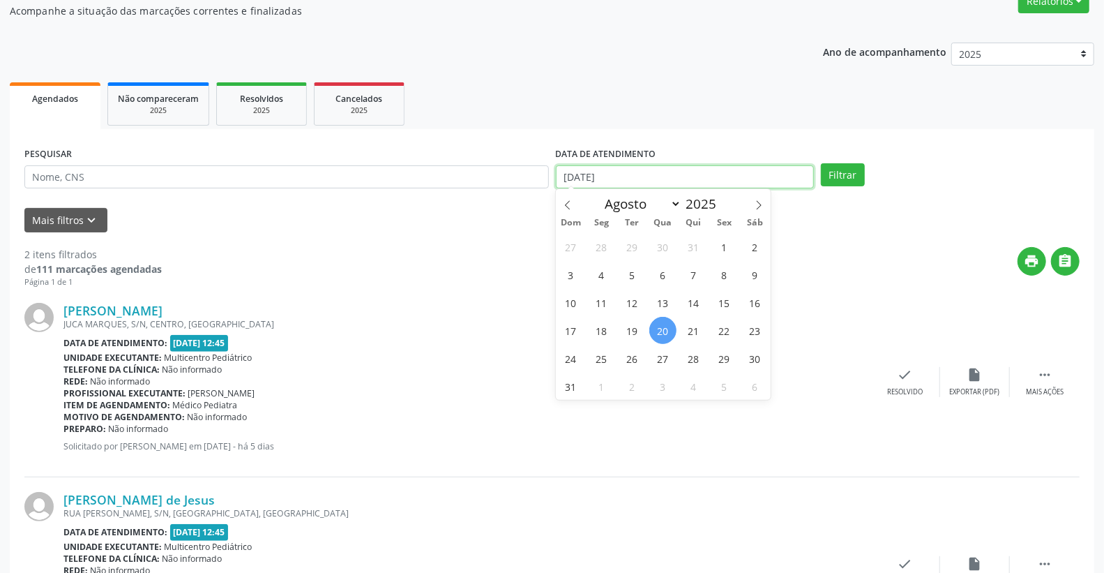
scroll to position [242, 0]
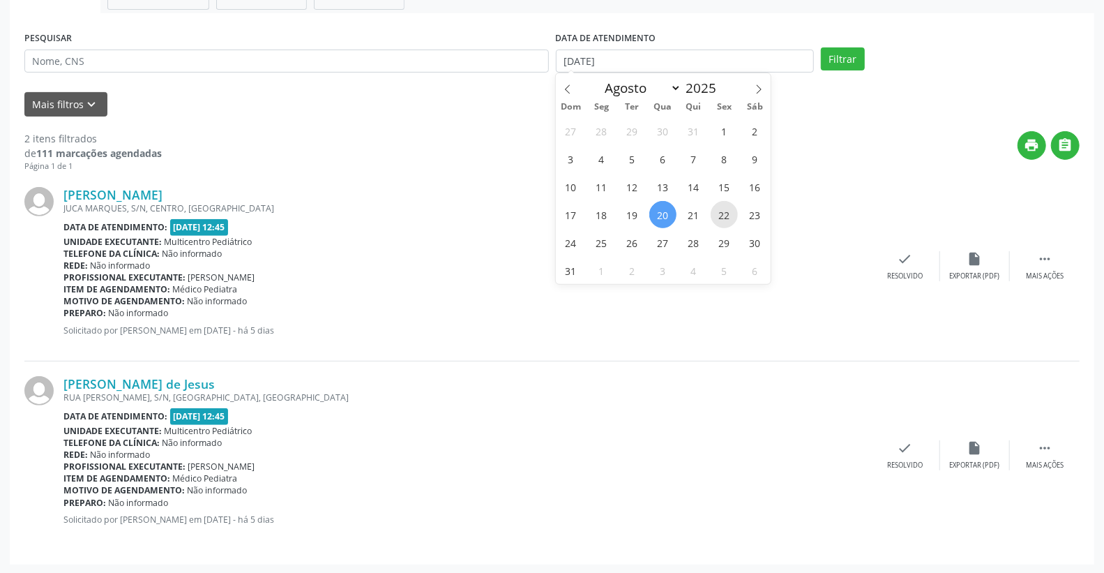
click at [732, 216] on span "22" at bounding box center [724, 214] width 27 height 27
type input "22/08/2025"
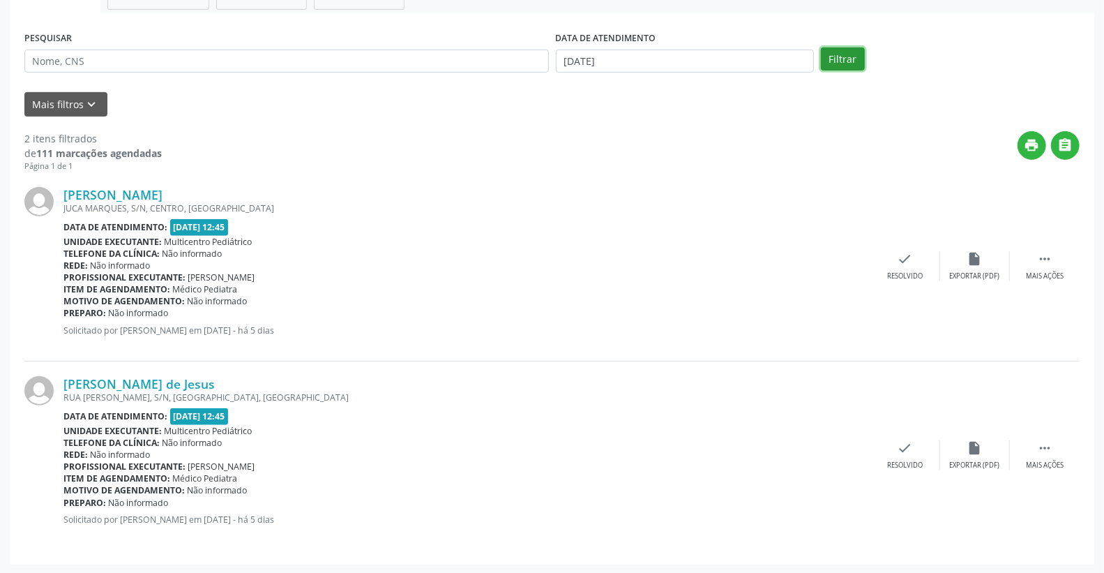
click at [842, 66] on button "Filtrar" at bounding box center [843, 59] width 44 height 24
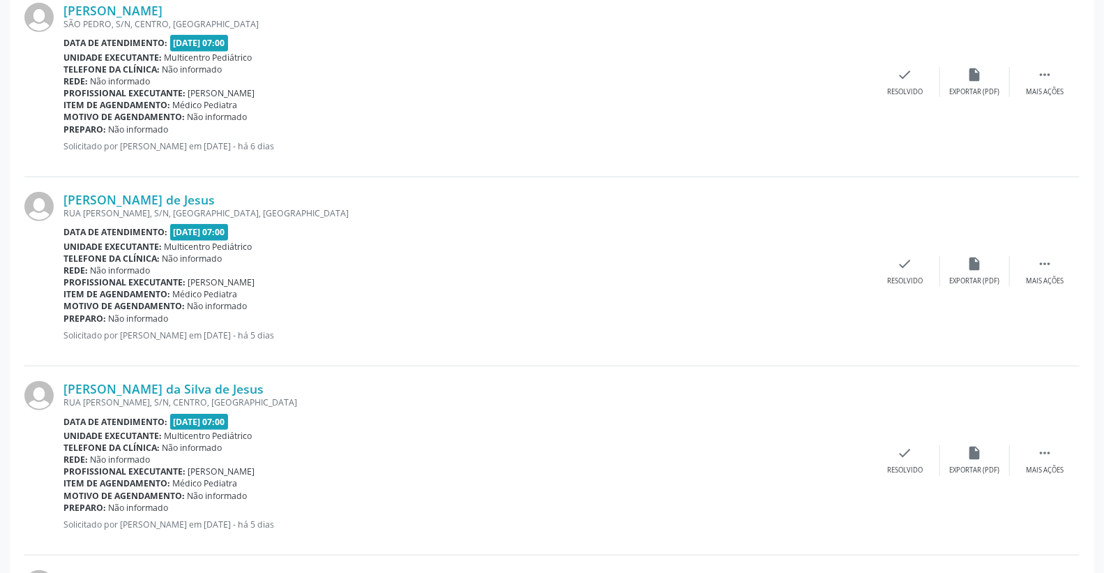
scroll to position [619, 0]
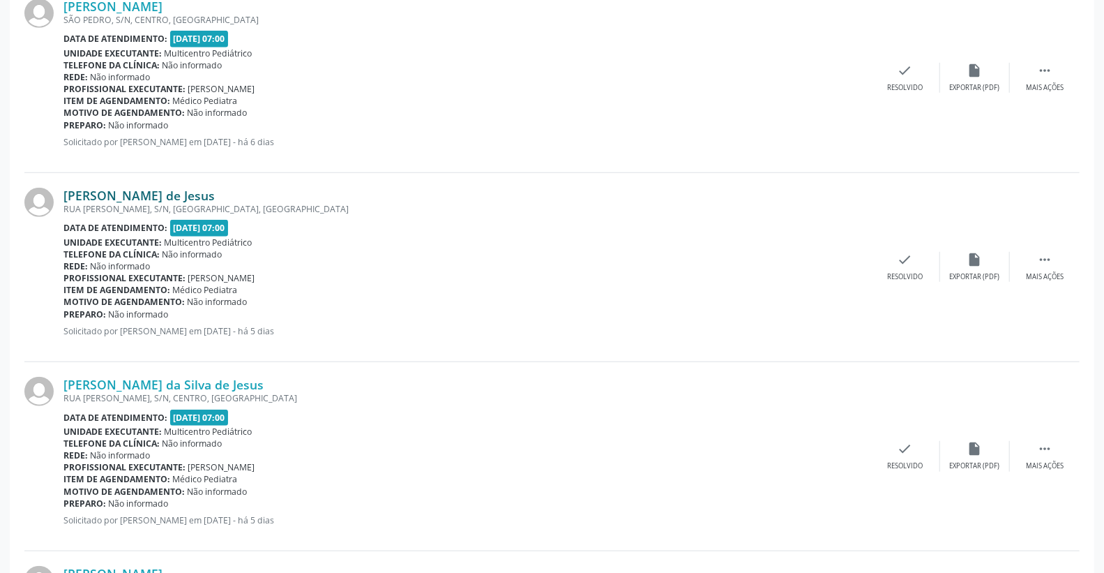
click at [182, 192] on link "[PERSON_NAME] de Jesus" at bounding box center [138, 195] width 151 height 15
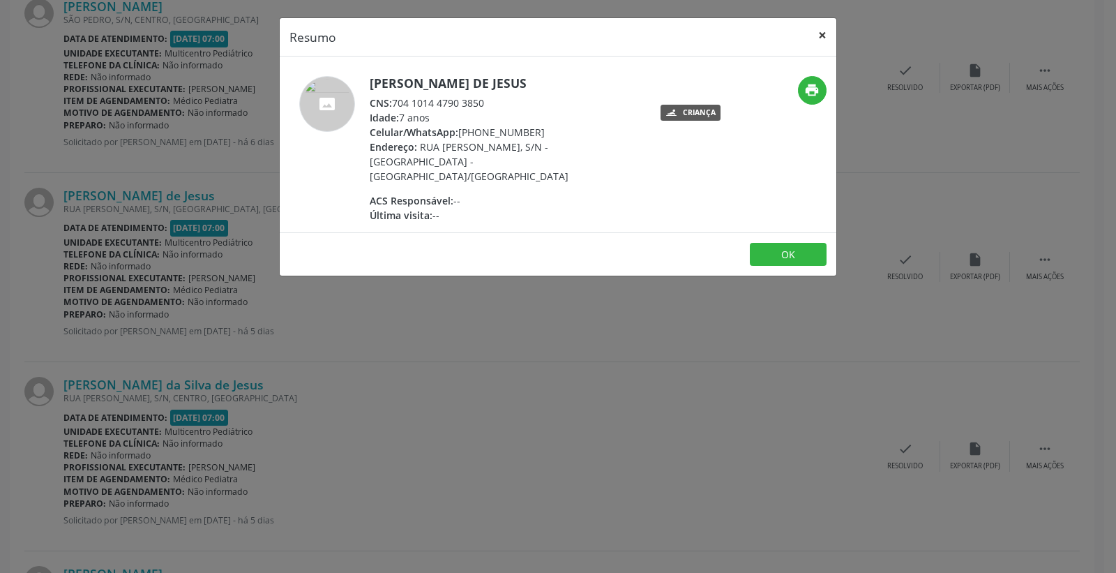
click at [819, 33] on button "×" at bounding box center [822, 35] width 28 height 34
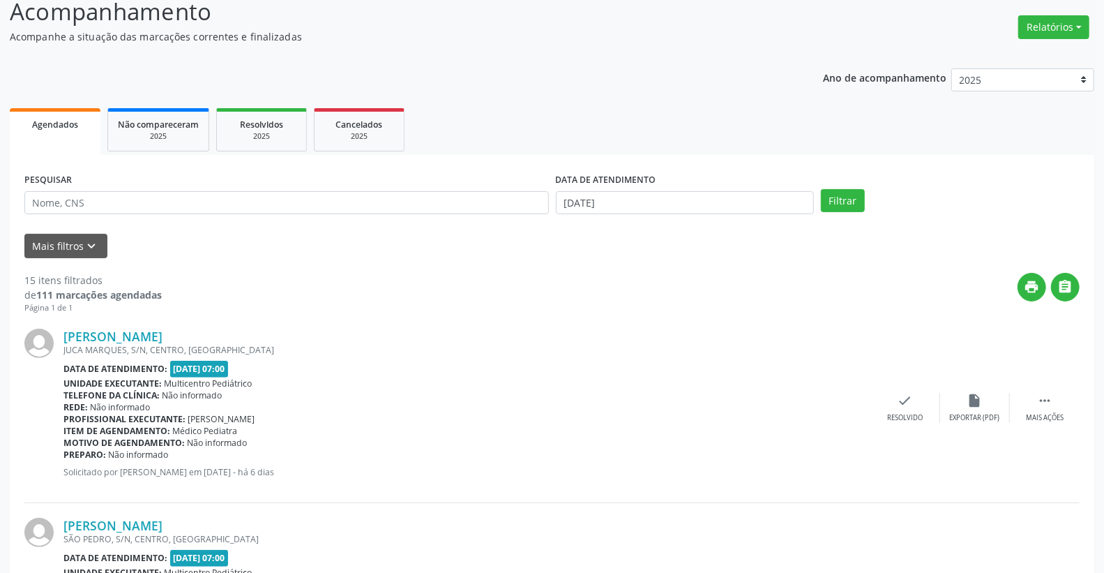
scroll to position [0, 0]
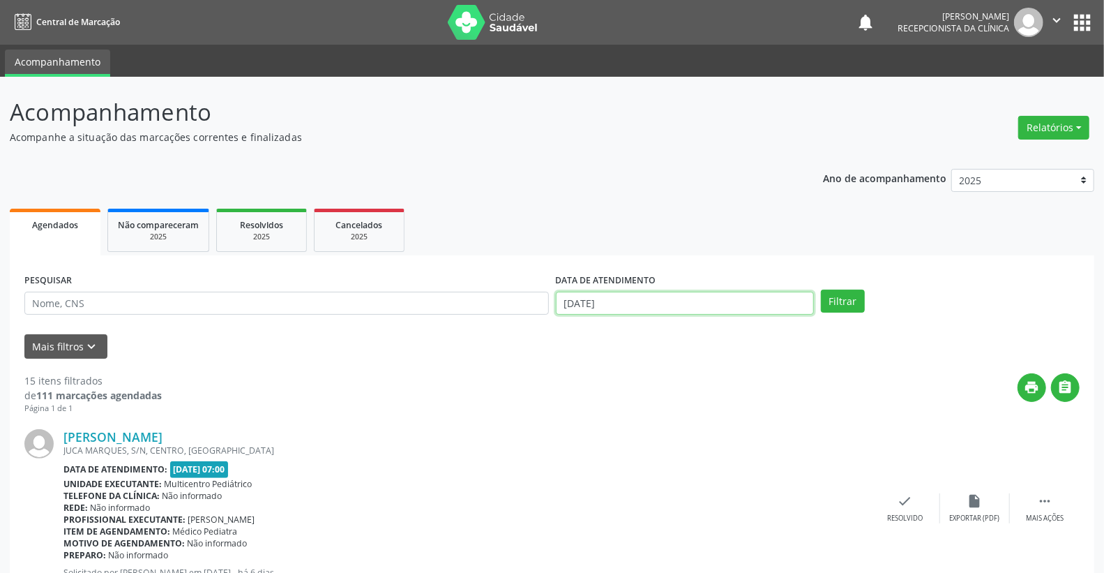
click at [628, 299] on input "22/08/2025" at bounding box center [685, 304] width 259 height 24
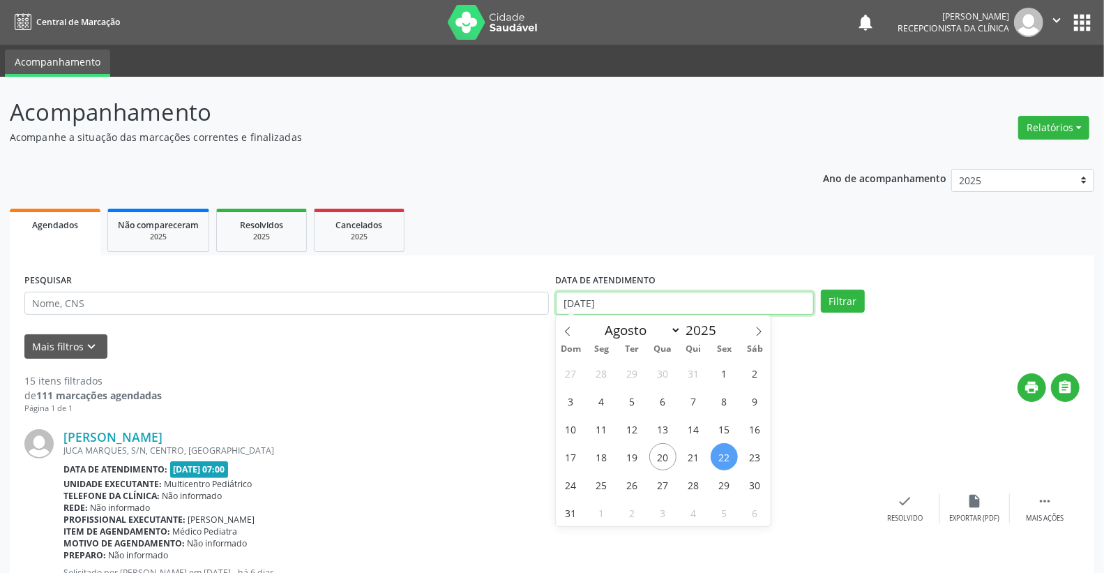
scroll to position [232, 0]
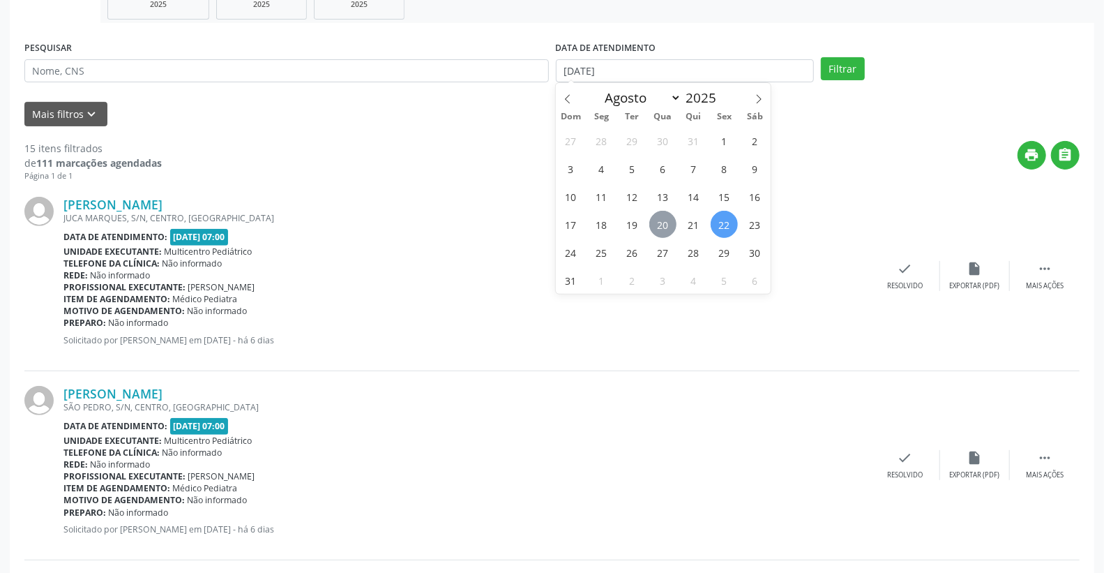
click at [658, 225] on span "20" at bounding box center [662, 224] width 27 height 27
type input "[DATE]"
click at [658, 225] on span "20" at bounding box center [662, 224] width 27 height 27
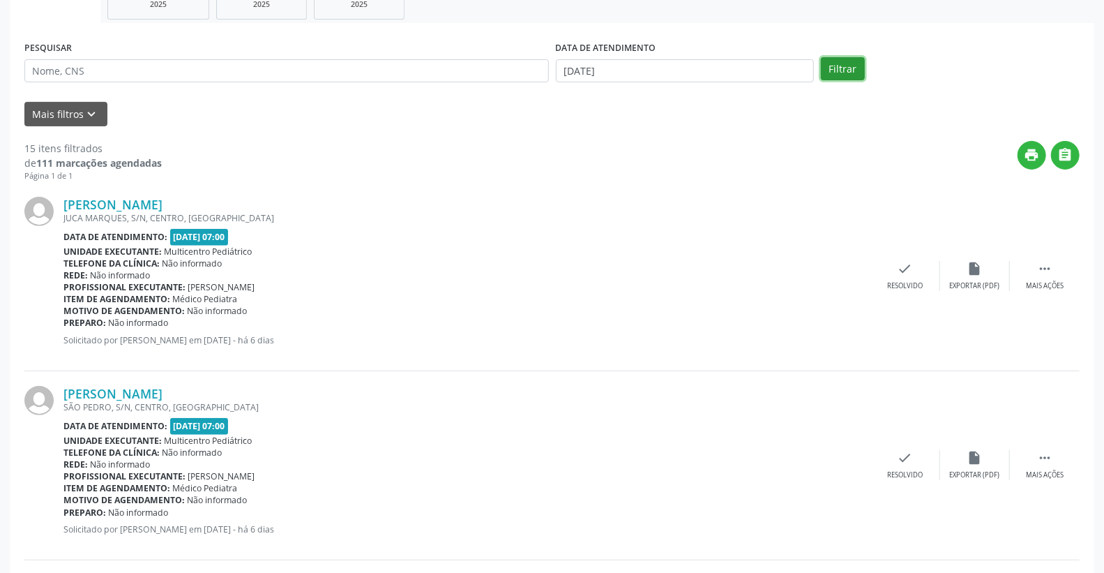
click at [841, 59] on button "Filtrar" at bounding box center [843, 69] width 44 height 24
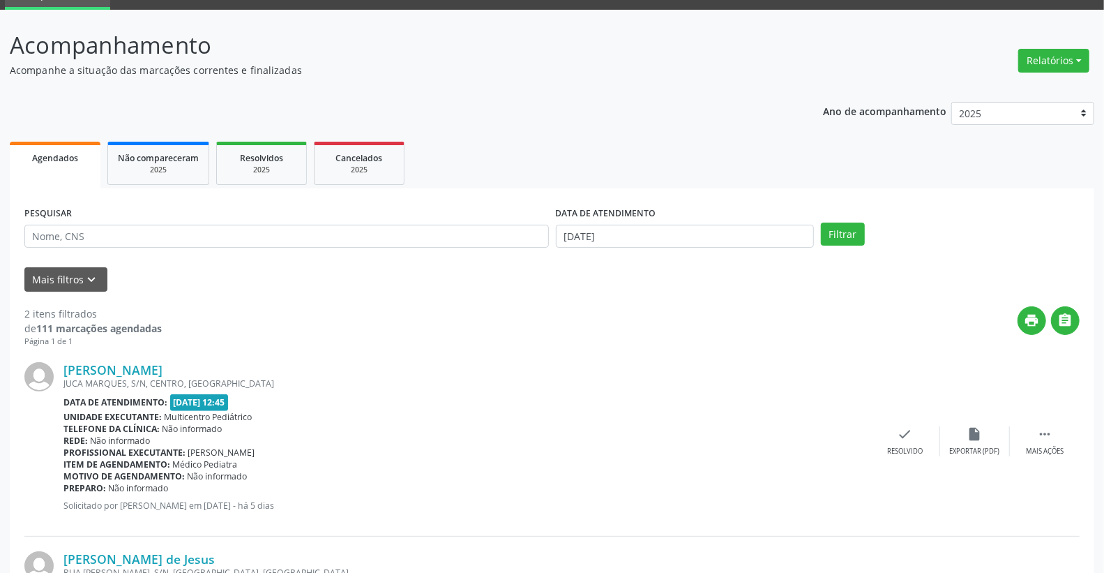
scroll to position [242, 0]
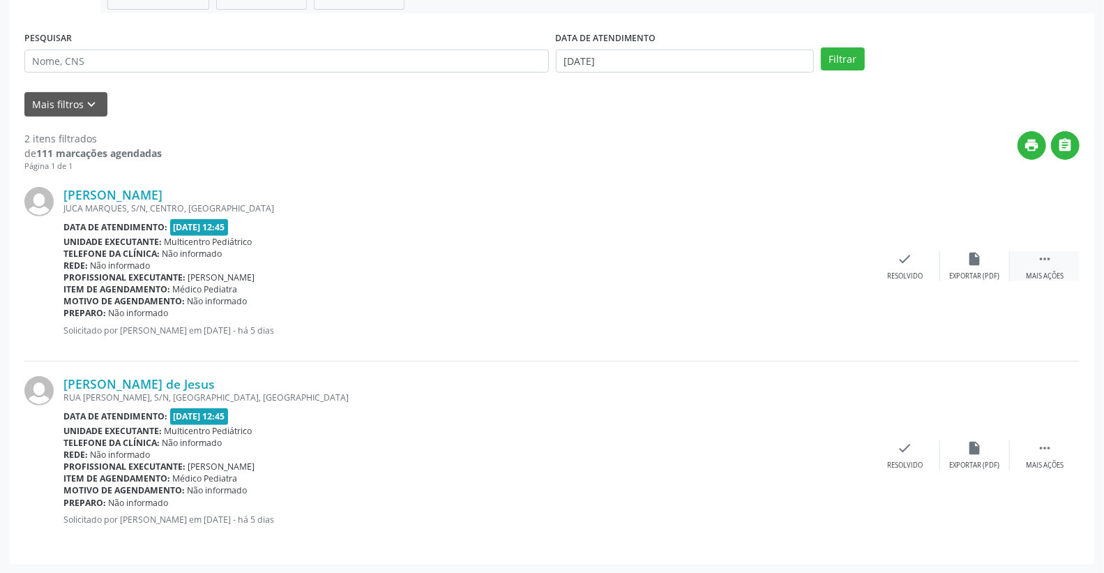
click at [1050, 258] on icon "" at bounding box center [1044, 258] width 15 height 15
click at [981, 263] on icon "alarm_off" at bounding box center [974, 258] width 15 height 15
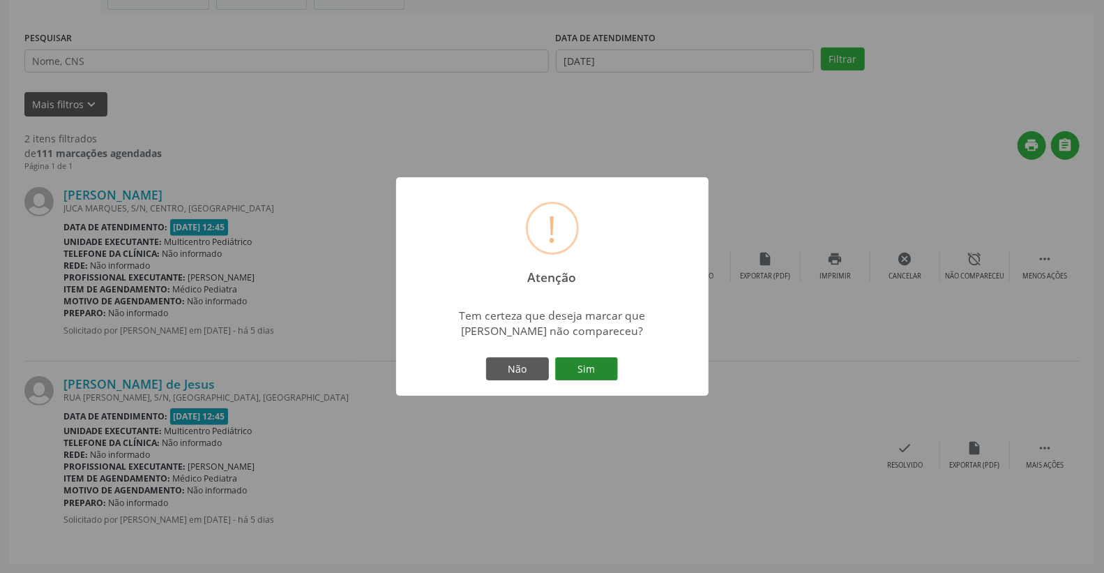
click at [597, 366] on button "Sim" at bounding box center [586, 369] width 63 height 24
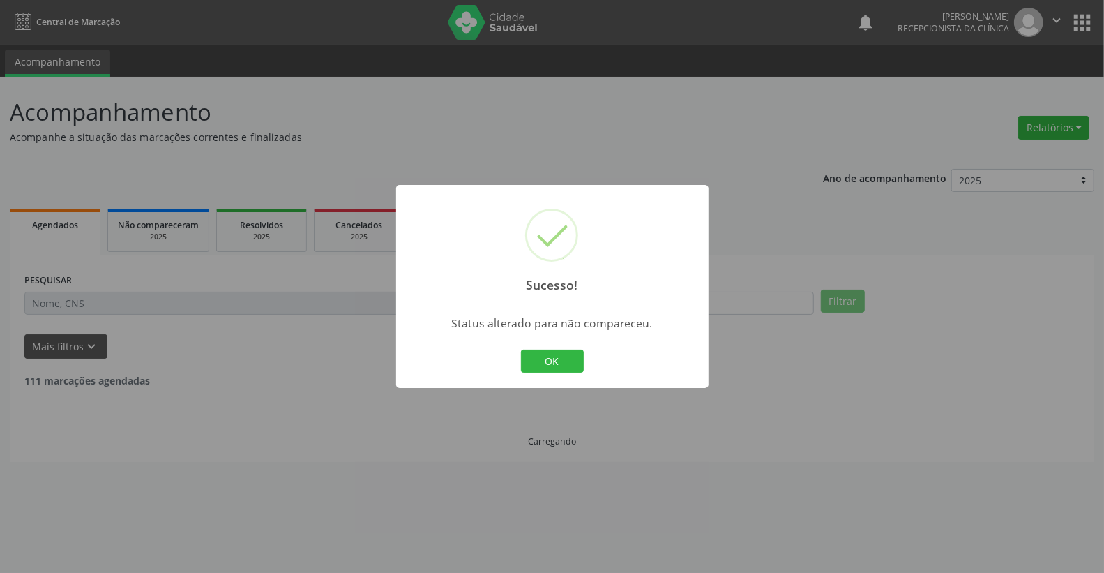
scroll to position [0, 0]
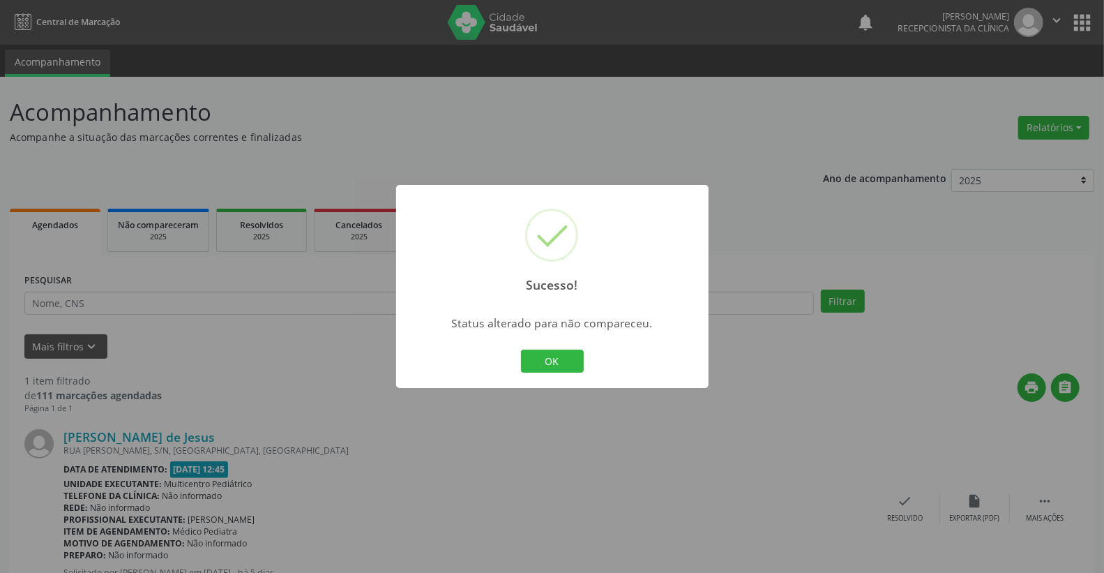
click at [569, 377] on div "Sucesso! × Status alterado para não compareceu. OK Cancel" at bounding box center [552, 287] width 312 height 204
click at [575, 361] on button "OK" at bounding box center [552, 361] width 63 height 24
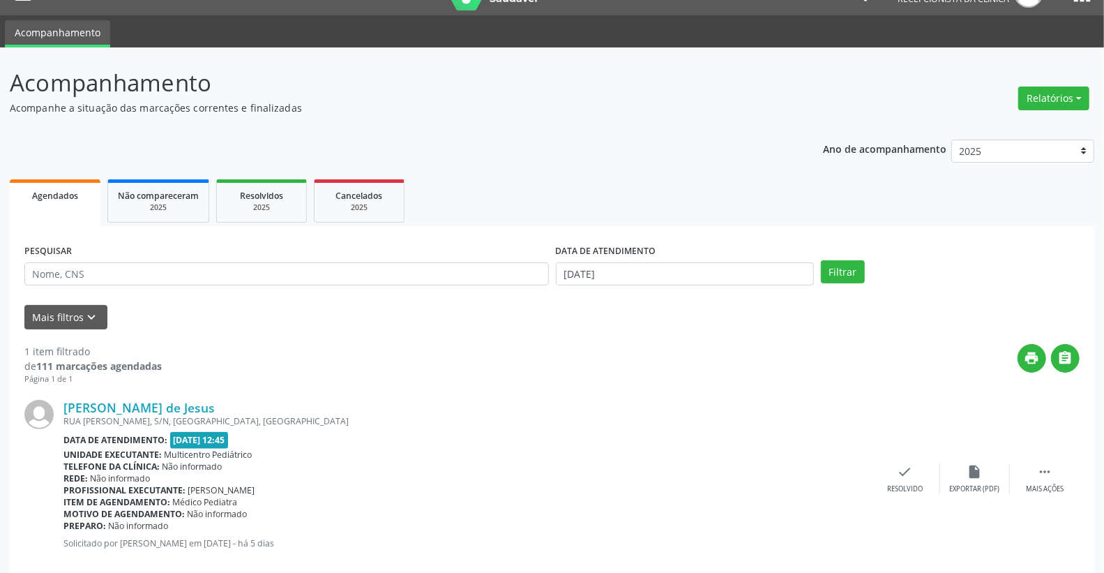
scroll to position [53, 0]
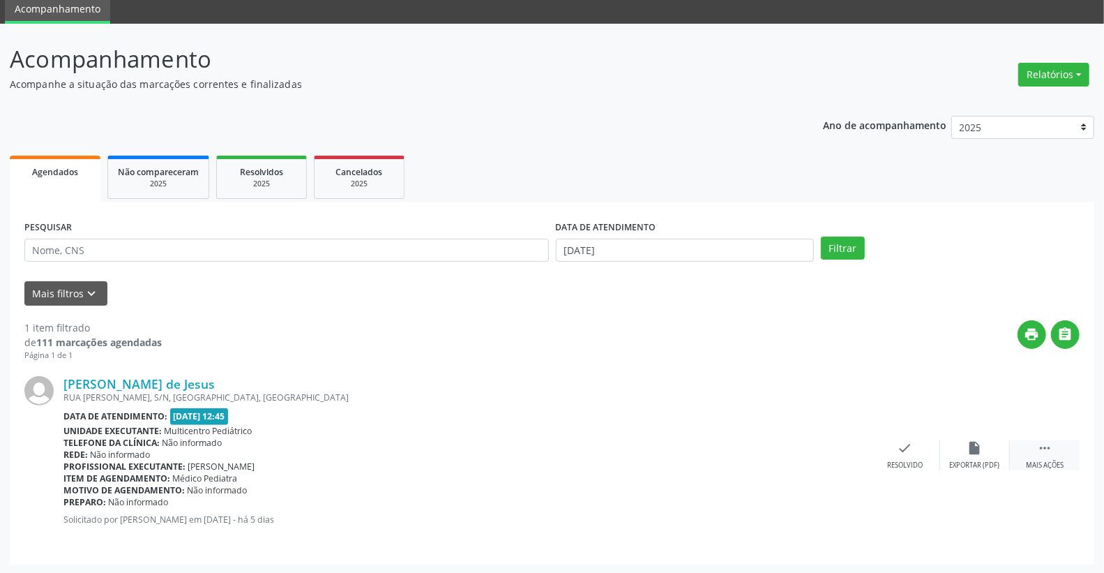
click at [1040, 448] on icon "" at bounding box center [1044, 447] width 15 height 15
click at [978, 442] on icon "alarm_off" at bounding box center [974, 447] width 15 height 15
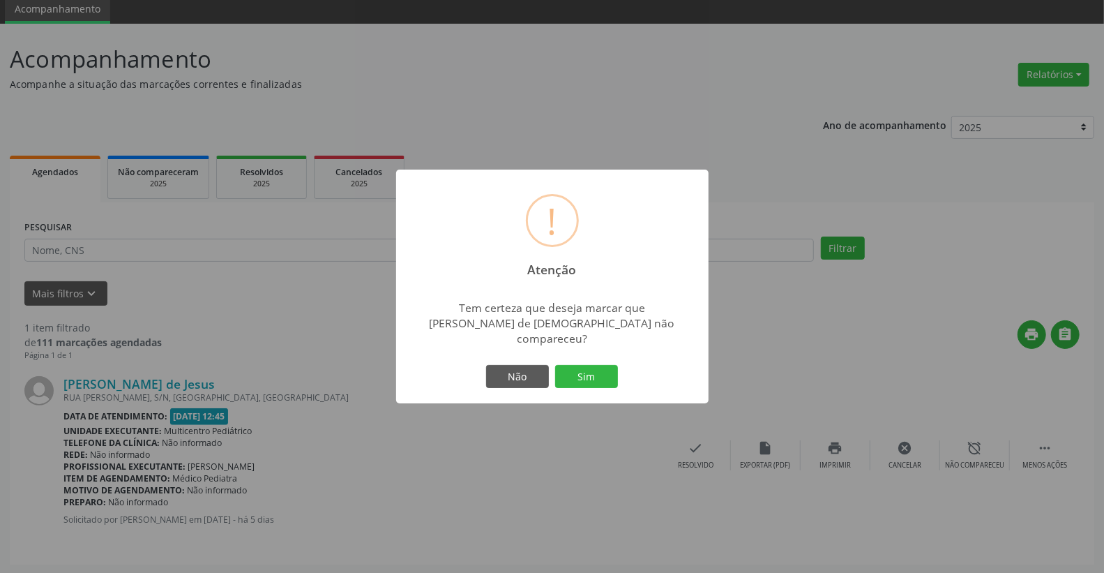
click at [582, 381] on div "Não Sim" at bounding box center [552, 376] width 138 height 29
click at [583, 371] on button "Sim" at bounding box center [586, 377] width 63 height 24
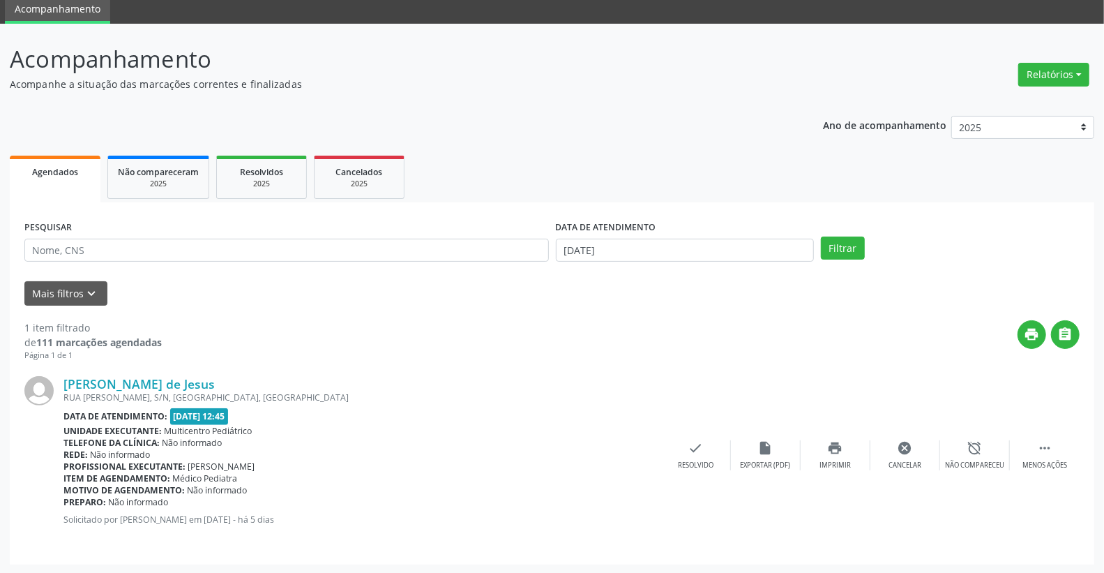
scroll to position [0, 0]
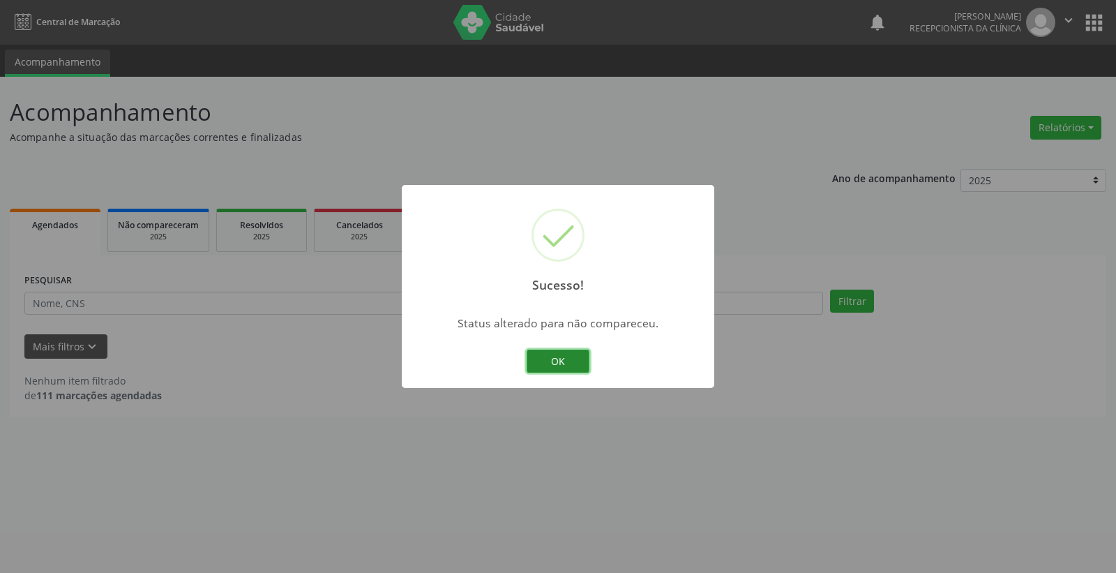
click at [571, 356] on button "OK" at bounding box center [558, 361] width 63 height 24
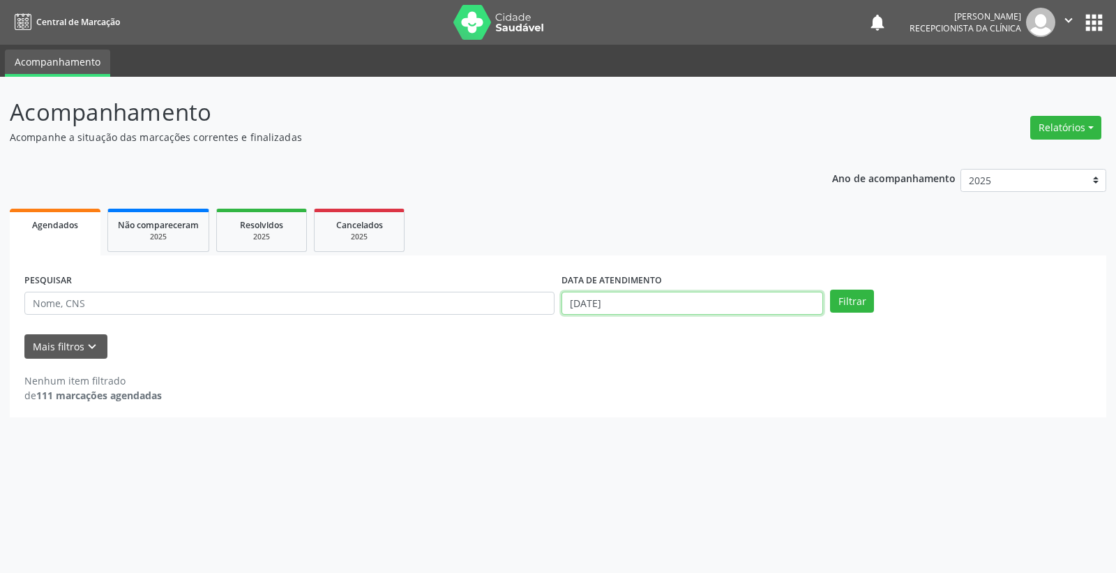
drag, startPoint x: 658, startPoint y: 296, endPoint x: 650, endPoint y: 295, distance: 7.7
click at [658, 295] on input "[DATE]" at bounding box center [693, 304] width 262 height 24
click at [702, 458] on span "21" at bounding box center [693, 456] width 27 height 27
type input "21/08/2025"
click at [702, 458] on span "21" at bounding box center [693, 456] width 27 height 27
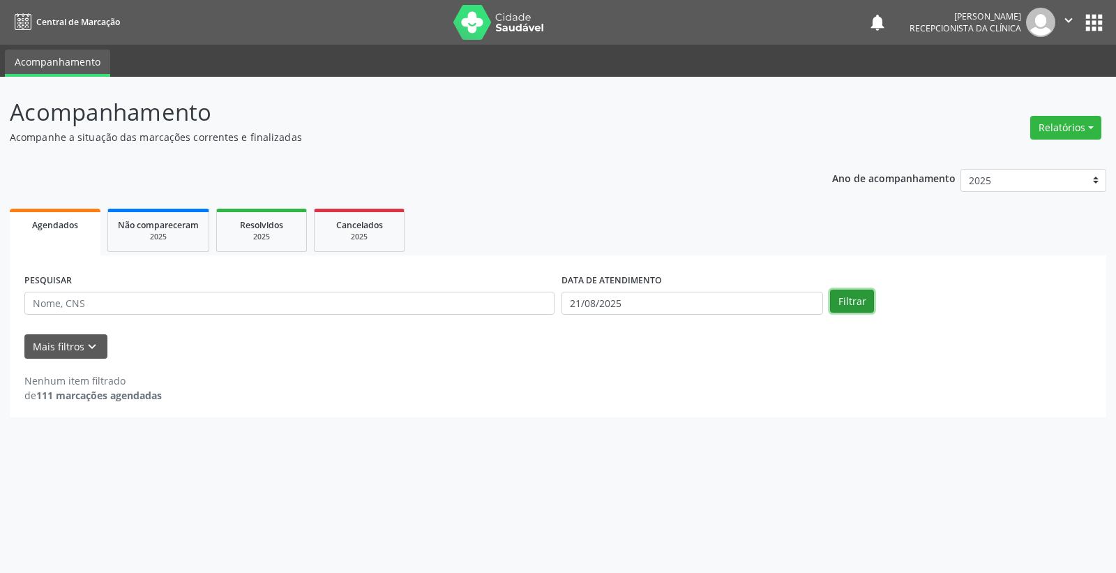
click at [862, 304] on button "Filtrar" at bounding box center [852, 301] width 44 height 24
